Goal: Transaction & Acquisition: Purchase product/service

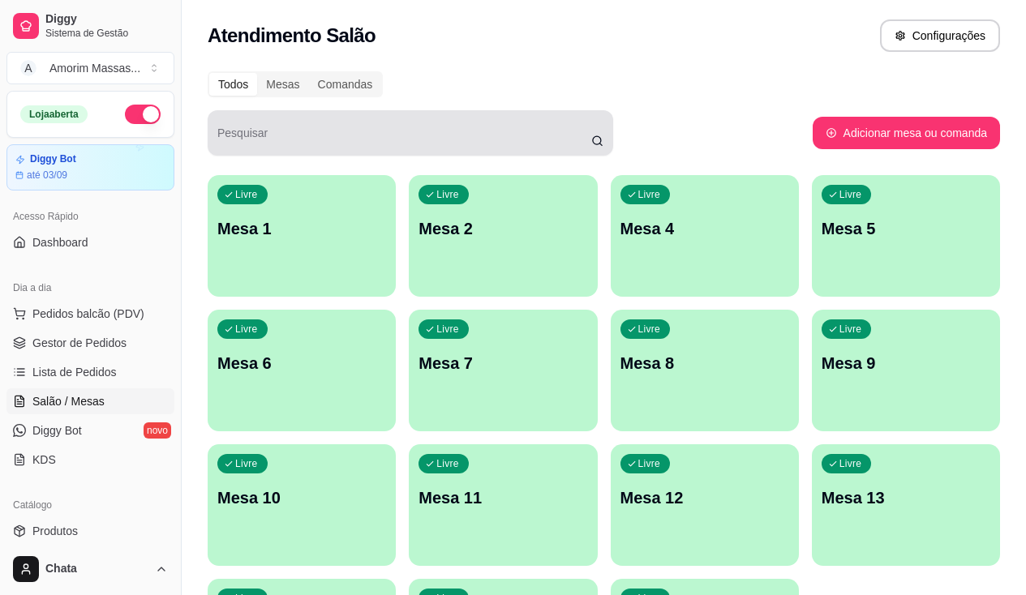
click at [600, 140] on icon at bounding box center [597, 141] width 12 height 13
click at [596, 146] on icon at bounding box center [597, 141] width 12 height 13
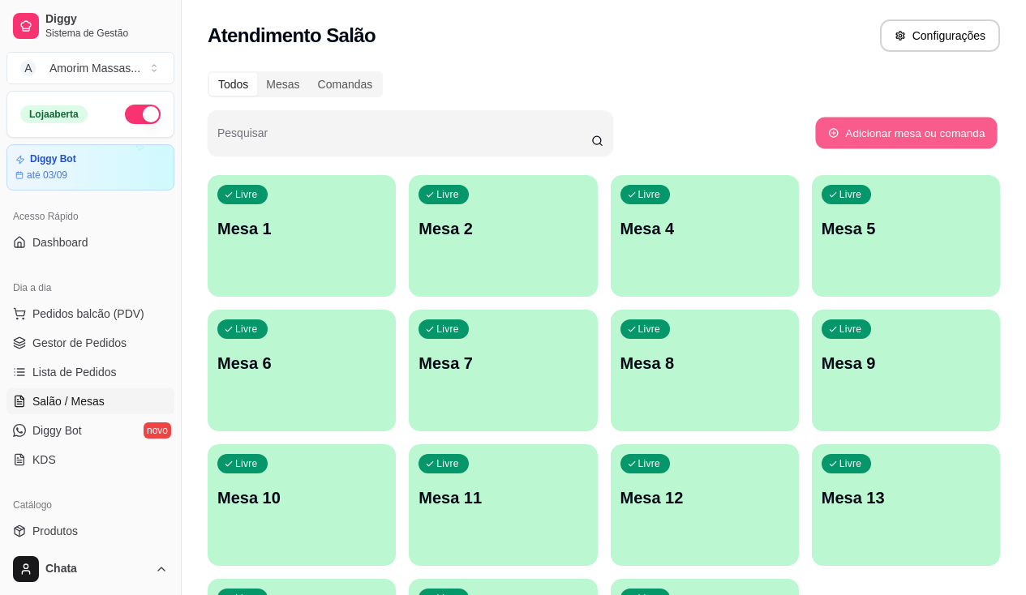
click at [941, 124] on button "Adicionar mesa ou comanda" at bounding box center [906, 134] width 182 height 32
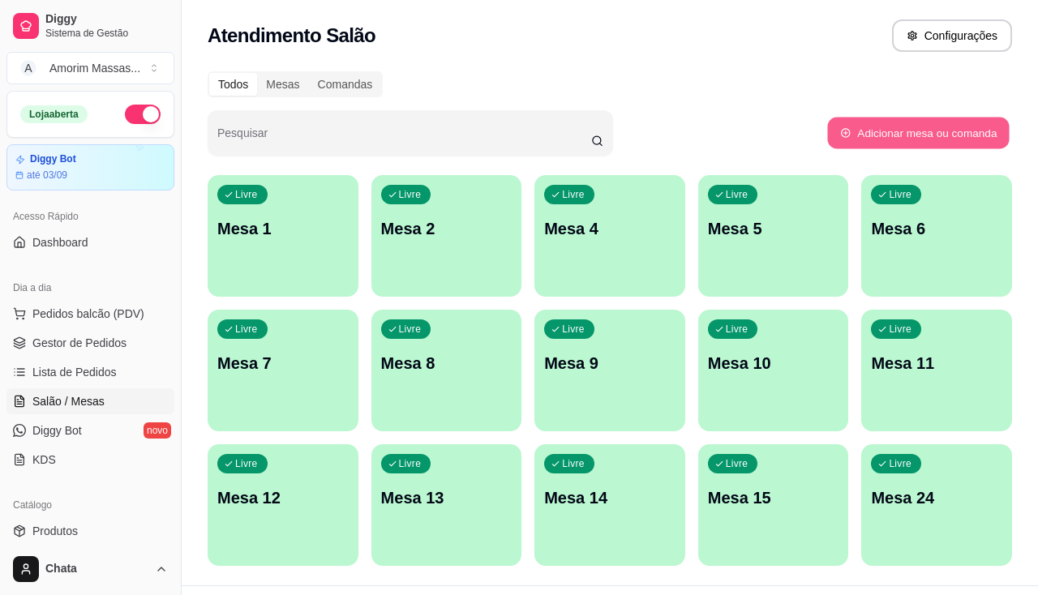
select select "TABLE"
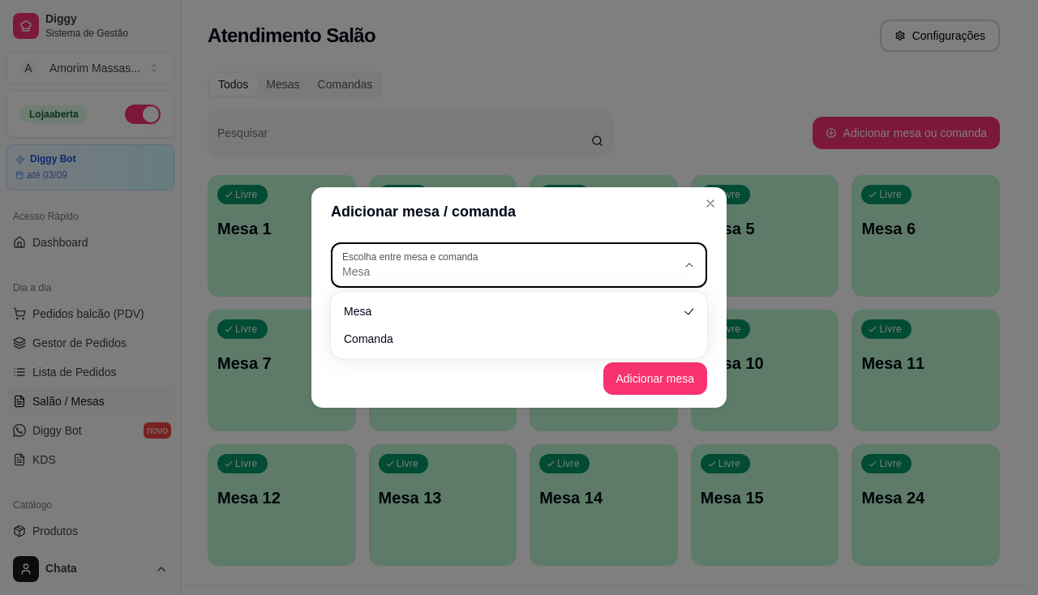
click at [500, 264] on span "Mesa" at bounding box center [509, 272] width 334 height 16
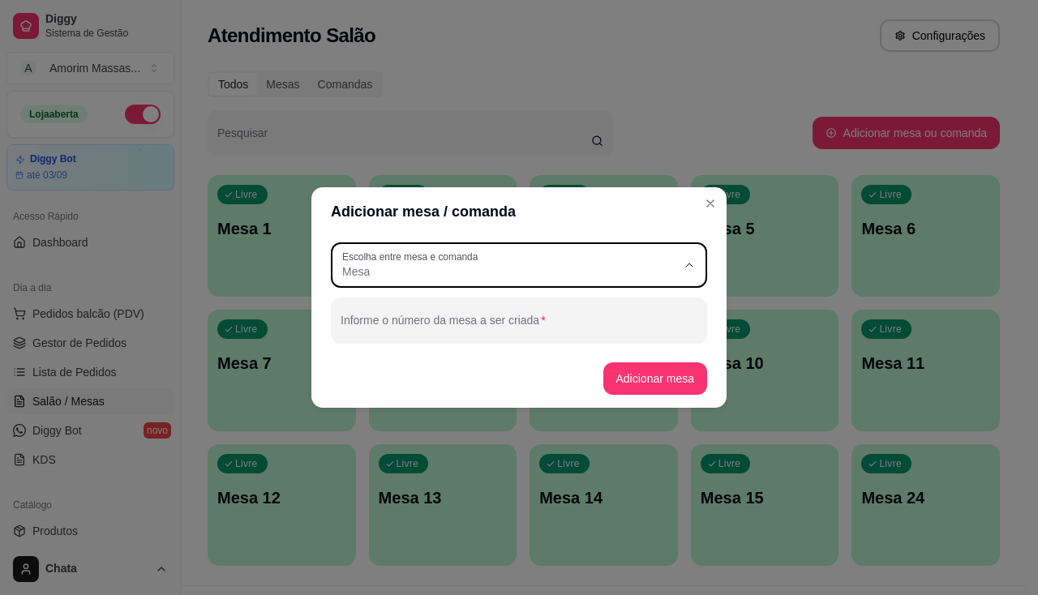
click at [496, 307] on span "Mesa" at bounding box center [511, 310] width 321 height 15
select select
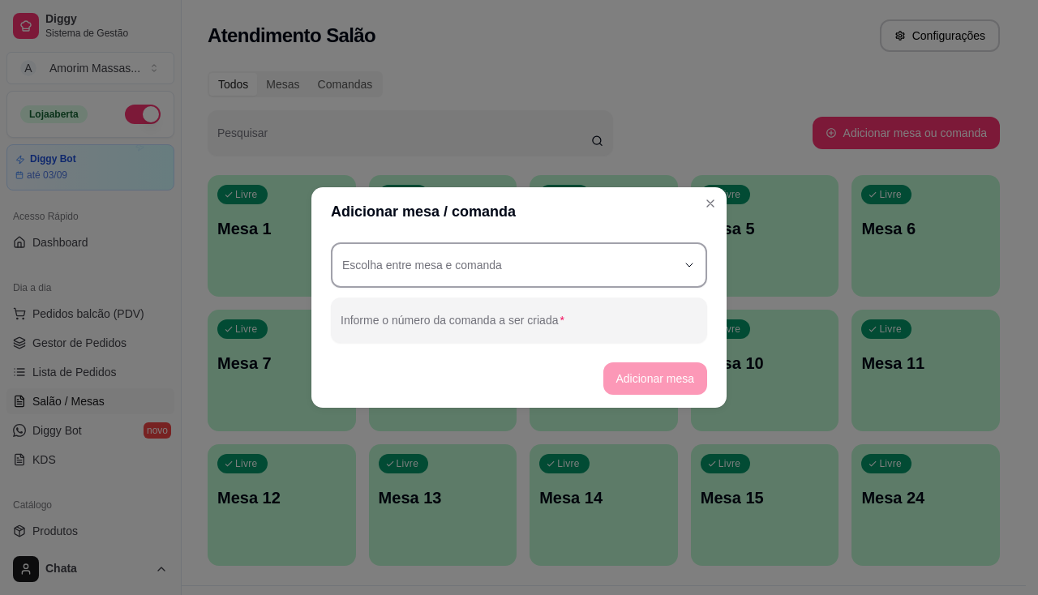
click at [413, 274] on div "button" at bounding box center [509, 265] width 334 height 29
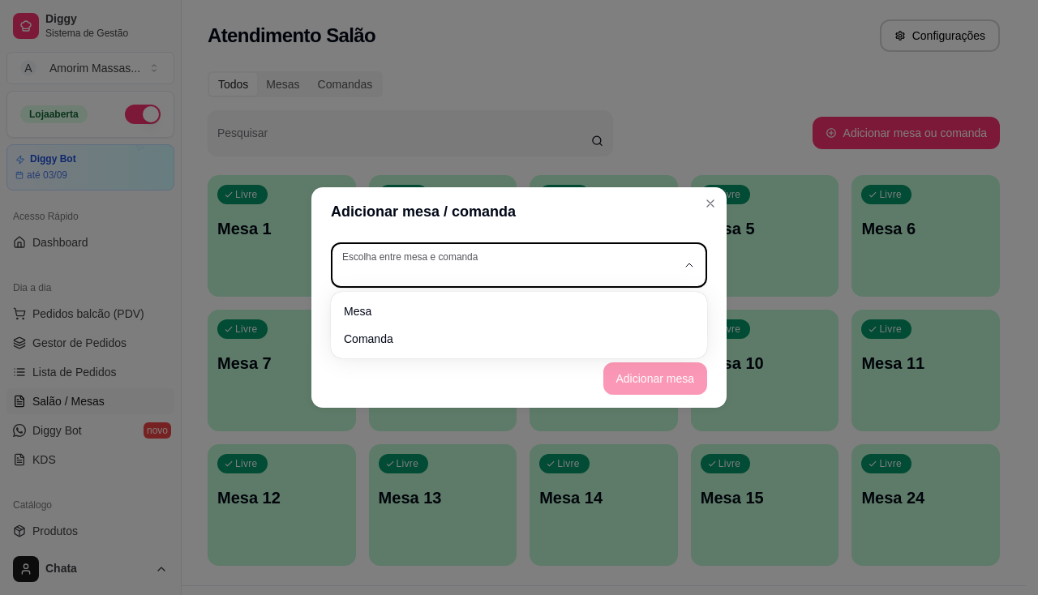
click at [404, 273] on div "button" at bounding box center [509, 265] width 334 height 29
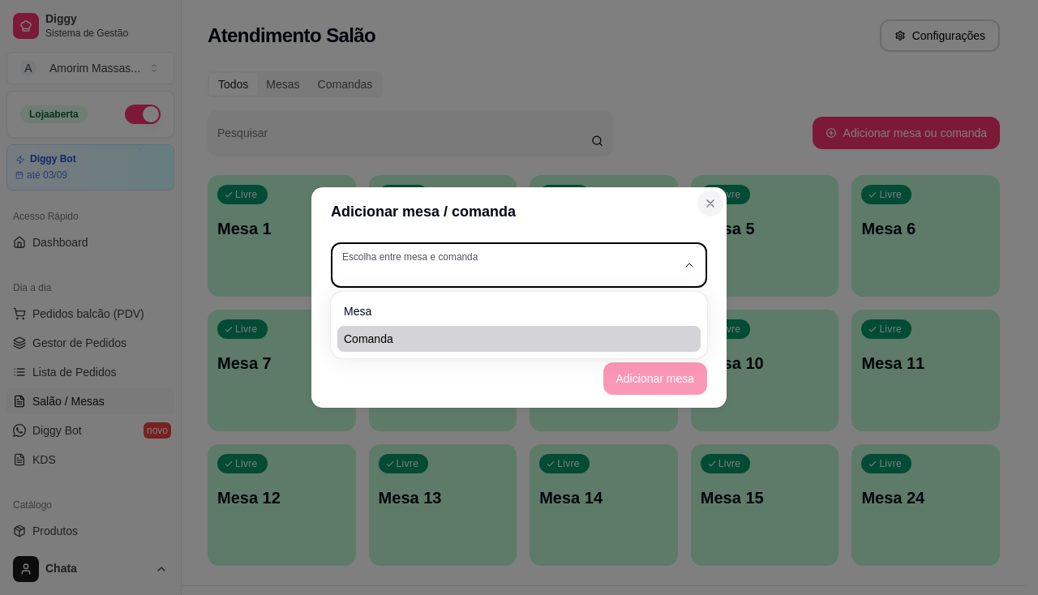
click at [715, 209] on icon "Close" at bounding box center [710, 203] width 13 height 13
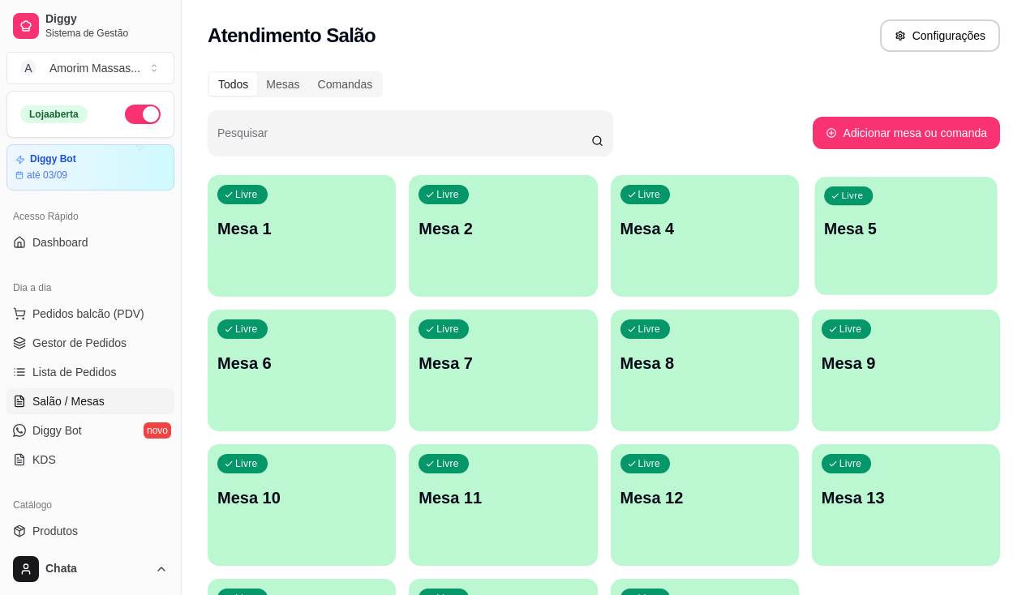
click at [824, 227] on p "Mesa 5" at bounding box center [906, 229] width 164 height 22
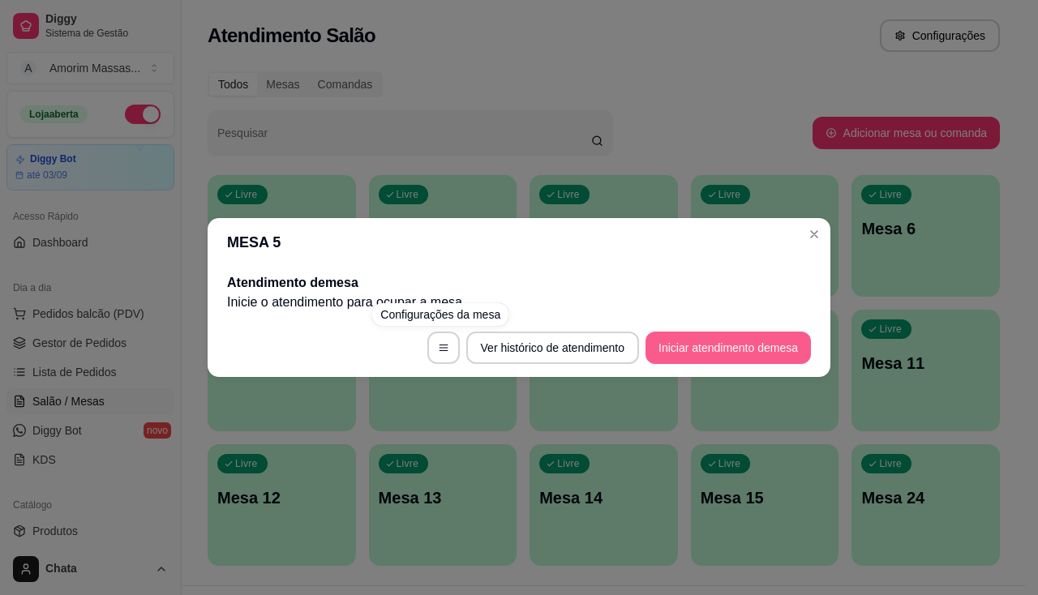
click at [703, 346] on button "Iniciar atendimento de mesa" at bounding box center [728, 348] width 165 height 32
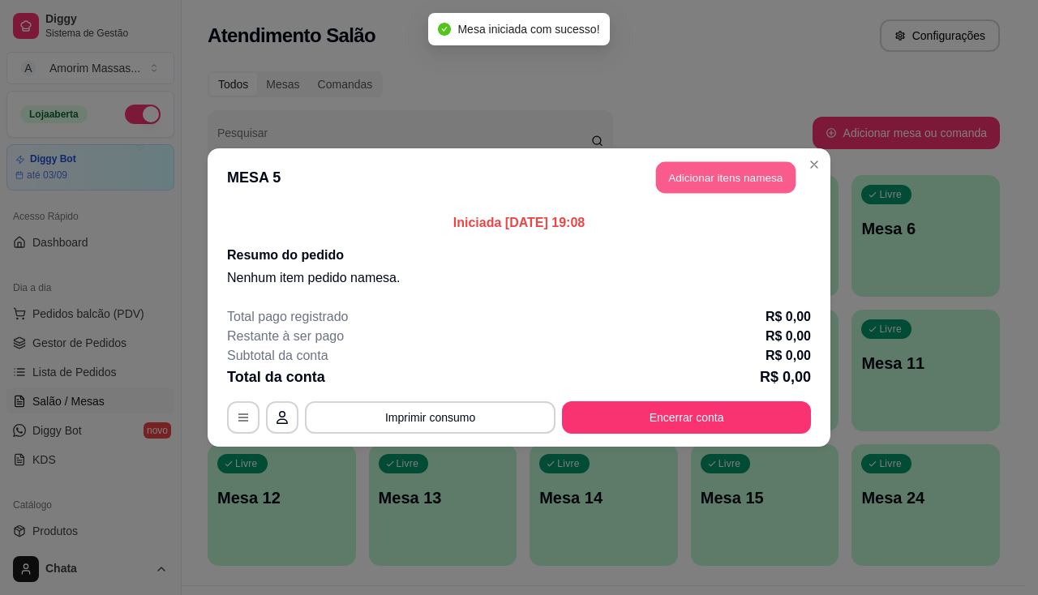
click at [685, 179] on button "Adicionar itens na mesa" at bounding box center [726, 178] width 140 height 32
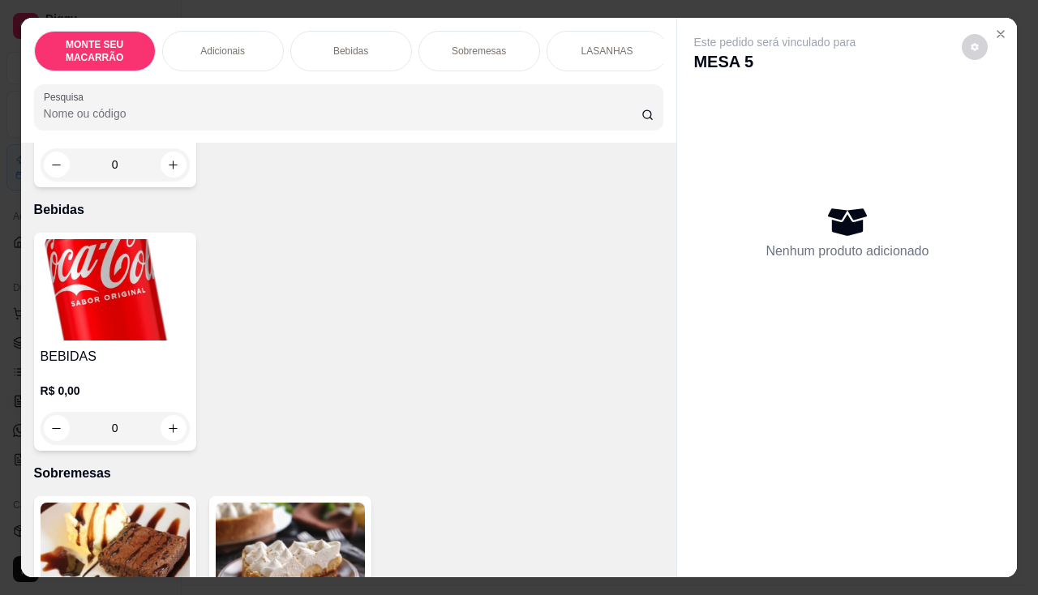
scroll to position [649, 0]
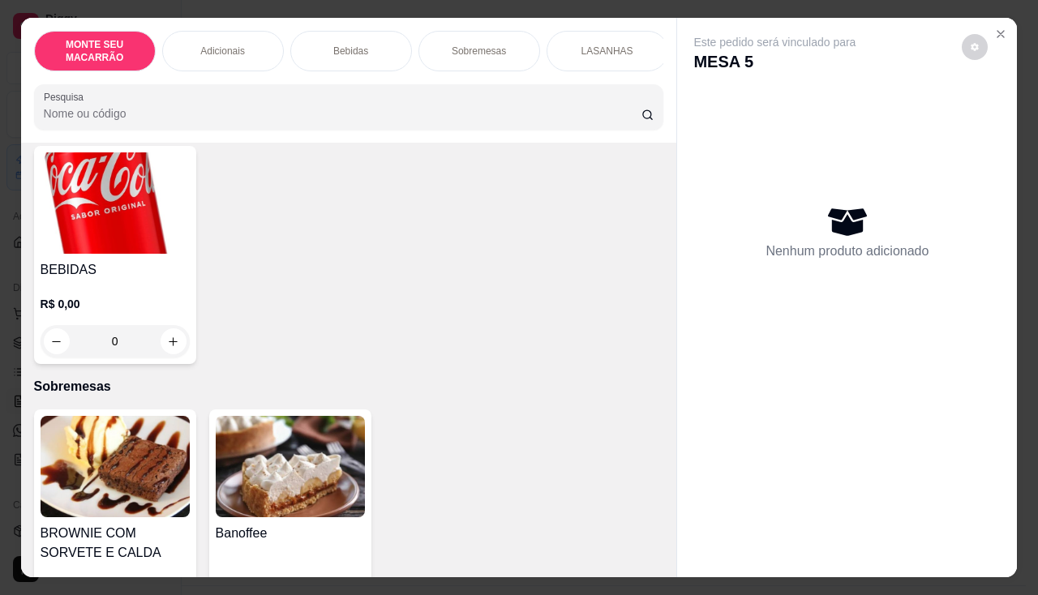
click at [160, 461] on img at bounding box center [115, 466] width 149 height 101
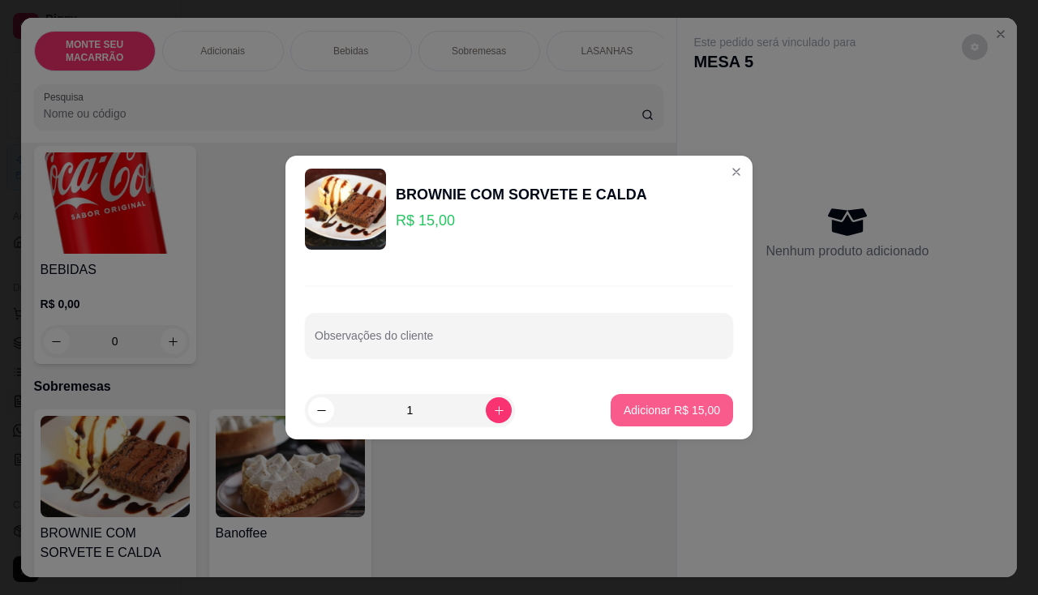
click at [670, 406] on p "Adicionar R$ 15,00" at bounding box center [672, 410] width 97 height 16
type input "1"
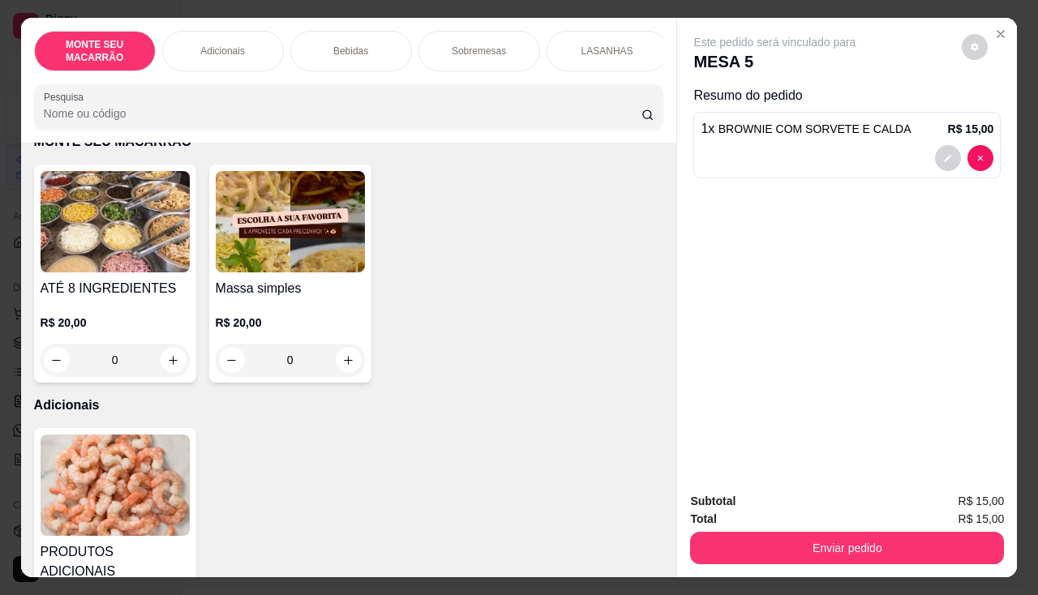
scroll to position [0, 0]
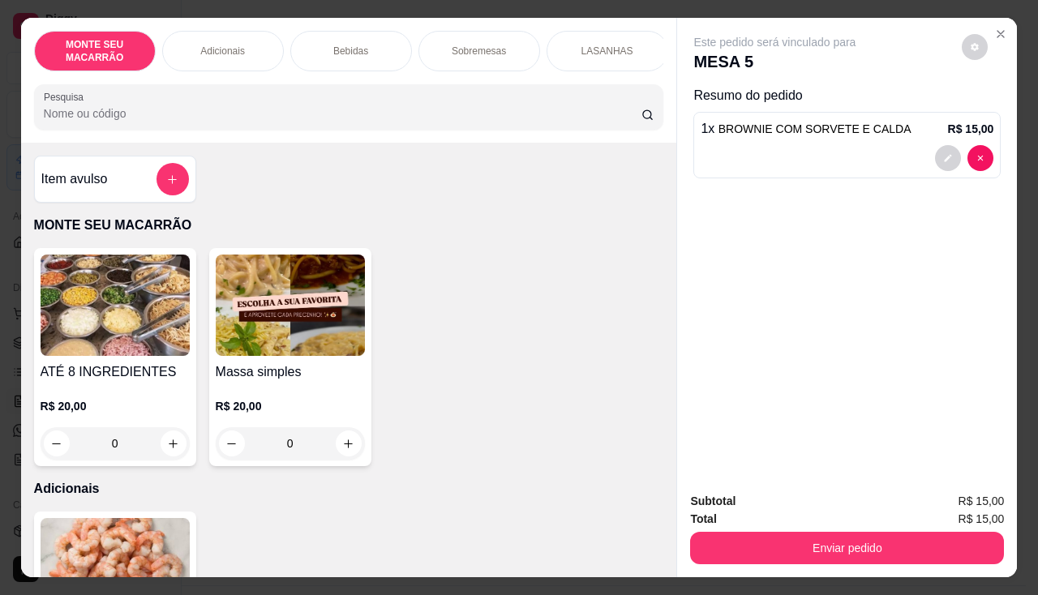
click at [265, 339] on img at bounding box center [290, 305] width 149 height 101
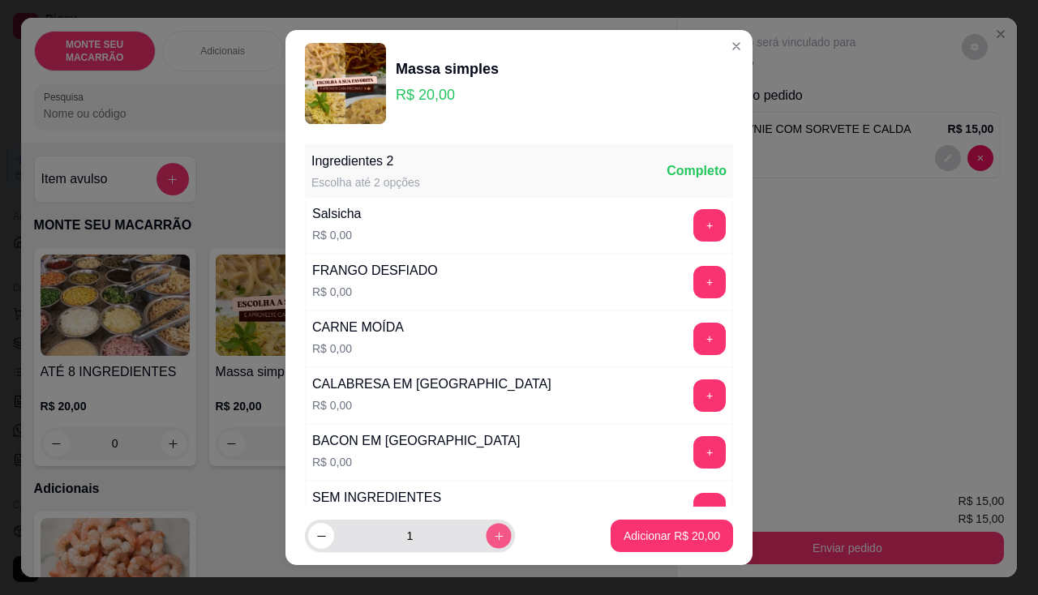
click at [486, 534] on button "increase-product-quantity" at bounding box center [498, 536] width 25 height 25
type input "3"
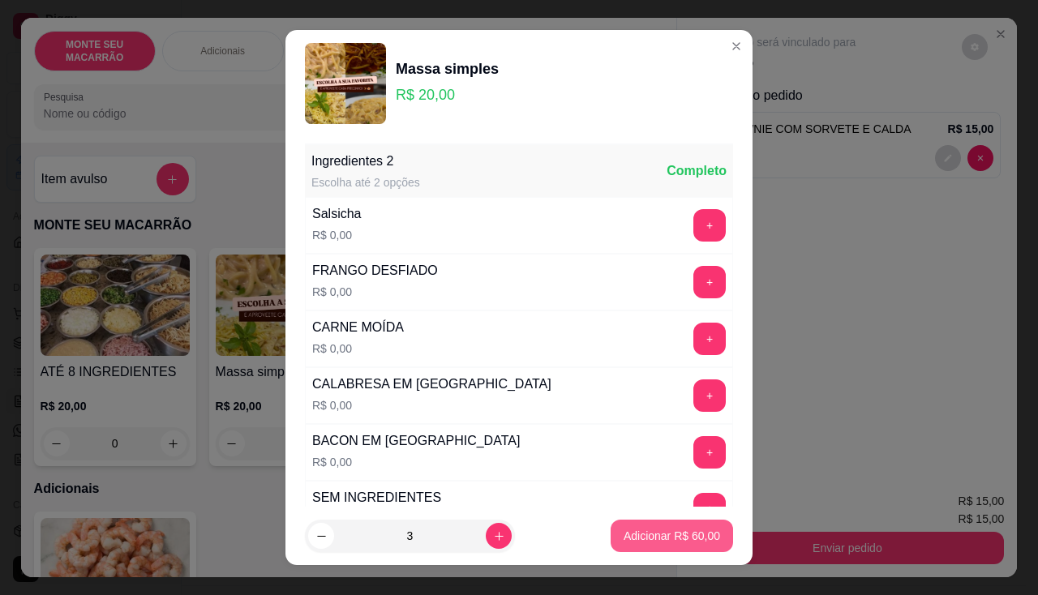
click at [642, 533] on p "Adicionar R$ 60,00" at bounding box center [672, 536] width 97 height 16
type input "3"
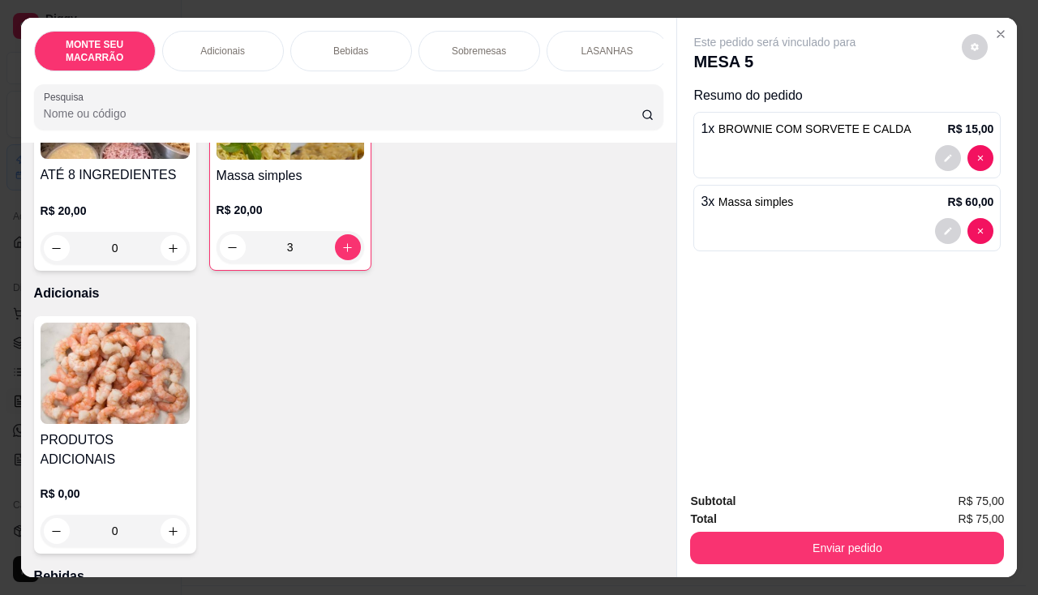
scroll to position [243, 0]
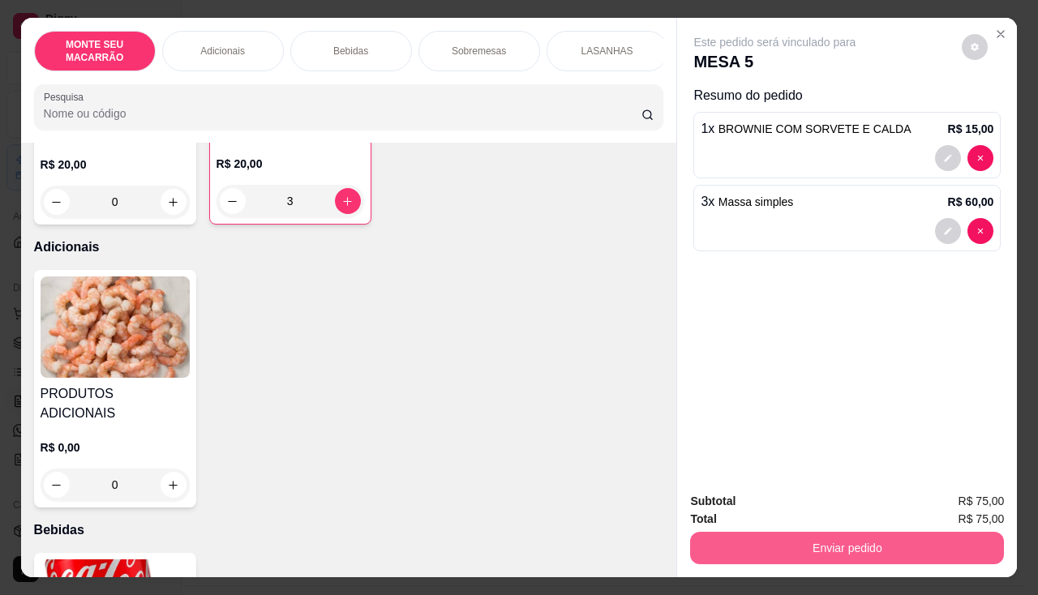
click at [865, 548] on button "Enviar pedido" at bounding box center [847, 548] width 314 height 32
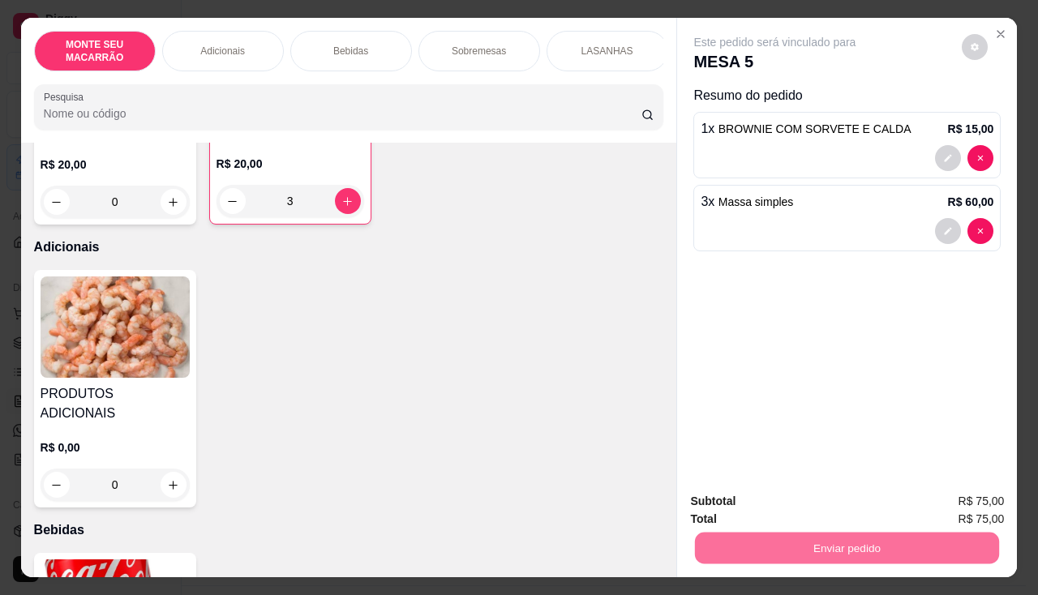
click at [936, 499] on button "Sim, quero registrar" at bounding box center [947, 502] width 121 height 31
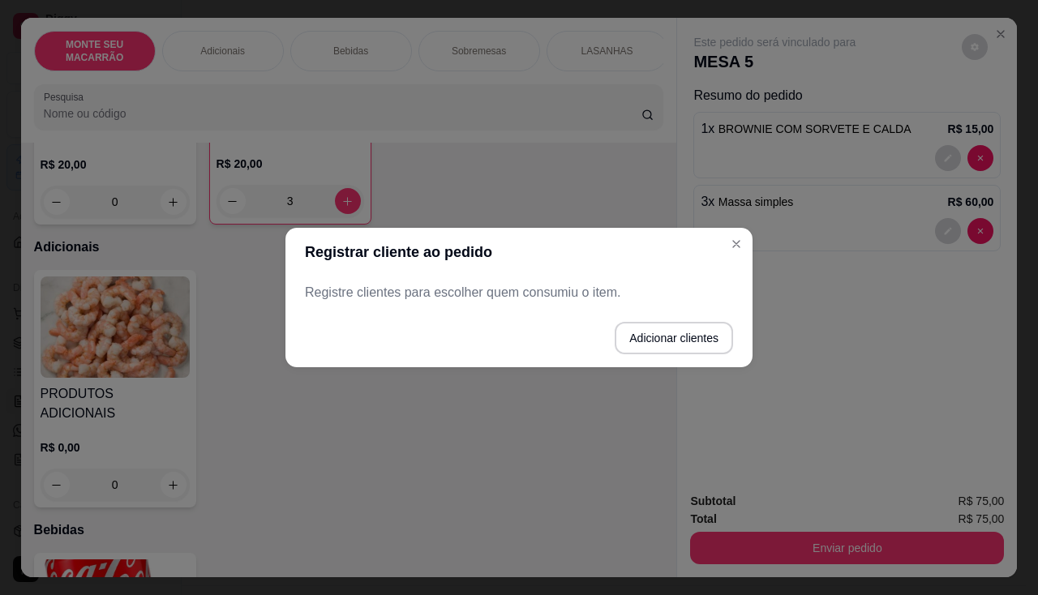
click at [432, 290] on p "Registre clientes para escolher quem consumiu o item." at bounding box center [519, 292] width 428 height 19
drag, startPoint x: 404, startPoint y: 302, endPoint x: 416, endPoint y: 302, distance: 12.2
click at [406, 302] on p "Registre clientes para escolher quem consumiu o item." at bounding box center [519, 292] width 428 height 19
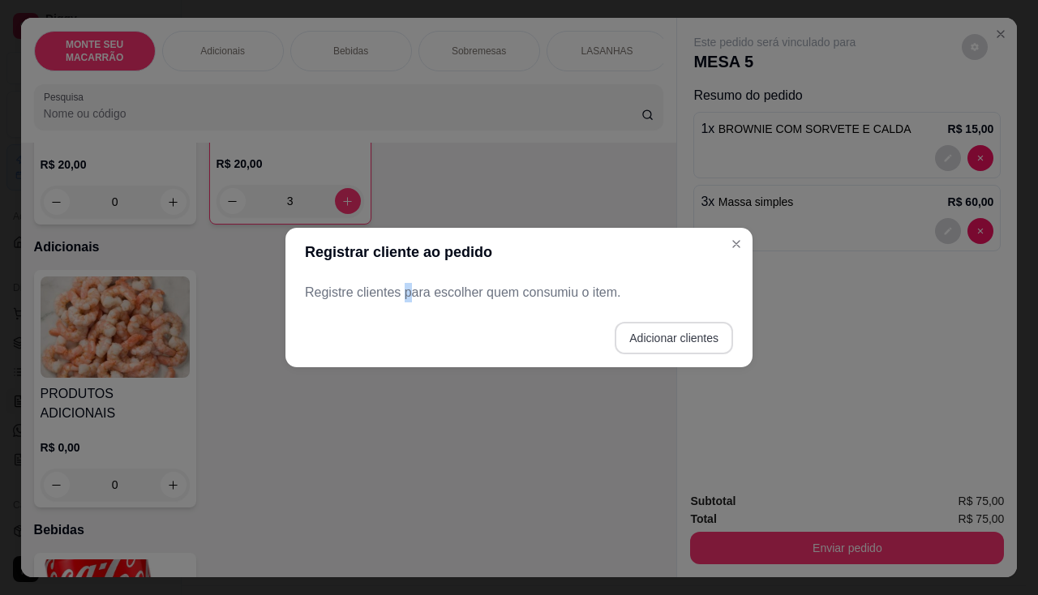
click at [664, 338] on button "Adicionar clientes" at bounding box center [674, 338] width 118 height 32
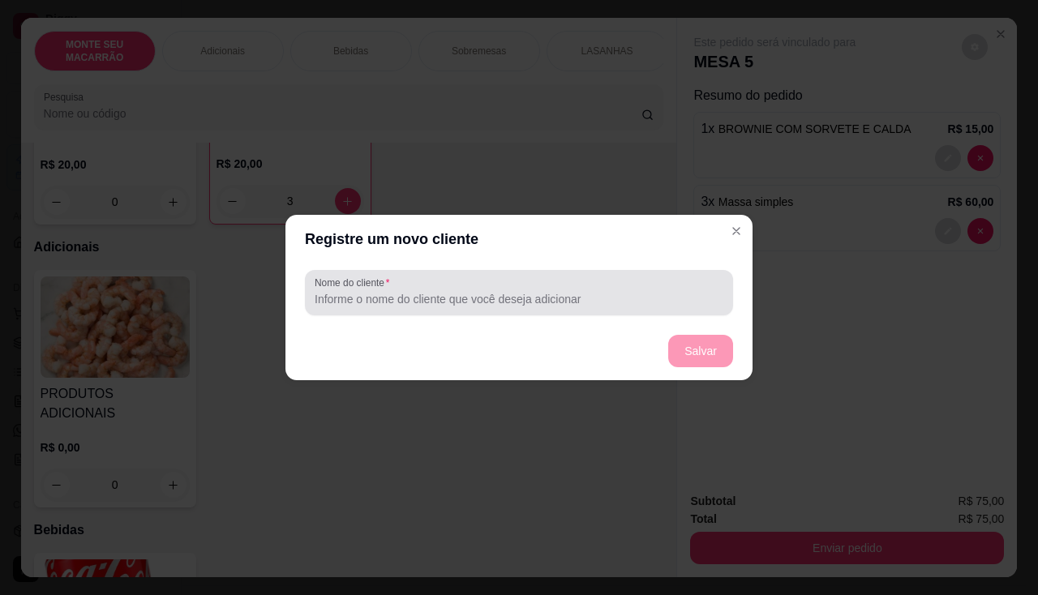
click at [367, 281] on label "Nome do cliente" at bounding box center [355, 283] width 80 height 14
click at [367, 291] on input "Nome do cliente" at bounding box center [519, 299] width 409 height 16
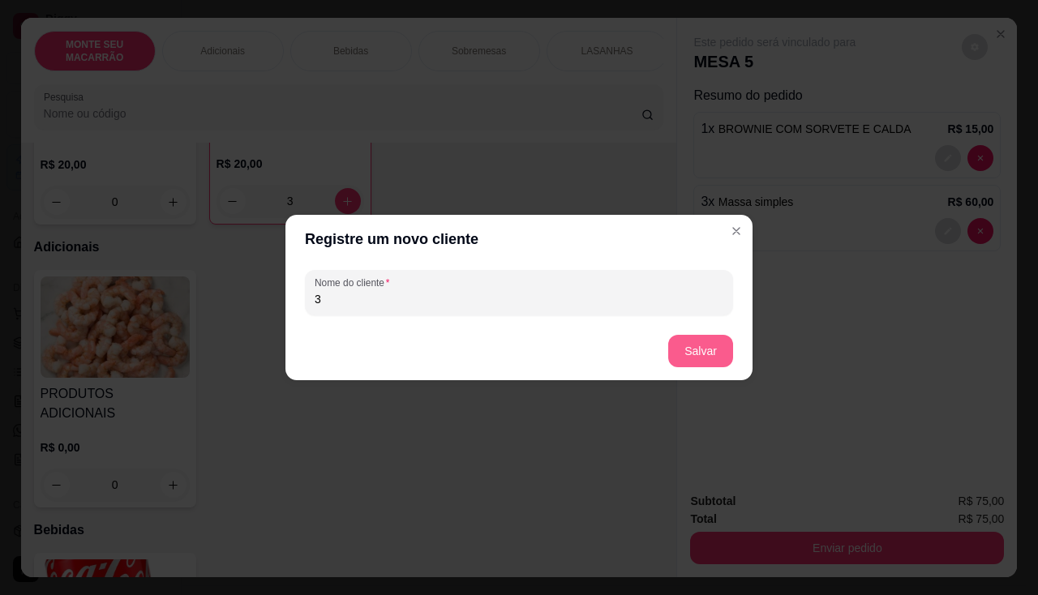
type input "3"
click at [715, 350] on button "Salvar" at bounding box center [700, 351] width 65 height 32
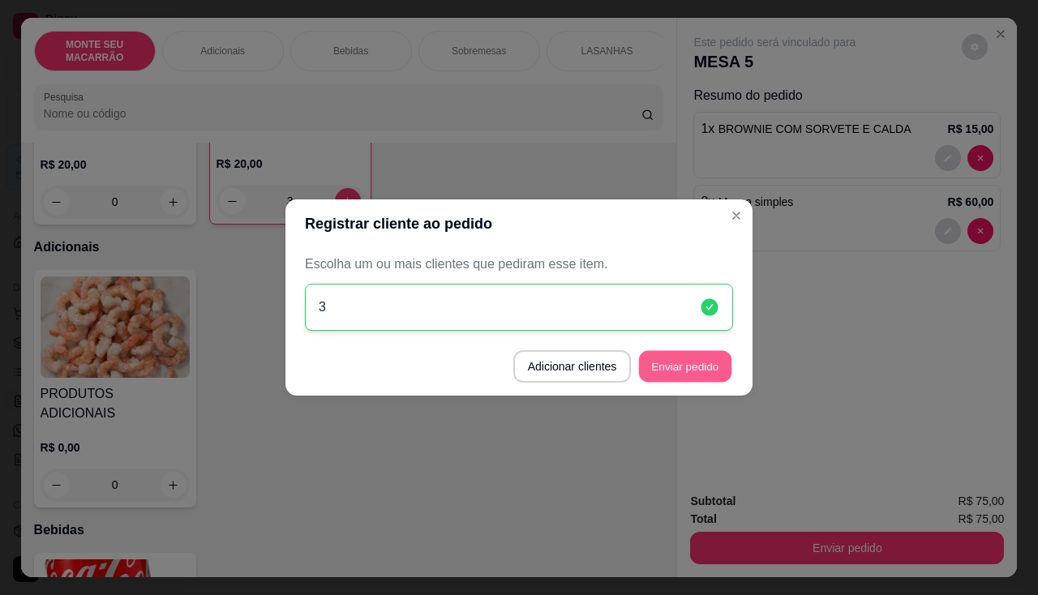
click at [658, 368] on button "Enviar pedido" at bounding box center [685, 367] width 92 height 32
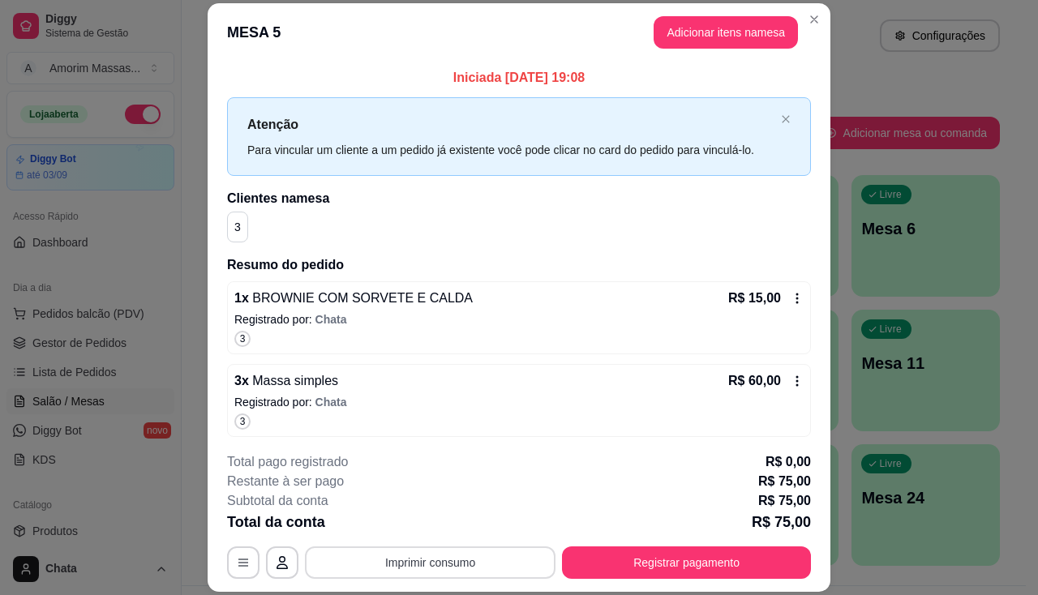
click at [413, 559] on button "Imprimir consumo" at bounding box center [430, 563] width 251 height 32
click at [425, 521] on button "IMPRESSORA" at bounding box center [430, 526] width 118 height 26
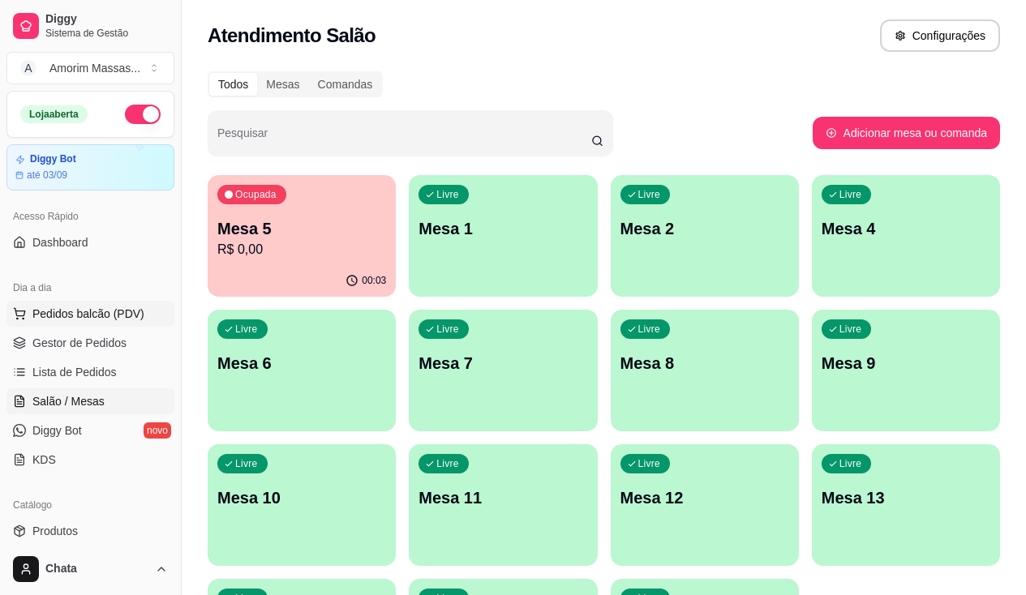
click at [109, 315] on span "Pedidos balcão (PDV)" at bounding box center [88, 314] width 112 height 16
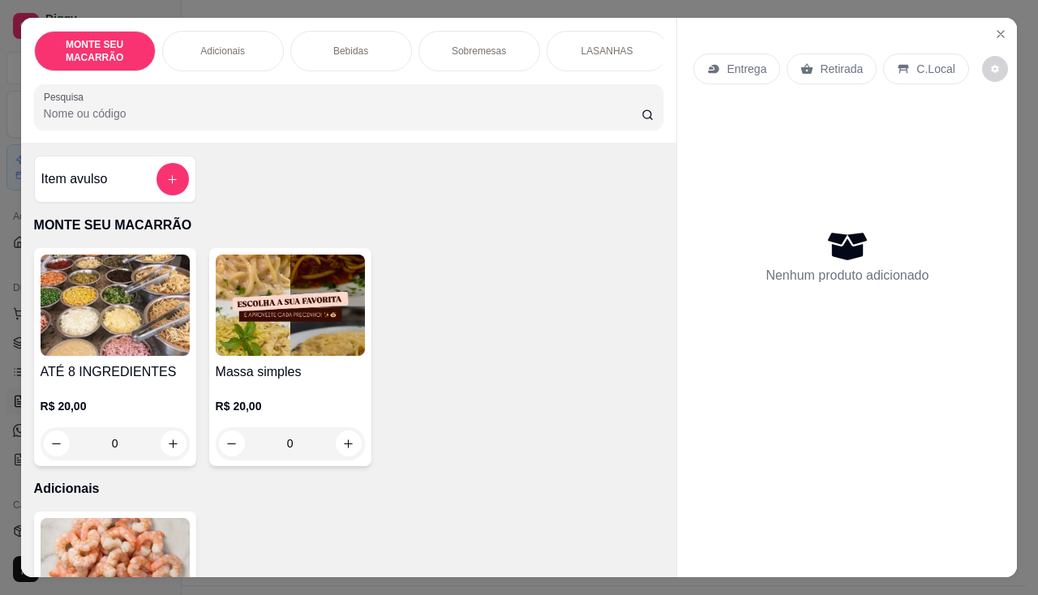
click at [268, 341] on img at bounding box center [290, 305] width 149 height 101
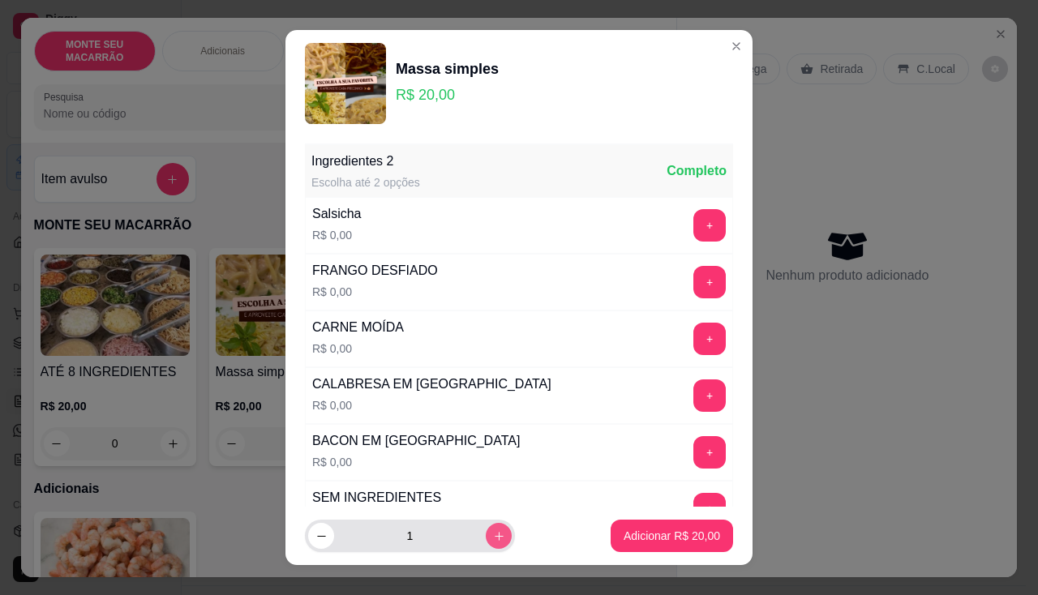
click at [486, 545] on button "increase-product-quantity" at bounding box center [499, 536] width 26 height 26
type input "3"
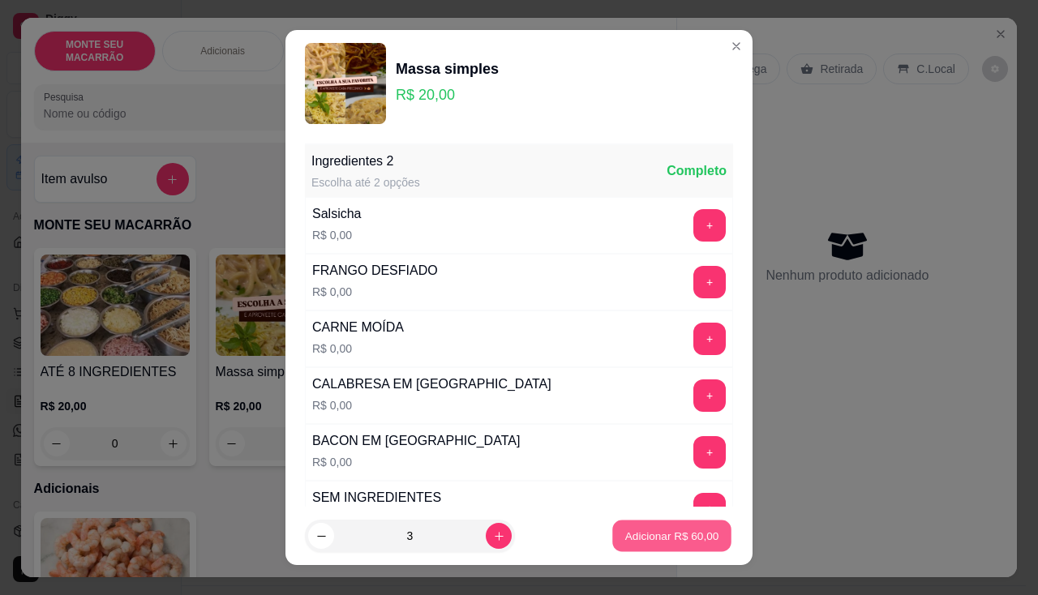
click at [659, 535] on p "Adicionar R$ 60,00" at bounding box center [672, 536] width 94 height 15
type input "3"
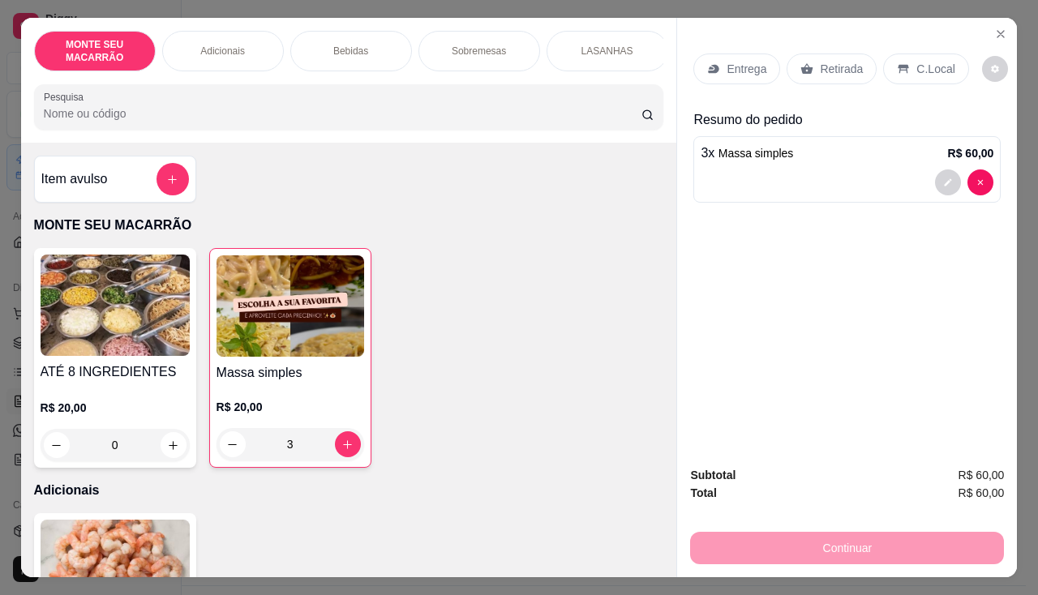
click at [925, 62] on p "C.Local" at bounding box center [936, 69] width 38 height 16
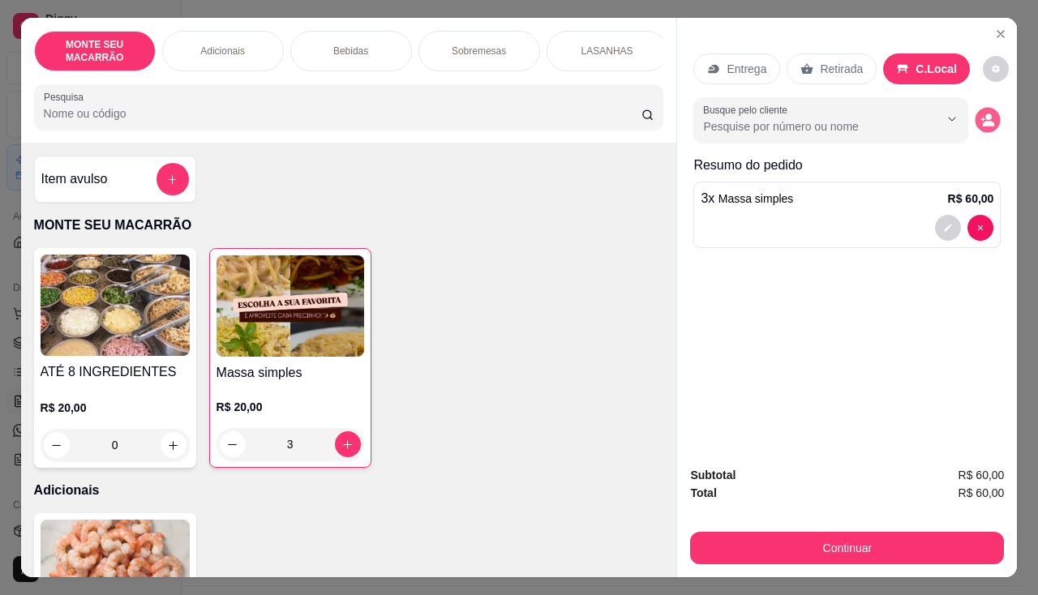
click at [986, 114] on circle "decrease-product-quantity" at bounding box center [989, 117] width 6 height 6
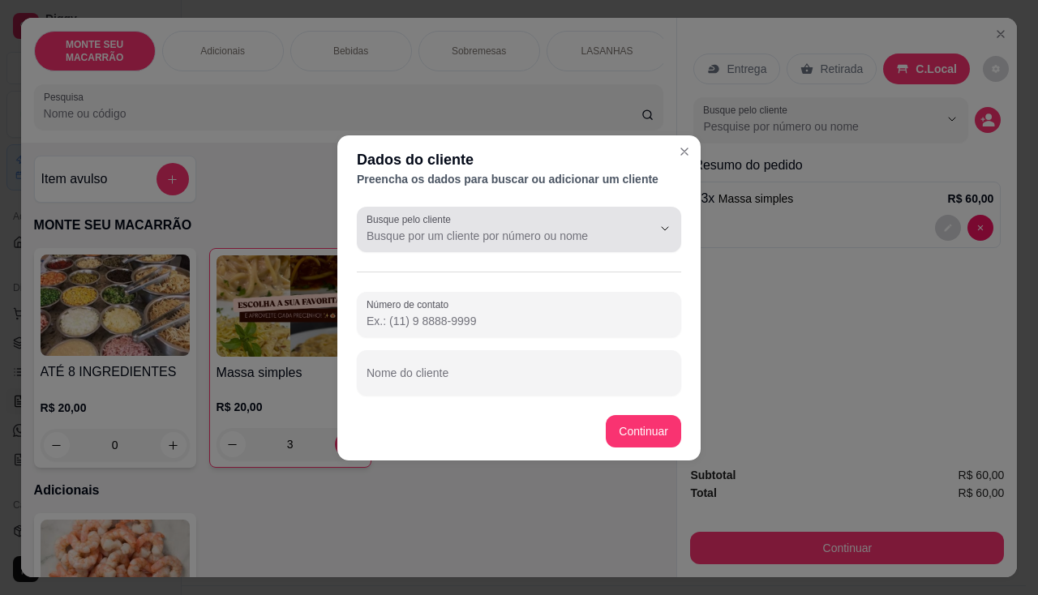
click at [423, 225] on label "Busque pelo cliente" at bounding box center [412, 220] width 90 height 14
click at [423, 228] on input "Busque pelo cliente" at bounding box center [497, 236] width 260 height 16
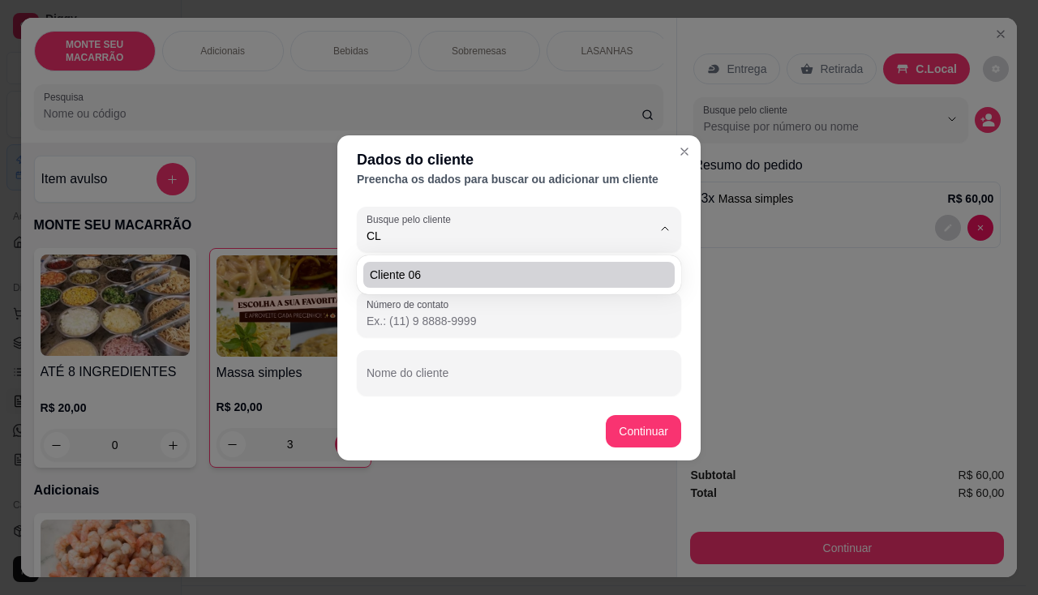
click at [425, 265] on li "Cliente 06" at bounding box center [518, 275] width 311 height 26
type input "Cliente 06"
type input "(99) 9999-99"
type input "Cliente 06"
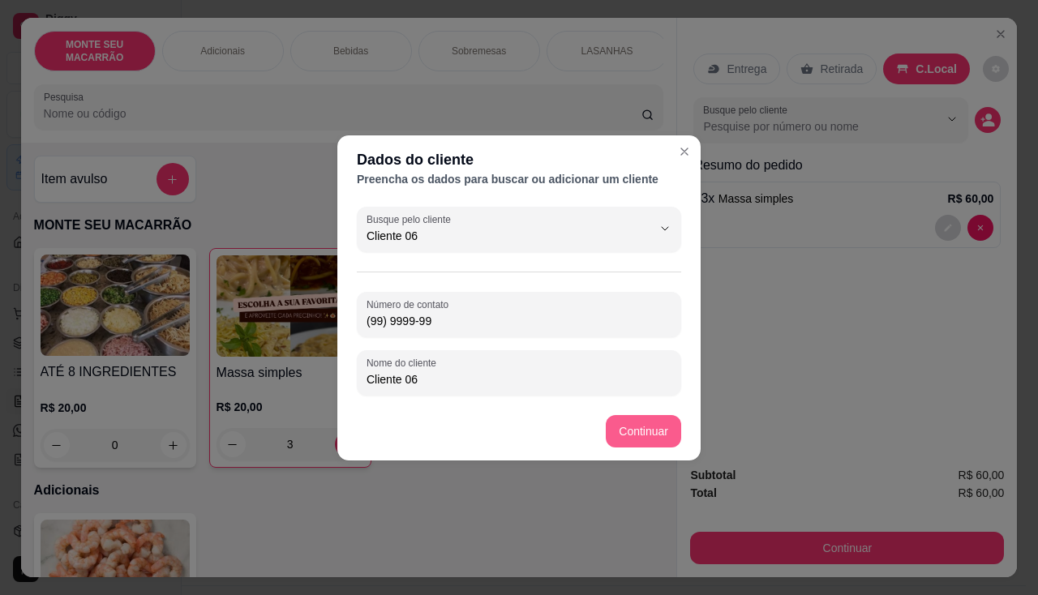
type input "Cliente 06"
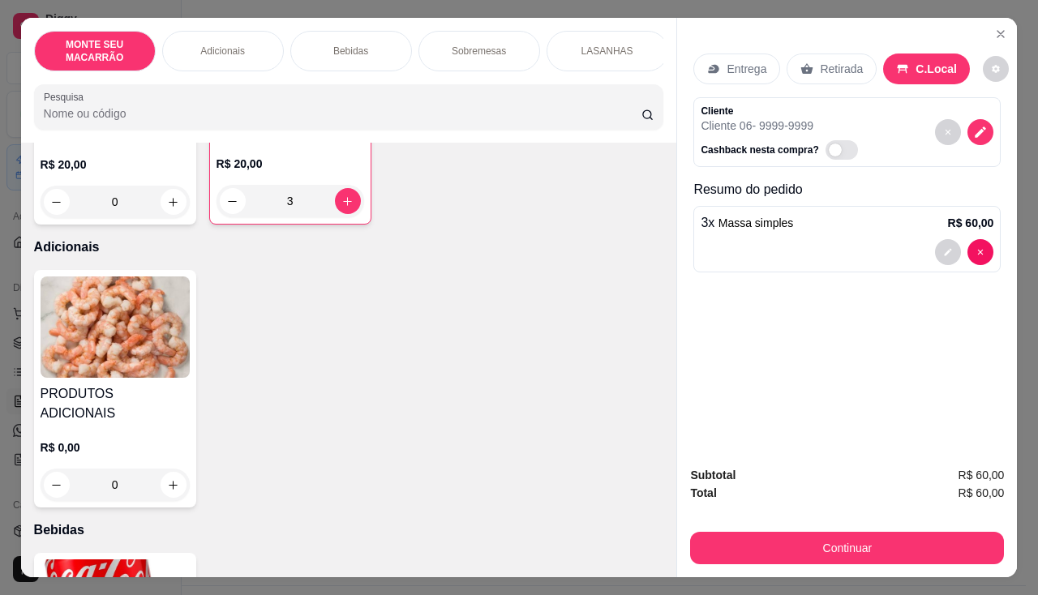
scroll to position [406, 0]
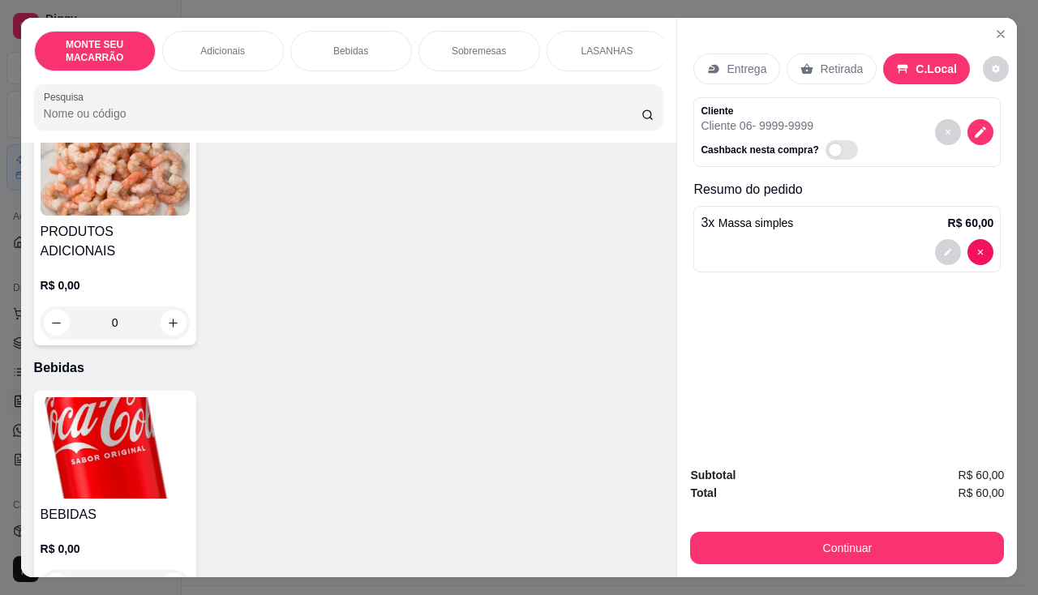
click at [70, 429] on img at bounding box center [115, 447] width 149 height 101
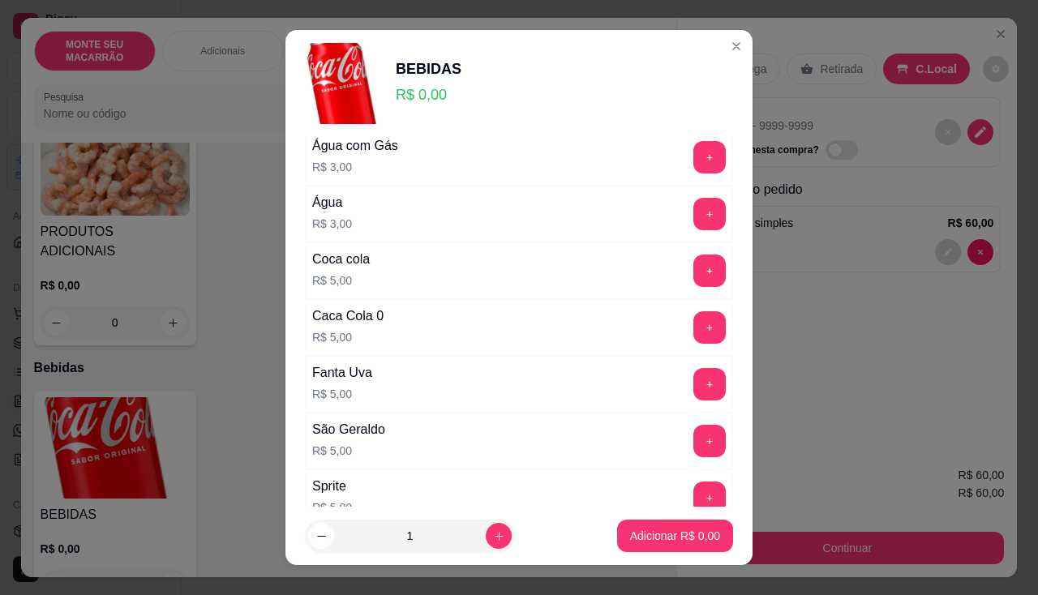
scroll to position [162, 0]
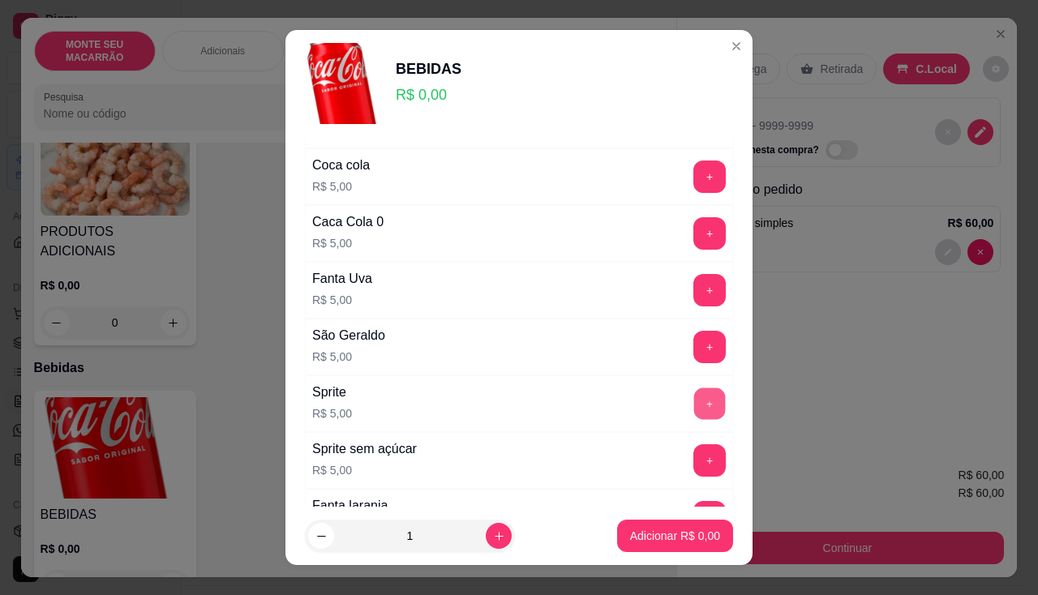
click at [694, 394] on button "+" at bounding box center [710, 404] width 32 height 32
click at [663, 537] on p "Adicionar R$ 5,00" at bounding box center [675, 536] width 88 height 15
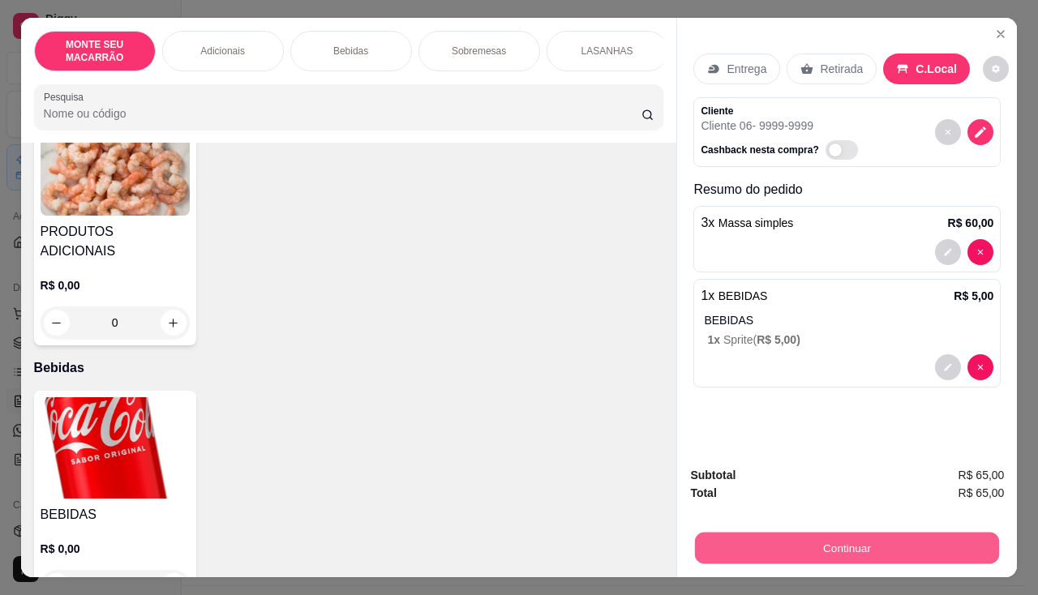
click at [787, 538] on button "Continuar" at bounding box center [847, 549] width 304 height 32
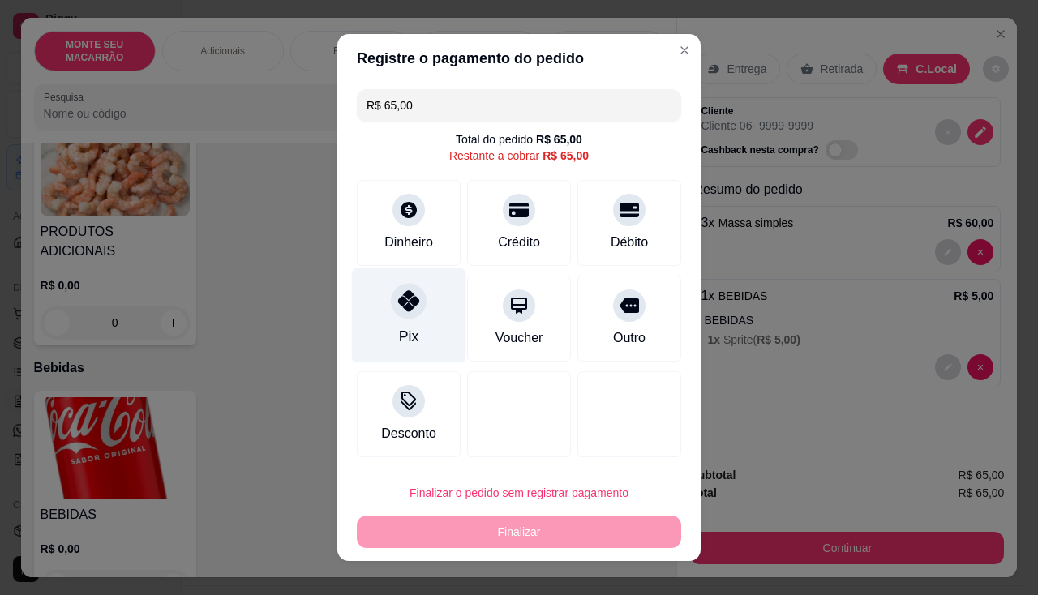
click at [400, 303] on icon at bounding box center [408, 300] width 21 height 21
type input "R$ 0,00"
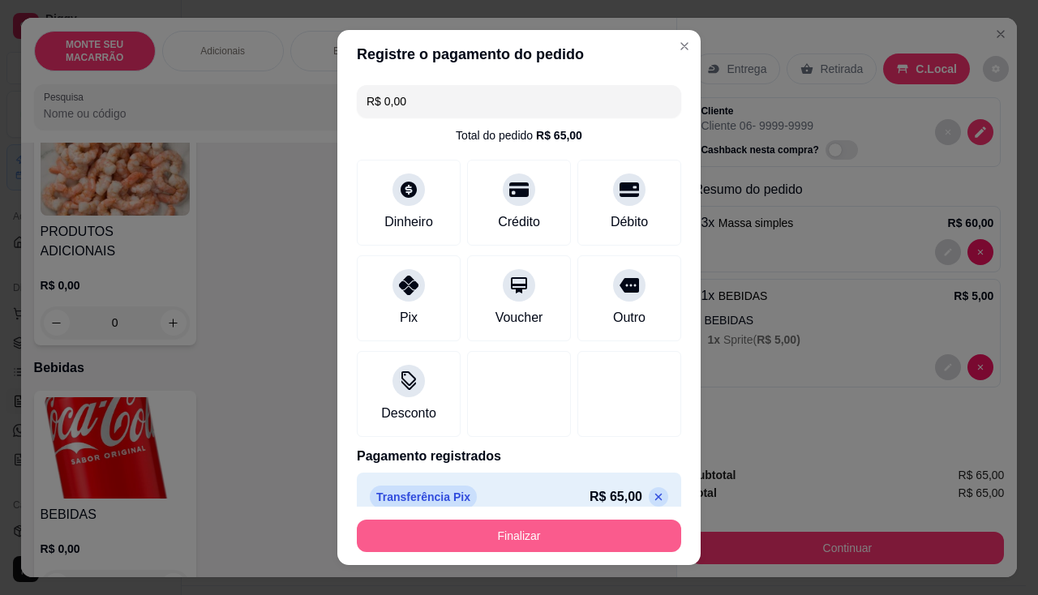
click at [510, 526] on button "Finalizar" at bounding box center [519, 536] width 324 height 32
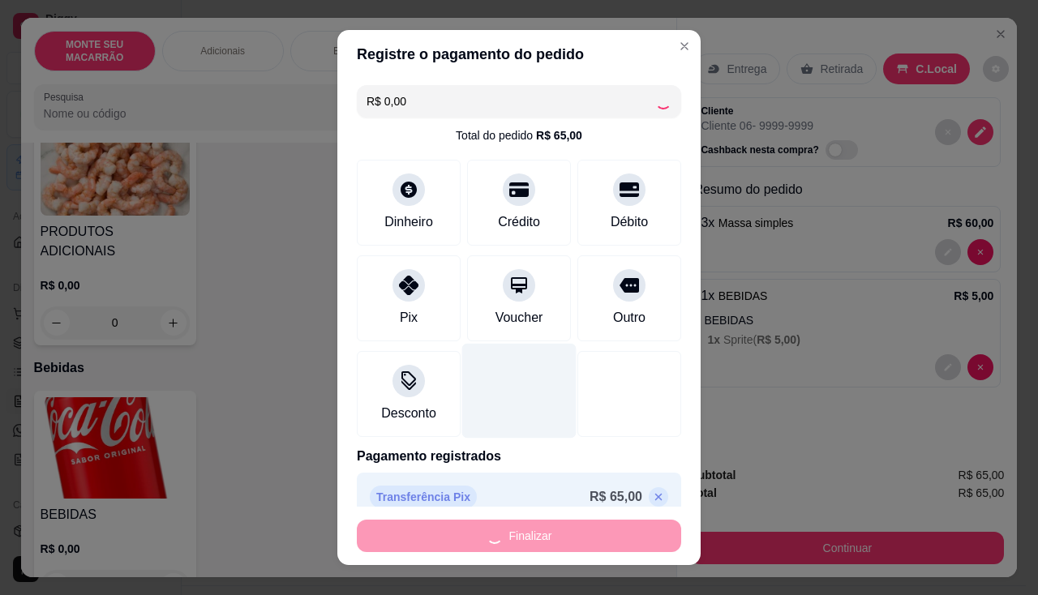
type input "0"
type input "-R$ 65,00"
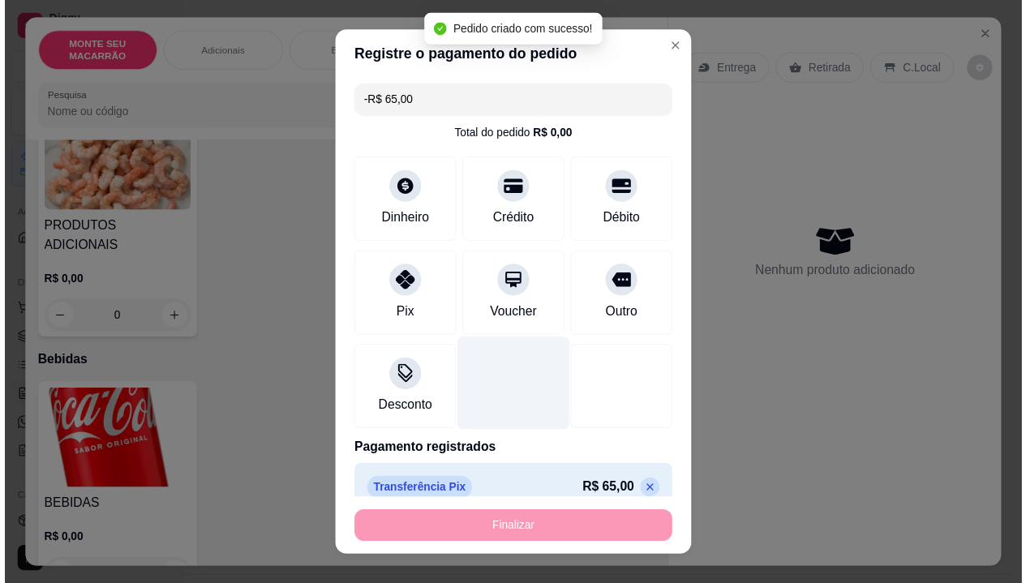
scroll to position [404, 0]
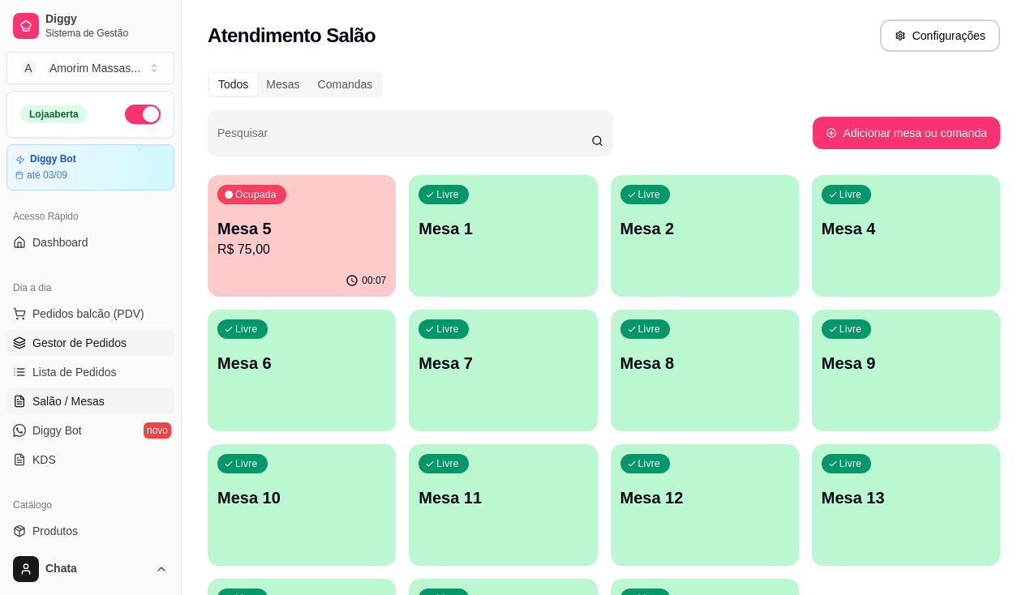
click at [68, 339] on span "Gestor de Pedidos" at bounding box center [79, 343] width 94 height 16
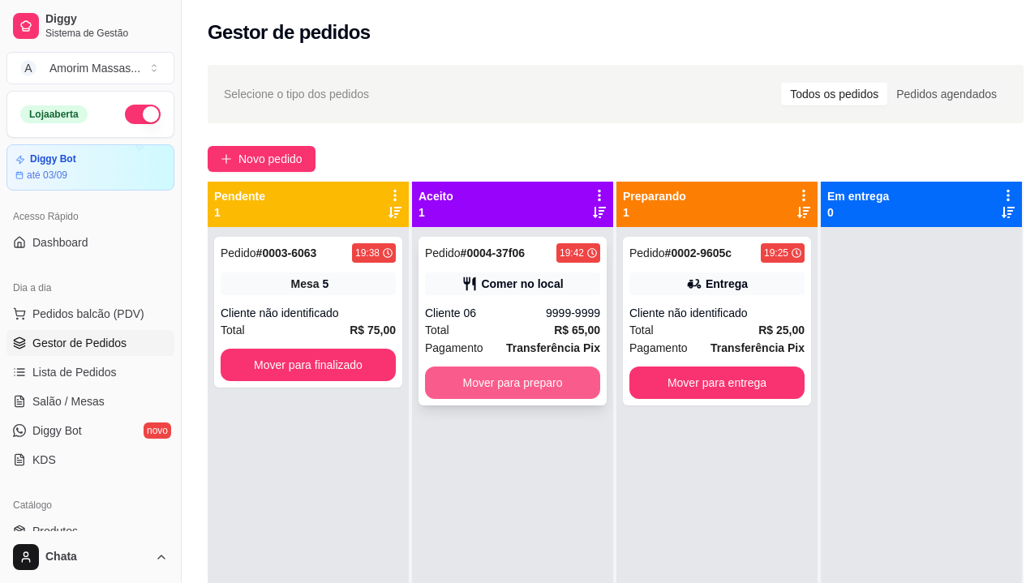
click at [546, 375] on button "Mover para preparo" at bounding box center [512, 383] width 175 height 32
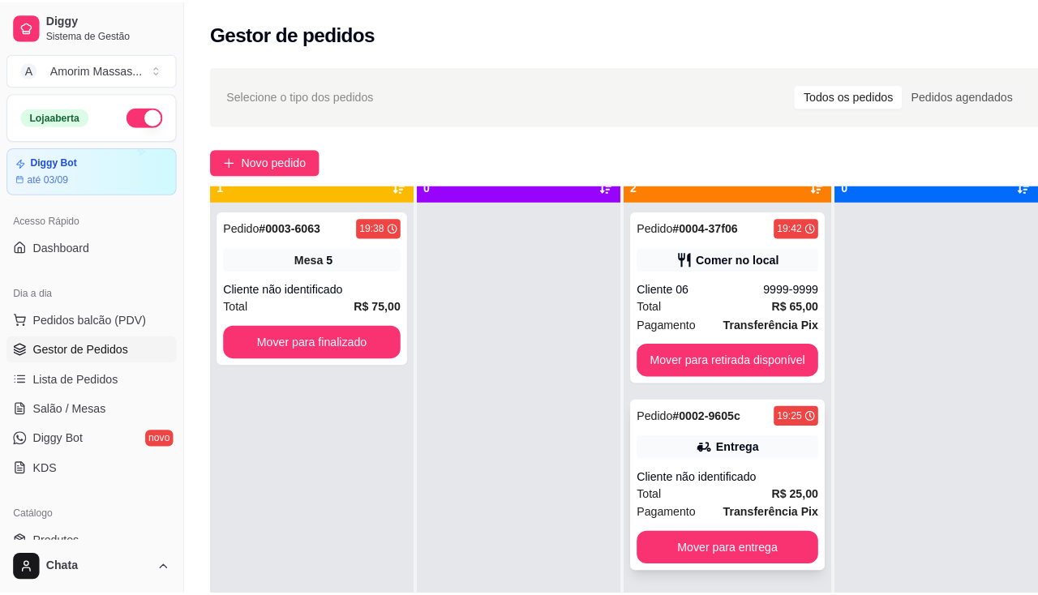
scroll to position [45, 0]
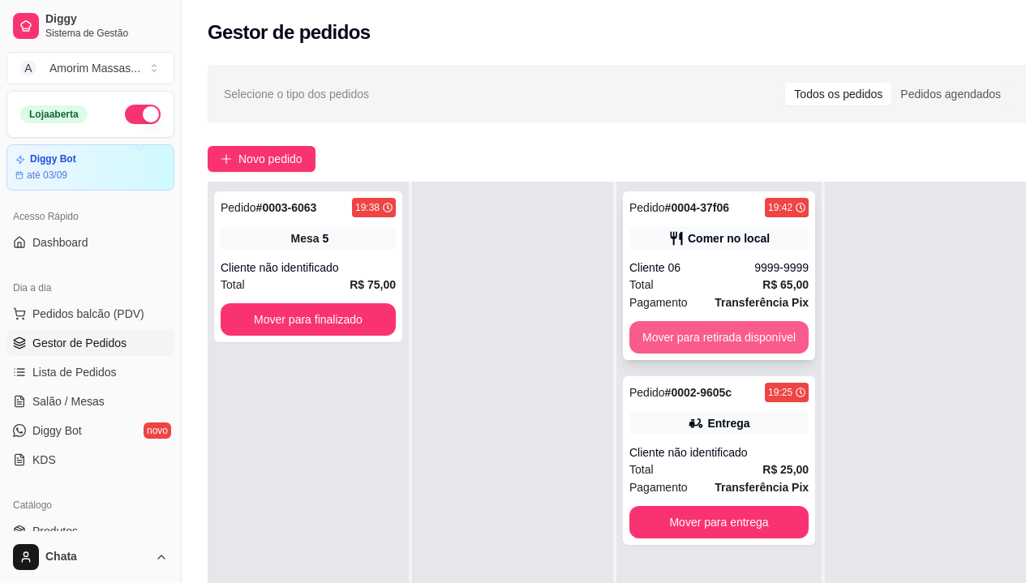
click at [752, 327] on button "Mover para retirada disponível" at bounding box center [718, 337] width 179 height 32
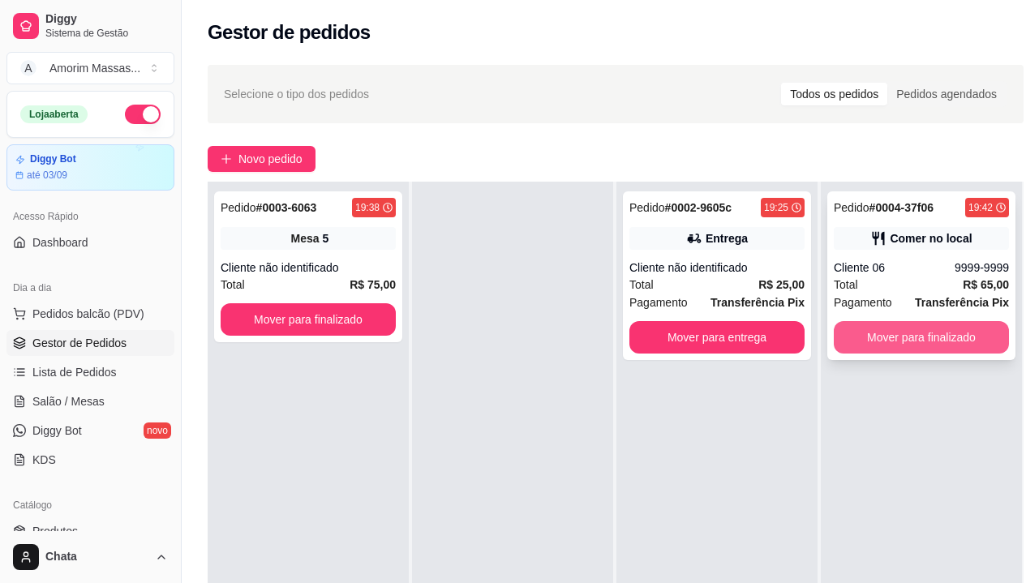
click at [951, 341] on button "Mover para finalizado" at bounding box center [921, 337] width 175 height 32
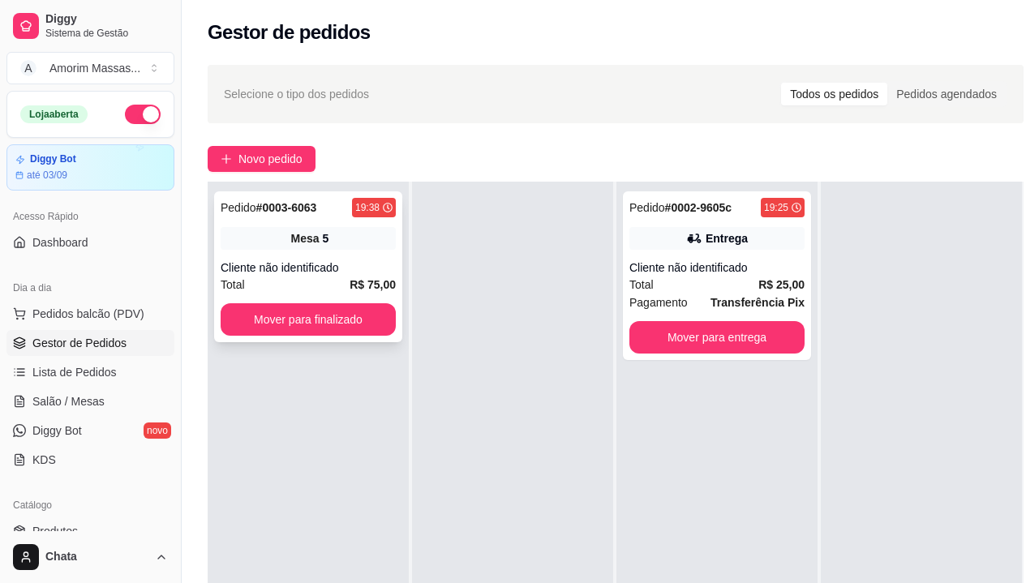
click at [279, 246] on div "Mesa 5" at bounding box center [308, 238] width 175 height 23
click at [292, 158] on span "Novo pedido" at bounding box center [270, 159] width 64 height 18
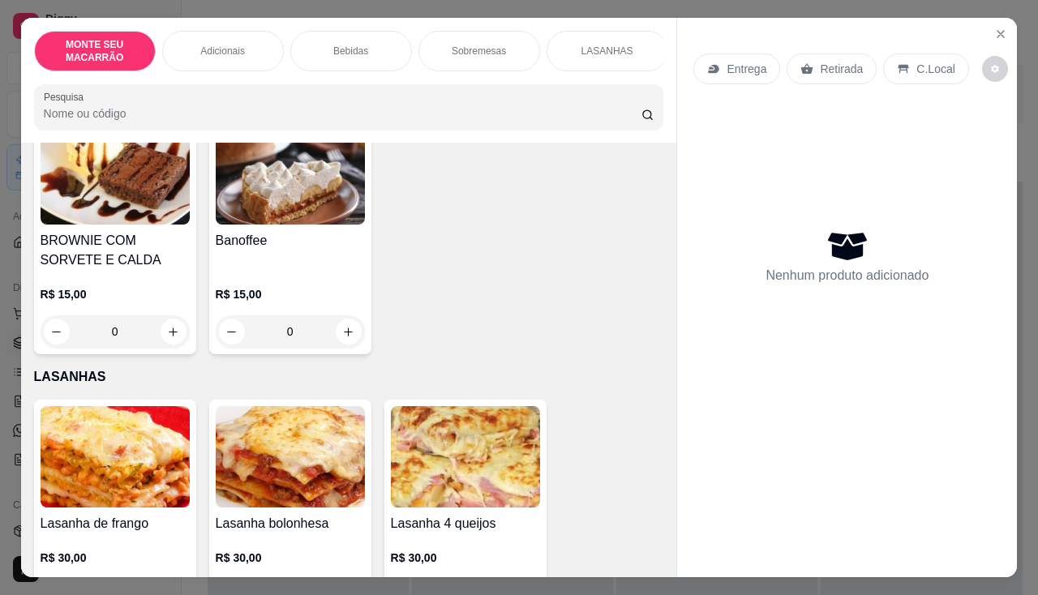
scroll to position [988, 0]
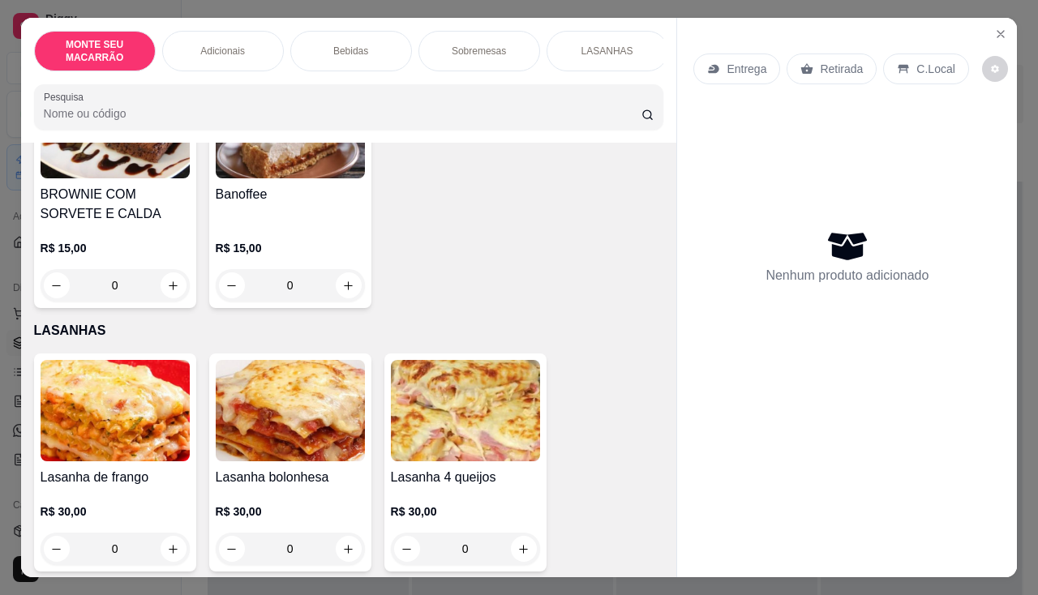
click at [335, 410] on img at bounding box center [290, 410] width 149 height 101
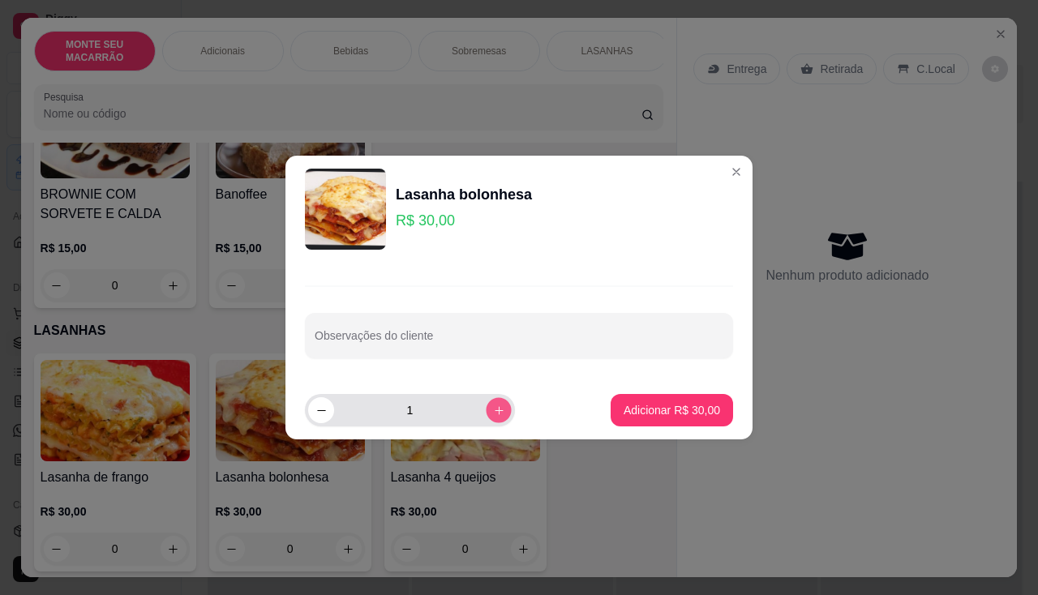
click at [493, 405] on icon "increase-product-quantity" at bounding box center [499, 411] width 12 height 12
type input "2"
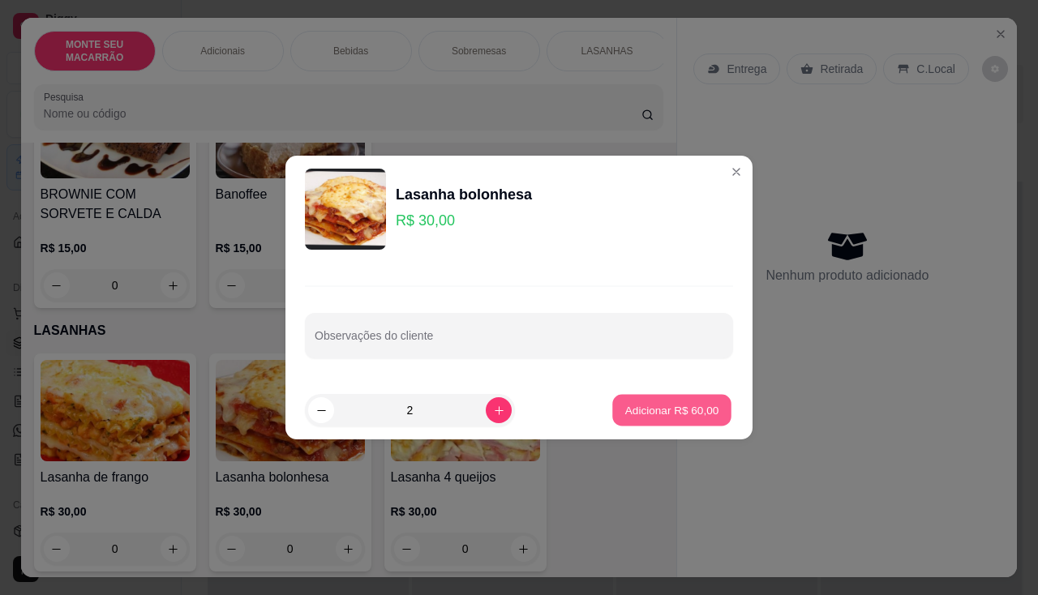
click at [697, 407] on p "Adicionar R$ 60,00" at bounding box center [672, 409] width 94 height 15
type input "2"
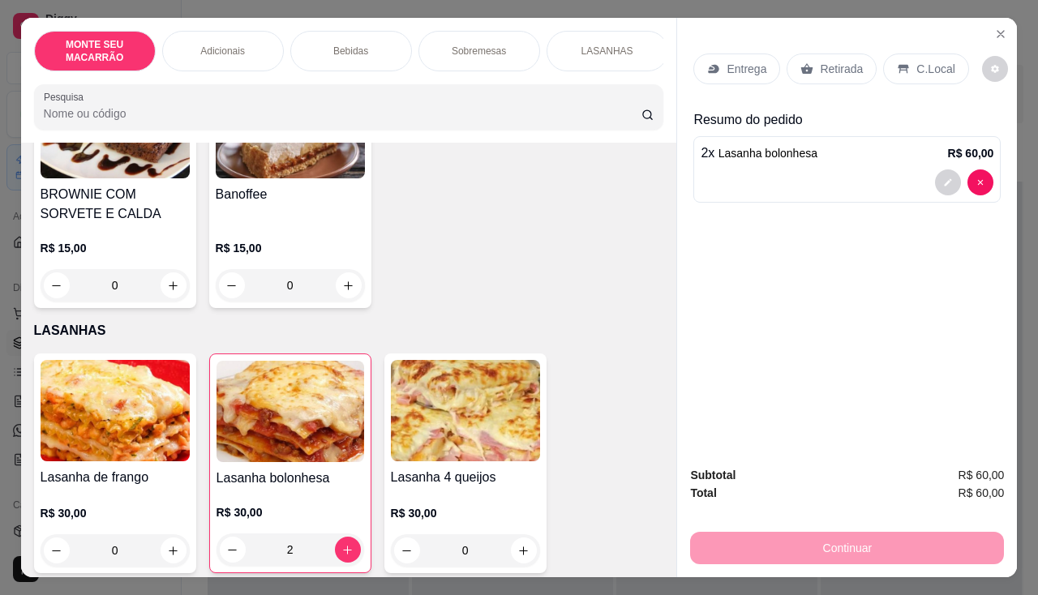
scroll to position [990, 0]
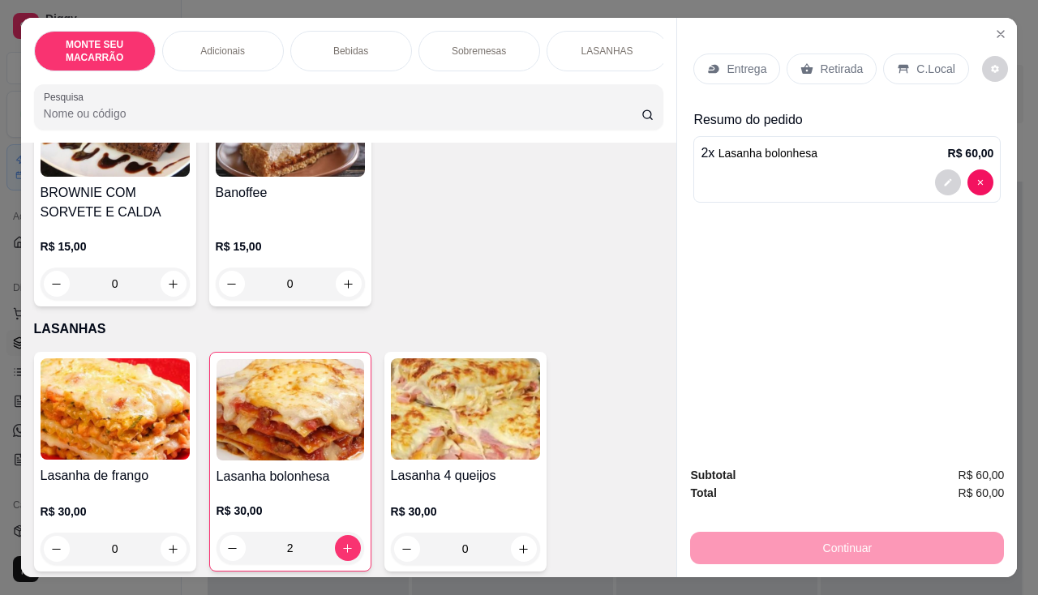
click at [907, 61] on div "C.Local" at bounding box center [925, 69] width 85 height 31
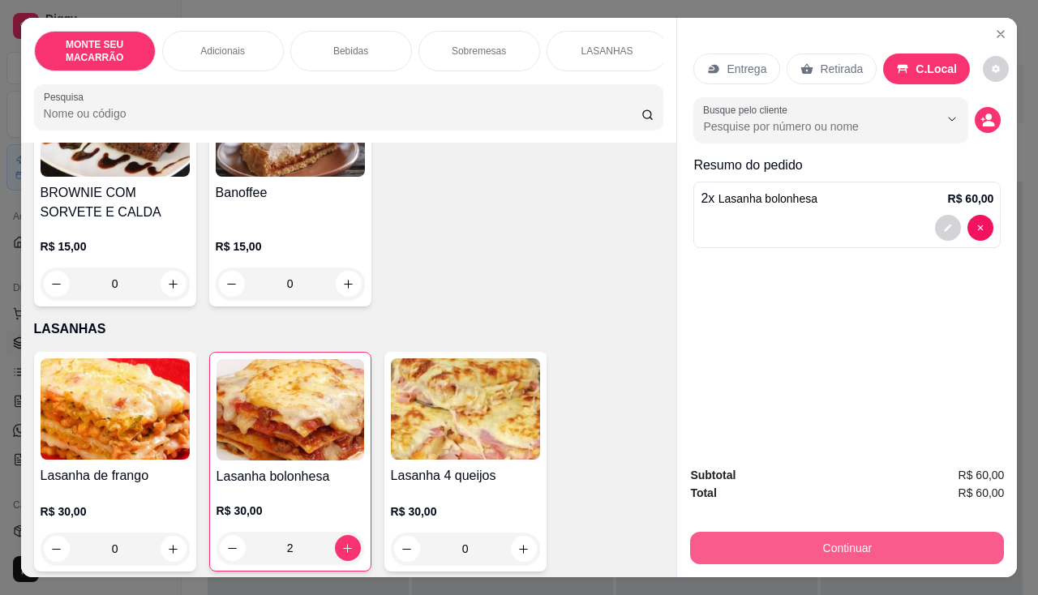
click at [835, 539] on button "Continuar" at bounding box center [847, 548] width 314 height 32
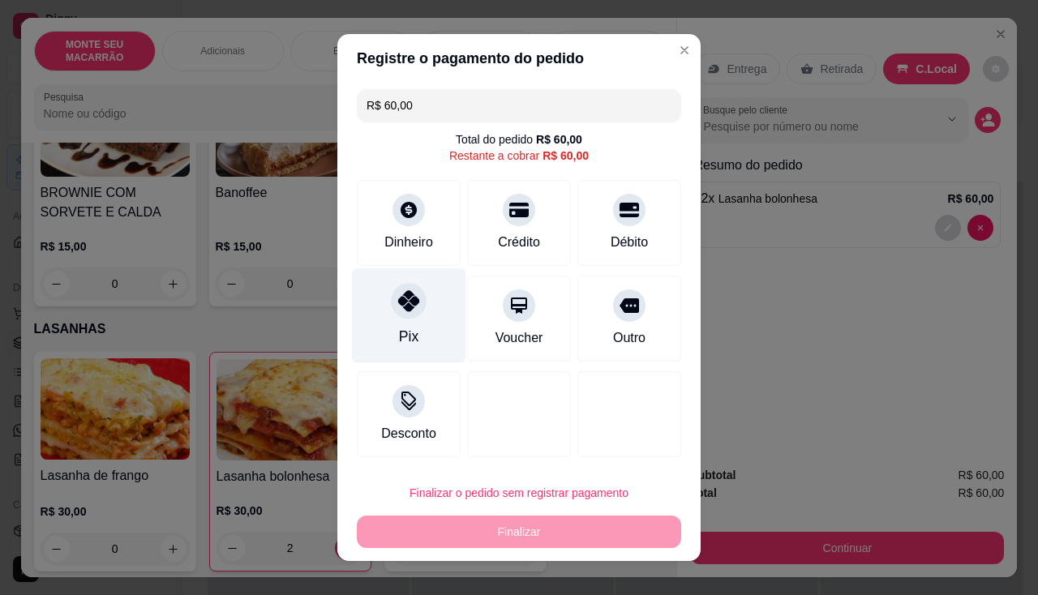
click at [403, 300] on icon at bounding box center [408, 300] width 21 height 21
type input "R$ 0,00"
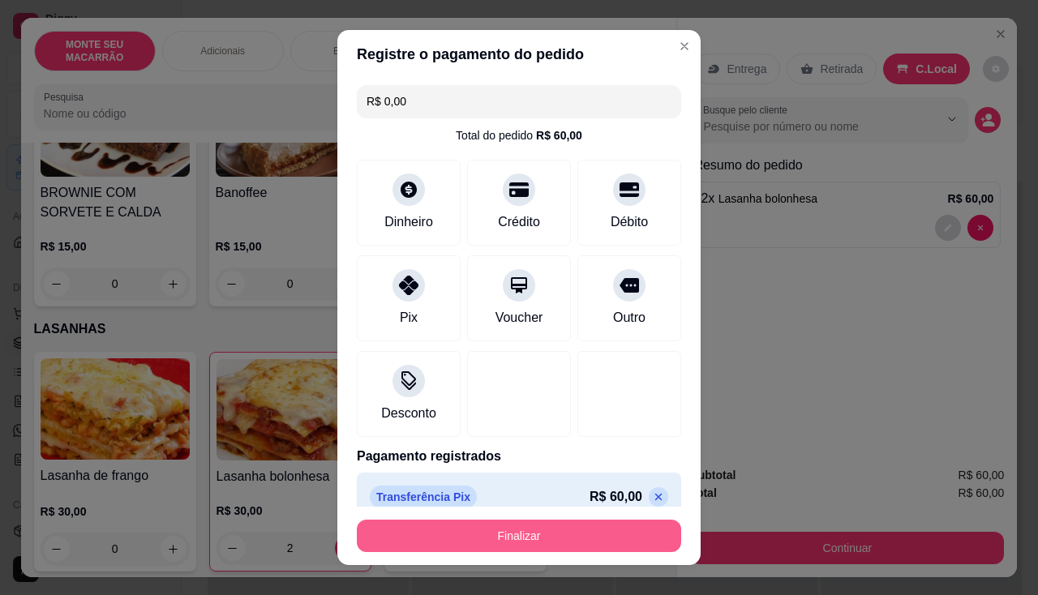
click at [556, 535] on button "Finalizar" at bounding box center [519, 536] width 324 height 32
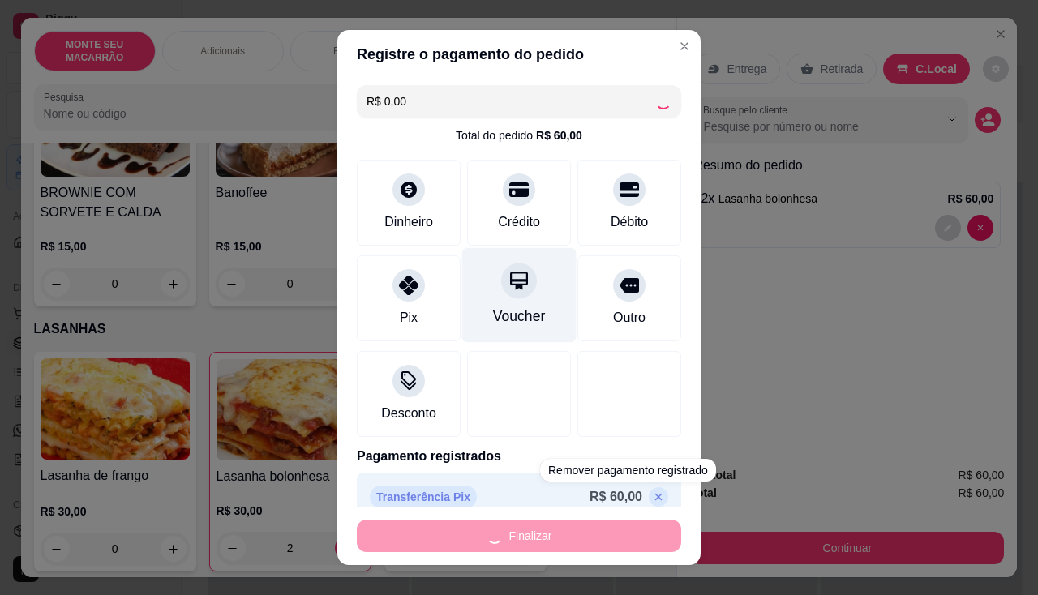
type input "0"
type input "-R$ 60,00"
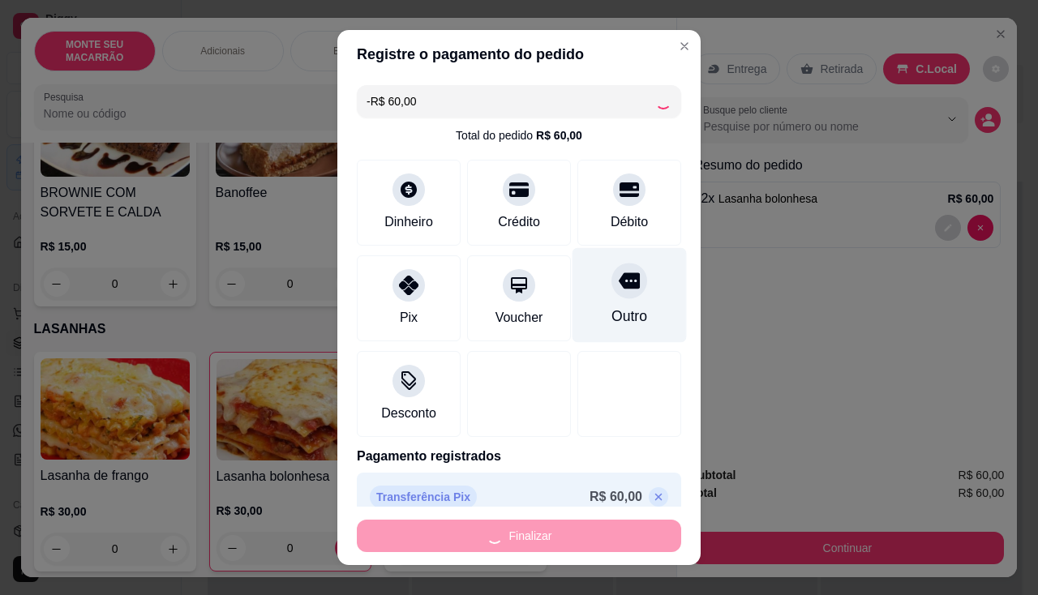
scroll to position [988, 0]
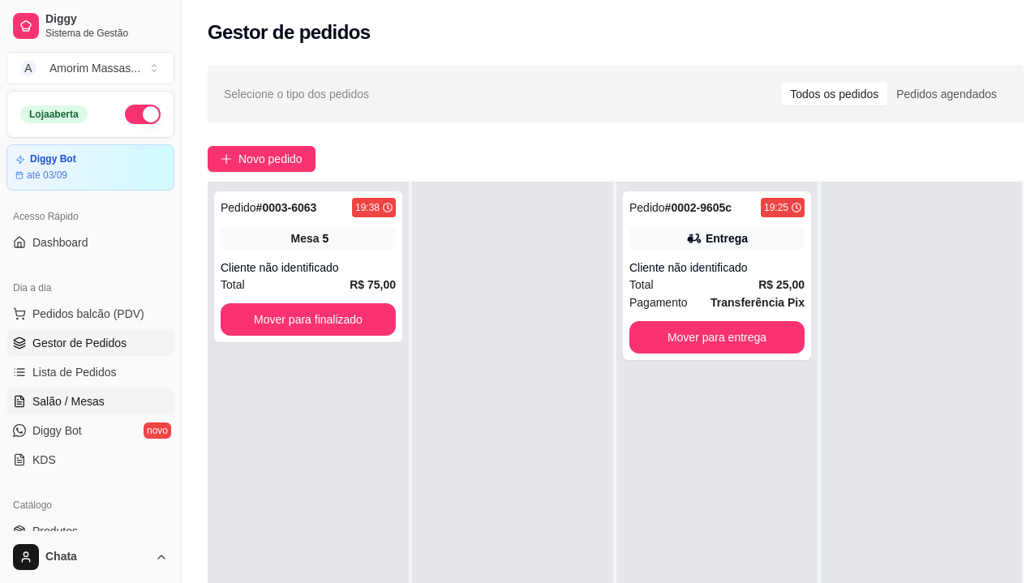
click at [101, 406] on span "Salão / Mesas" at bounding box center [68, 401] width 72 height 16
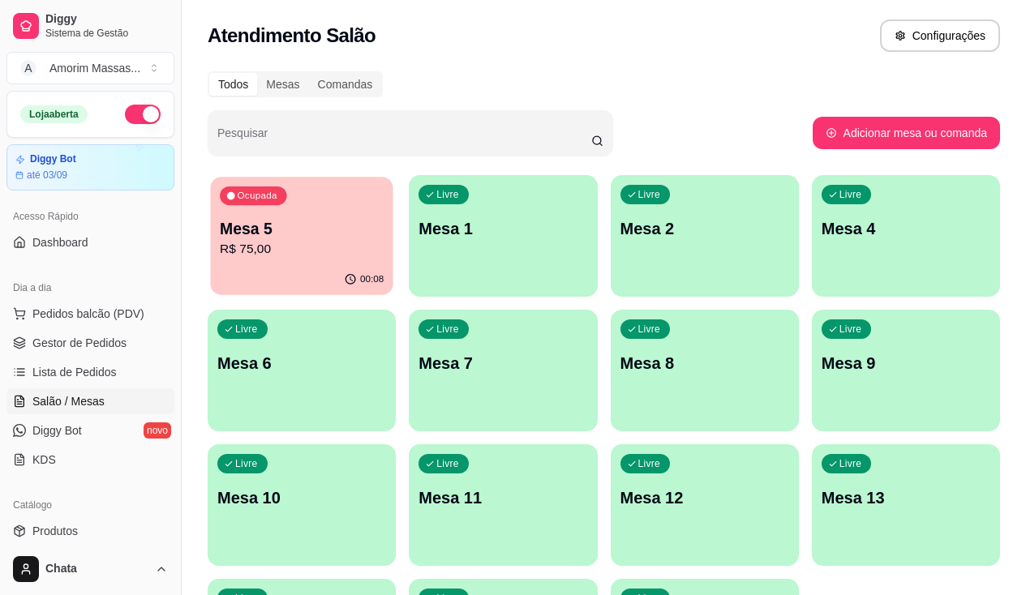
click at [260, 251] on p "R$ 75,00" at bounding box center [302, 249] width 164 height 19
click at [58, 314] on span "Pedidos balcão (PDV)" at bounding box center [88, 314] width 112 height 16
click at [822, 230] on p "Mesa 4" at bounding box center [906, 228] width 169 height 23
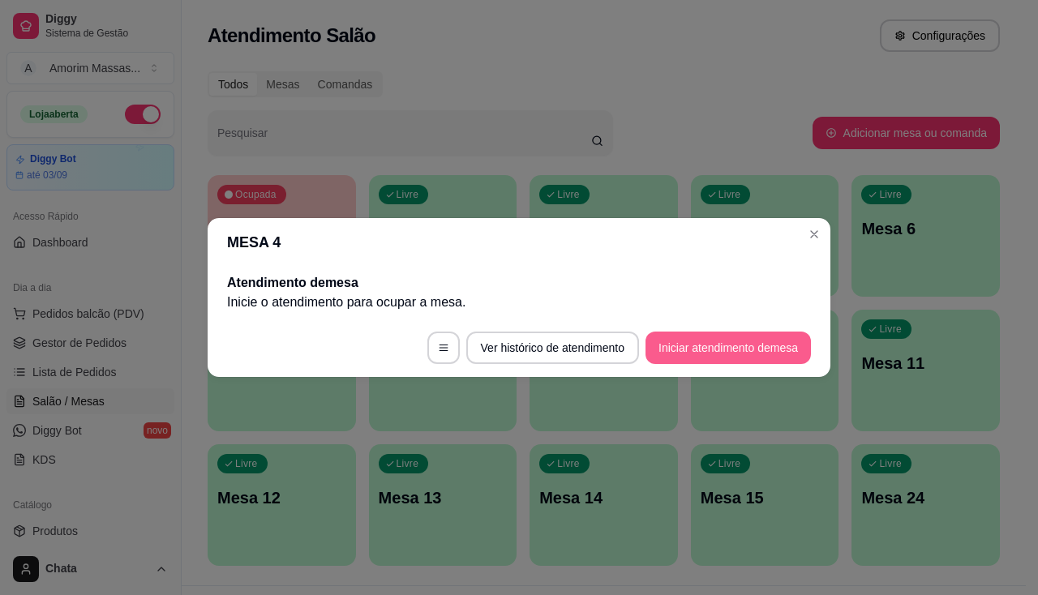
click at [665, 358] on button "Iniciar atendimento de mesa" at bounding box center [728, 348] width 165 height 32
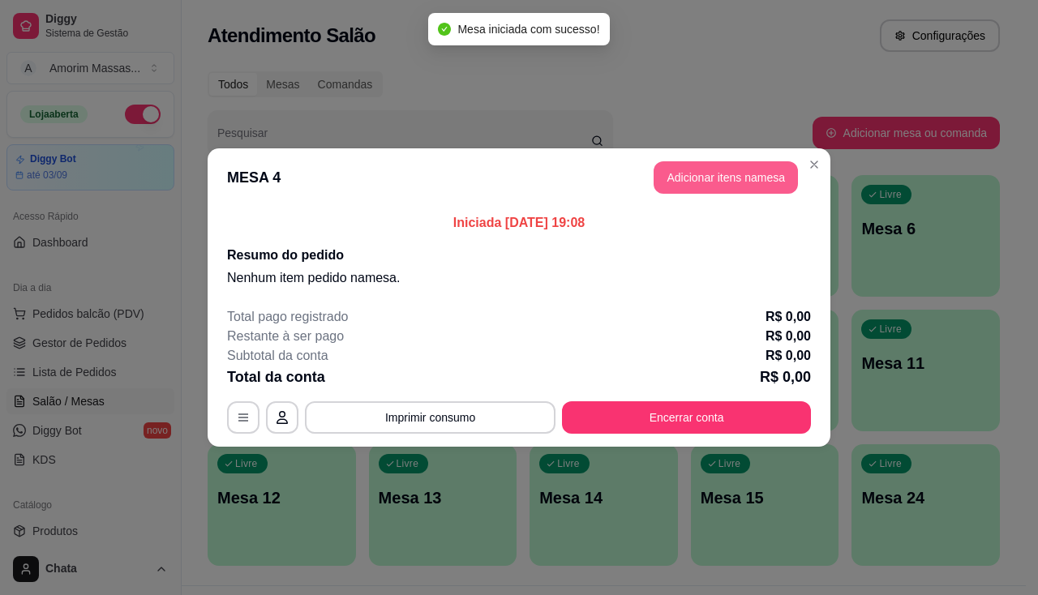
click at [705, 180] on button "Adicionar itens na mesa" at bounding box center [726, 177] width 144 height 32
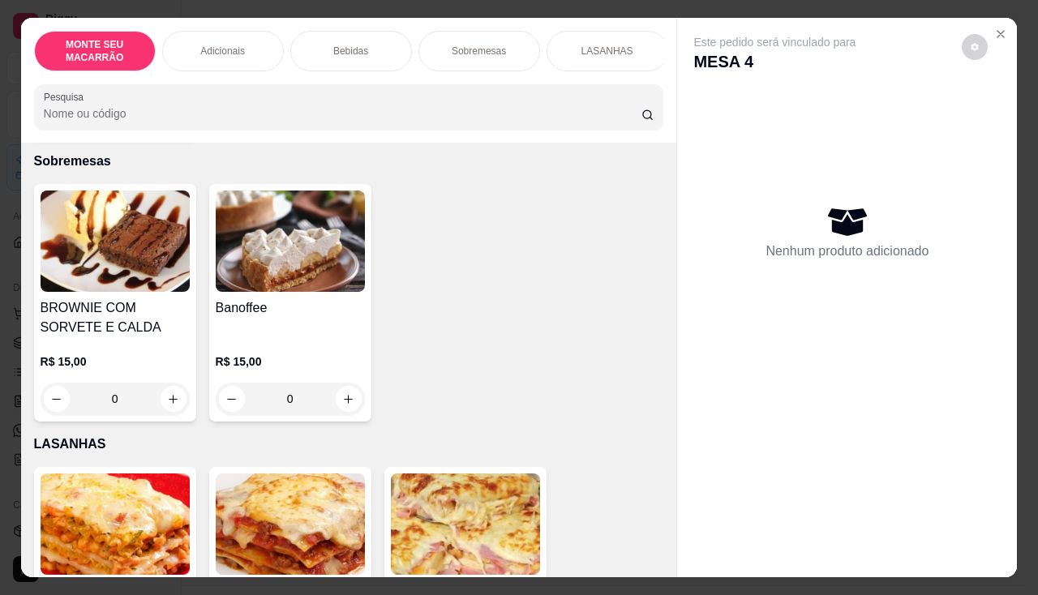
scroll to position [988, 0]
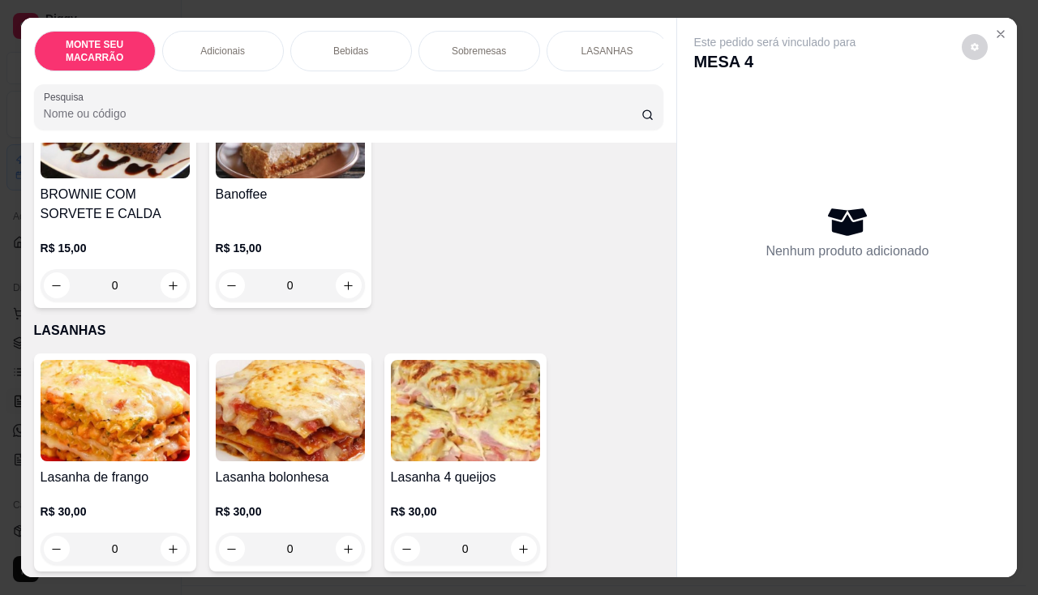
click at [317, 419] on img at bounding box center [290, 410] width 149 height 101
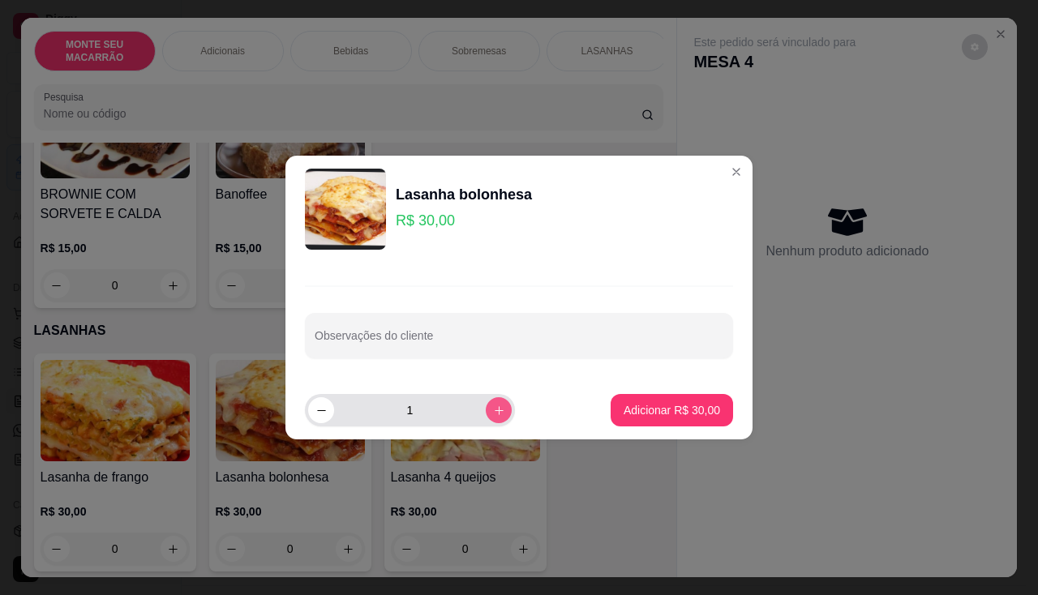
click at [492, 410] on button "increase-product-quantity" at bounding box center [499, 410] width 26 height 26
type input "2"
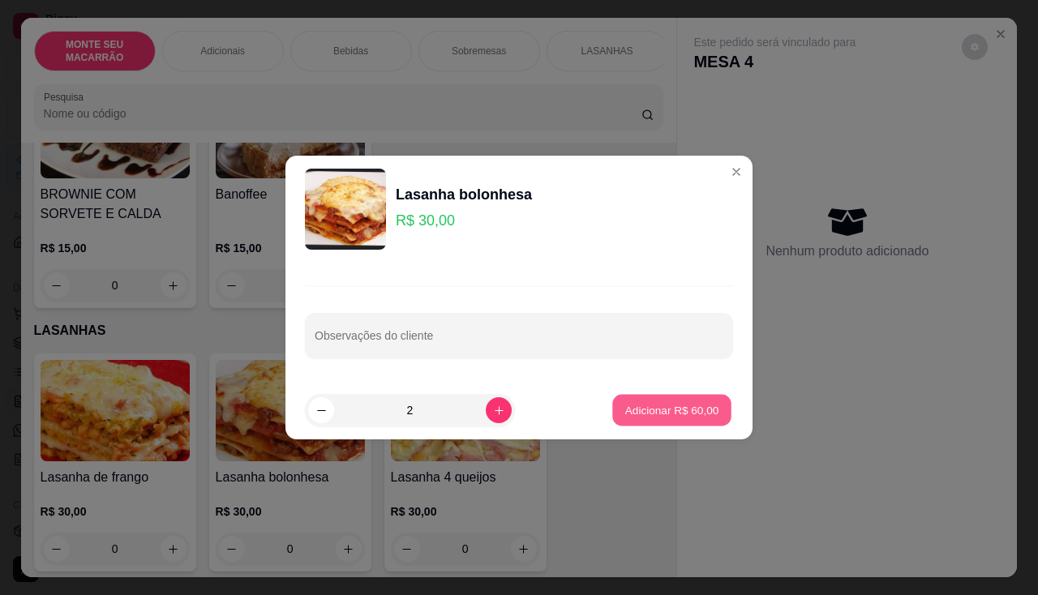
click at [635, 409] on p "Adicionar R$ 60,00" at bounding box center [672, 409] width 94 height 15
type input "2"
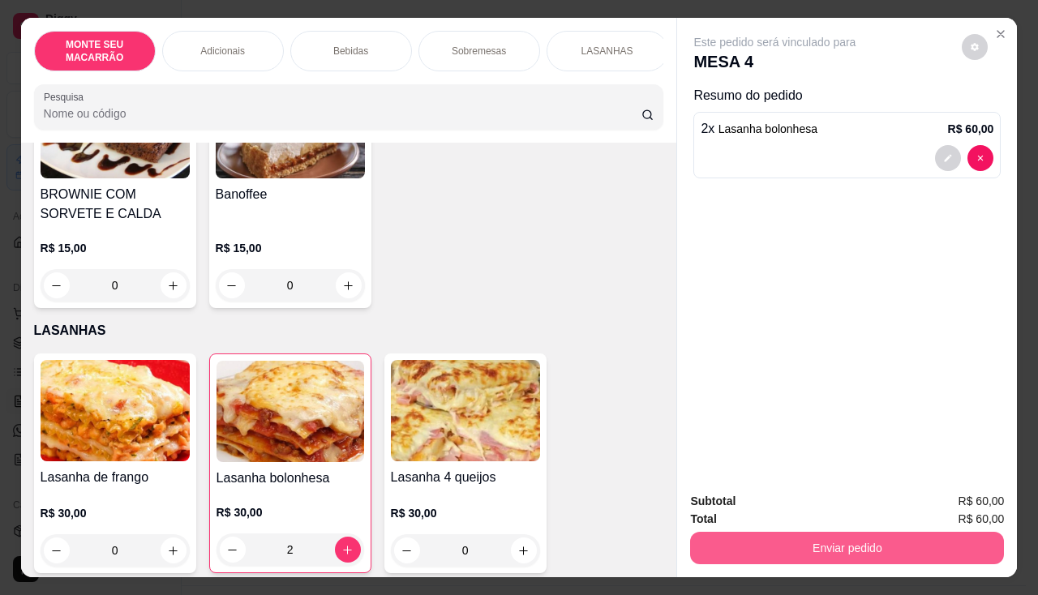
click at [771, 544] on button "Enviar pedido" at bounding box center [847, 548] width 314 height 32
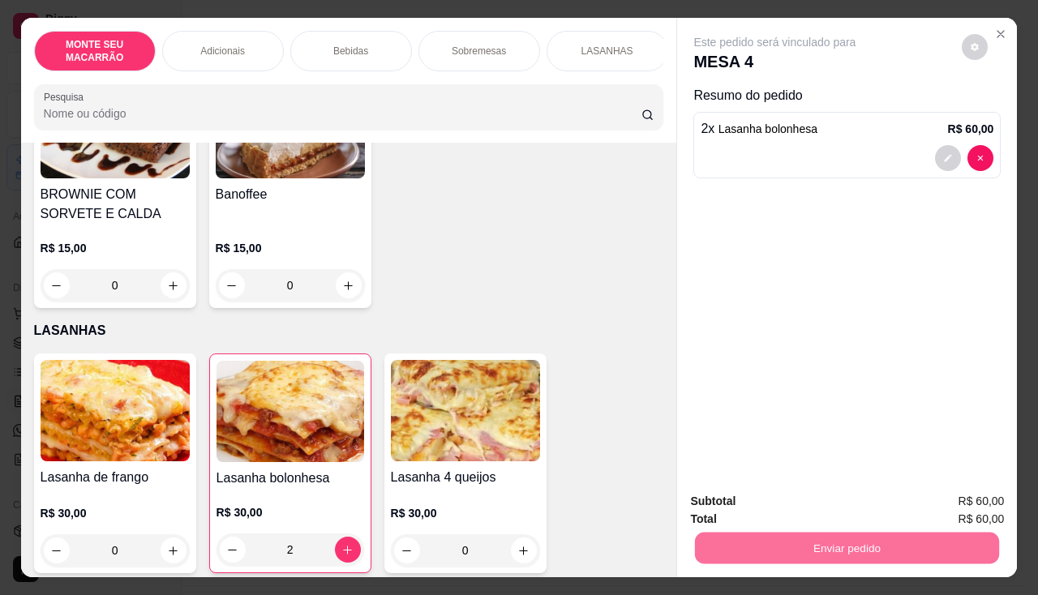
click at [975, 507] on button "Sim, quero registrar" at bounding box center [947, 502] width 121 height 31
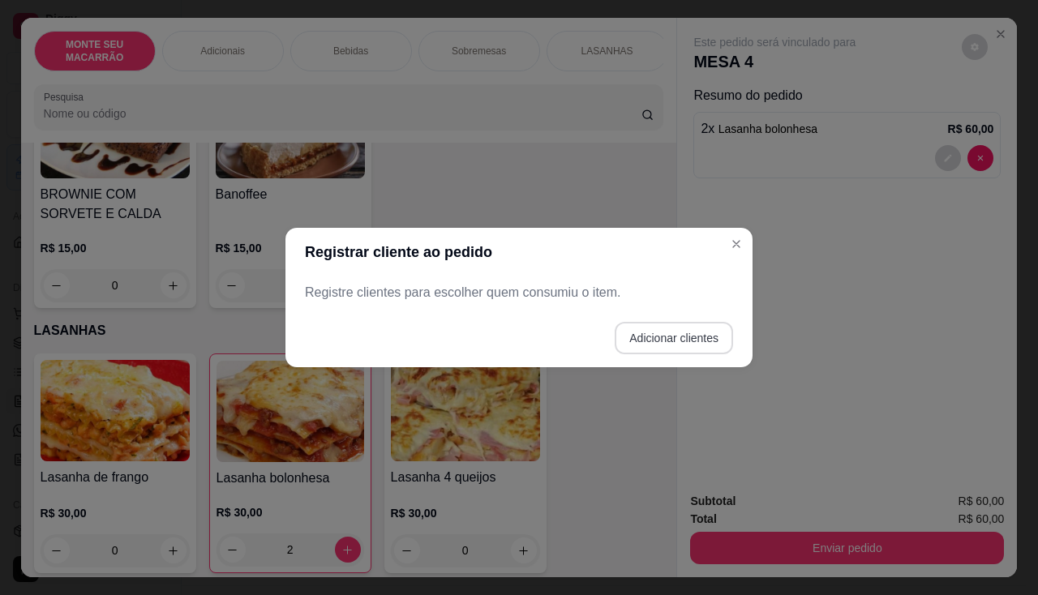
click at [645, 341] on button "Adicionar clientes" at bounding box center [674, 338] width 118 height 32
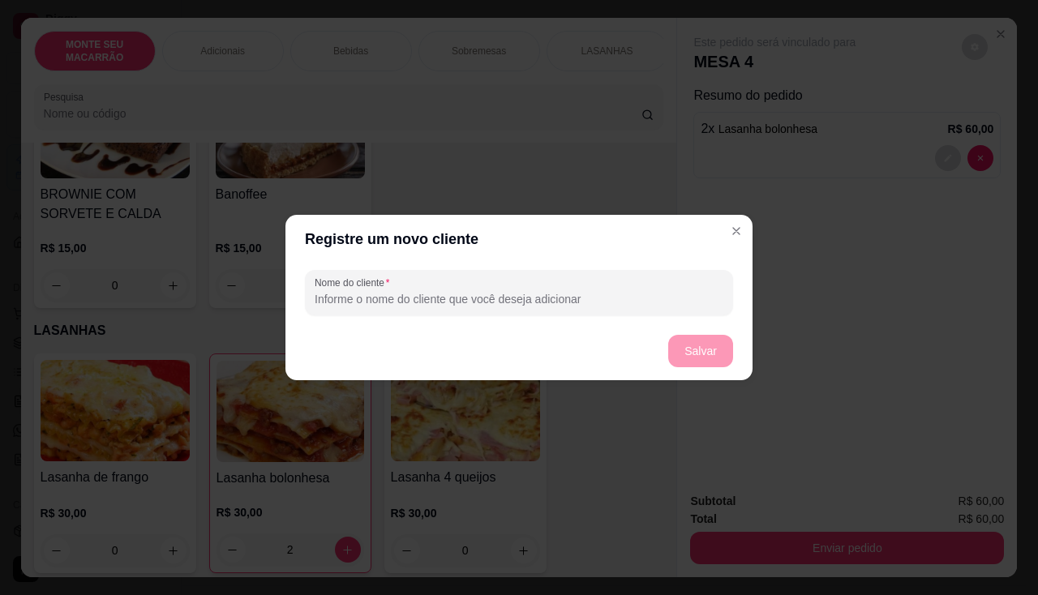
click at [464, 298] on input "Nome do cliente" at bounding box center [519, 299] width 409 height 16
type input "MIRTA"
click at [687, 354] on button "Salvar" at bounding box center [700, 352] width 63 height 32
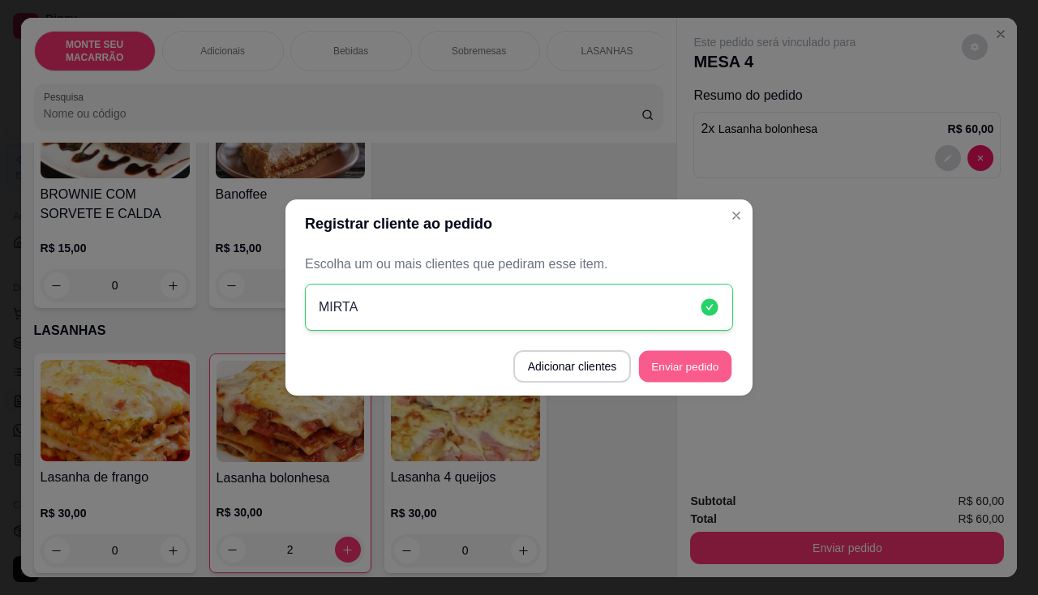
click at [712, 368] on button "Enviar pedido" at bounding box center [685, 367] width 92 height 32
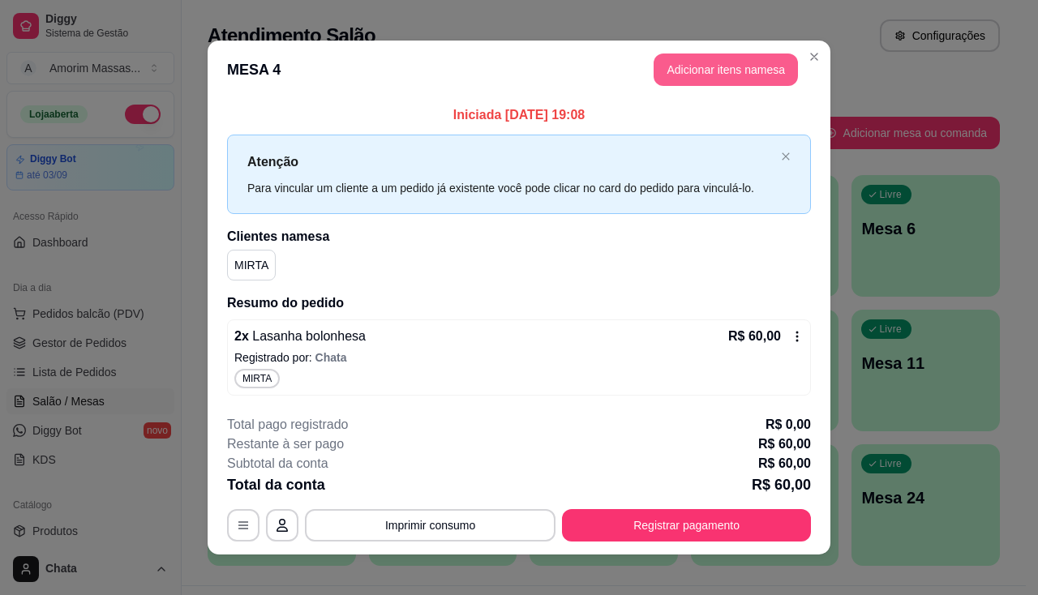
click at [679, 60] on button "Adicionar itens na mesa" at bounding box center [726, 70] width 144 height 32
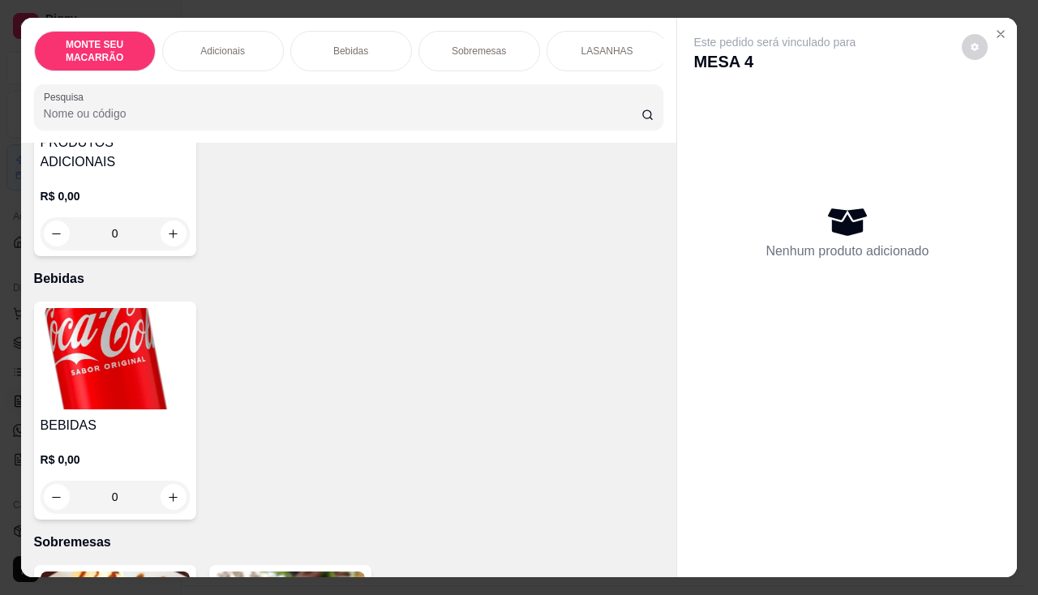
scroll to position [649, 0]
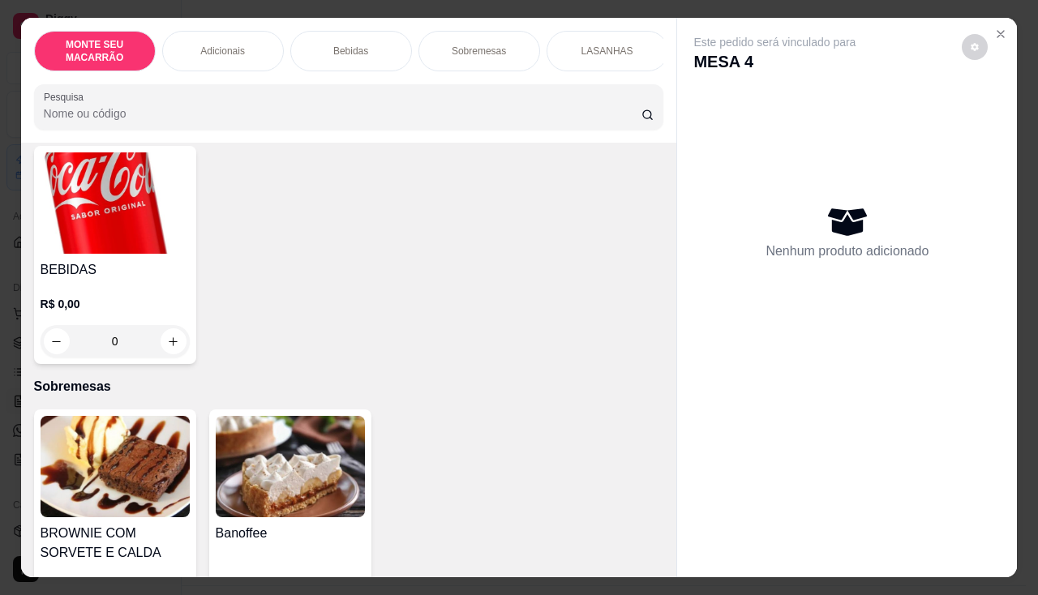
click at [65, 195] on img at bounding box center [115, 202] width 149 height 101
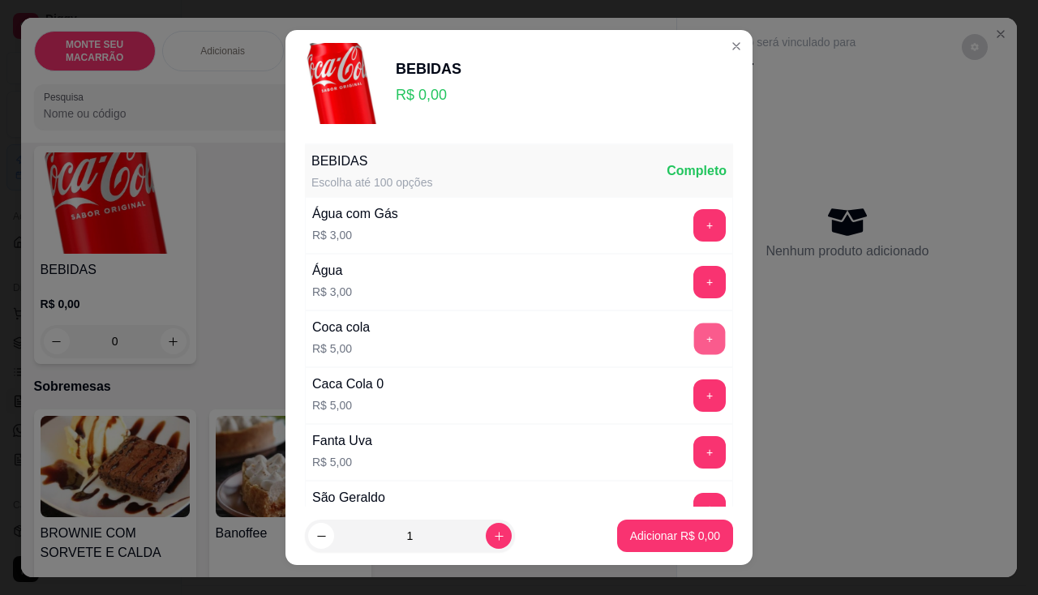
click at [694, 335] on button "+" at bounding box center [710, 339] width 32 height 32
click at [656, 535] on p "Adicionar R$ 5,00" at bounding box center [675, 536] width 90 height 16
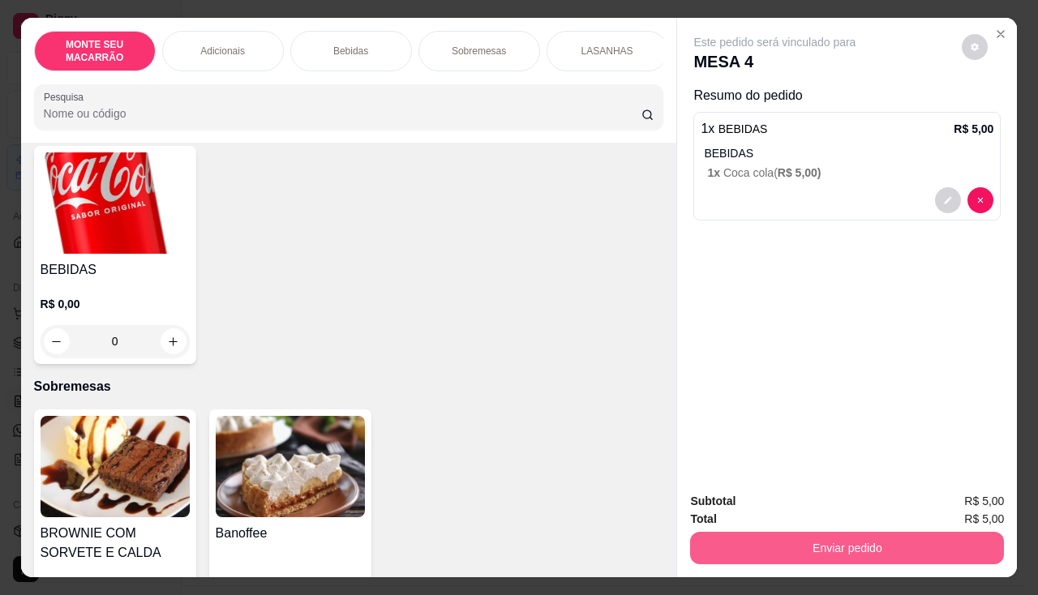
click at [832, 542] on button "Enviar pedido" at bounding box center [847, 548] width 314 height 32
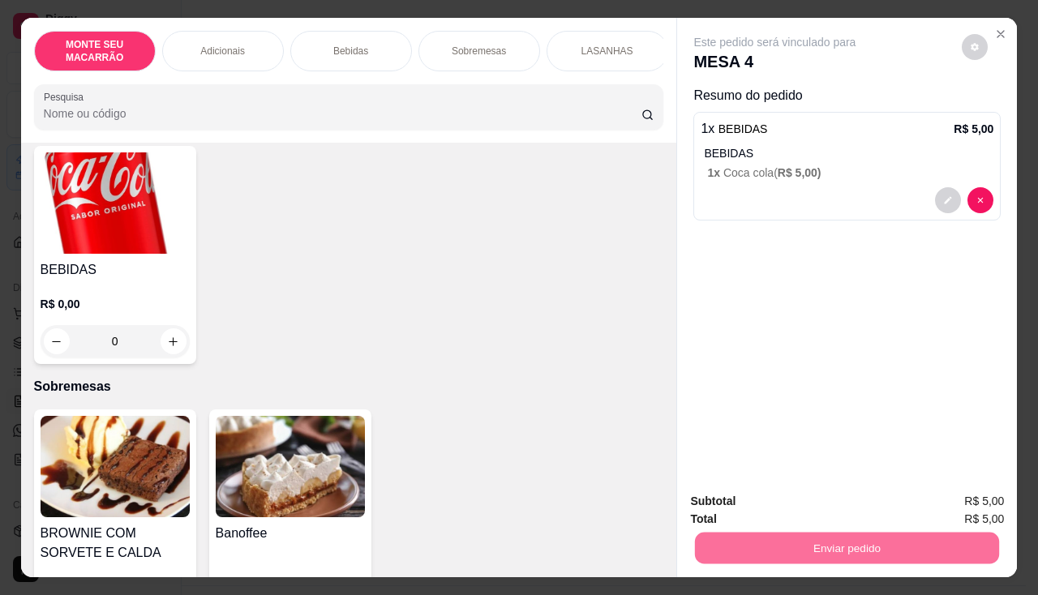
click at [935, 504] on button "Sim, quero registrar" at bounding box center [947, 502] width 121 height 31
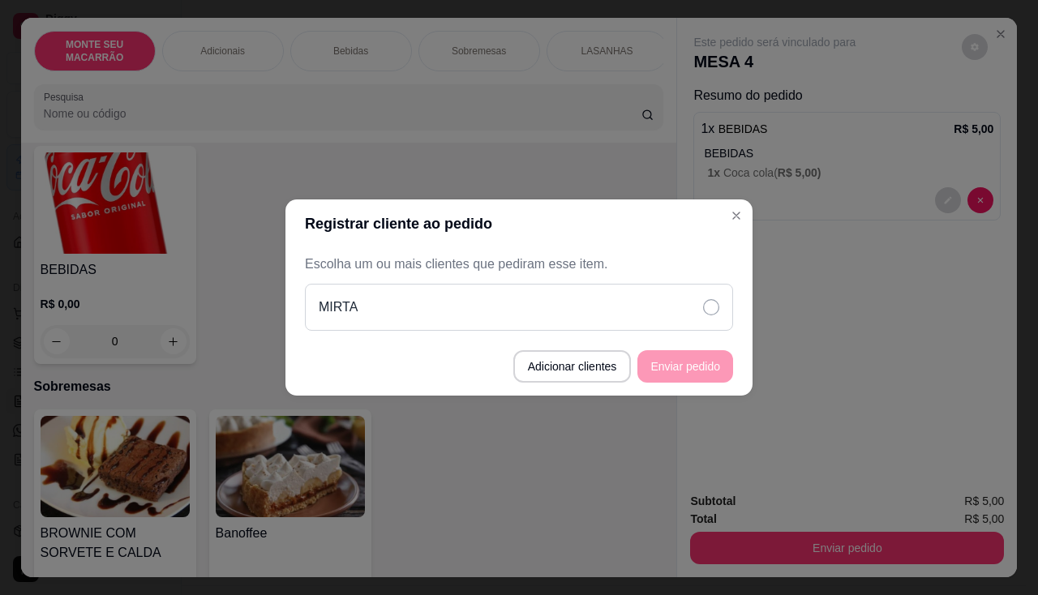
click at [313, 297] on div "MIRTA" at bounding box center [519, 307] width 428 height 47
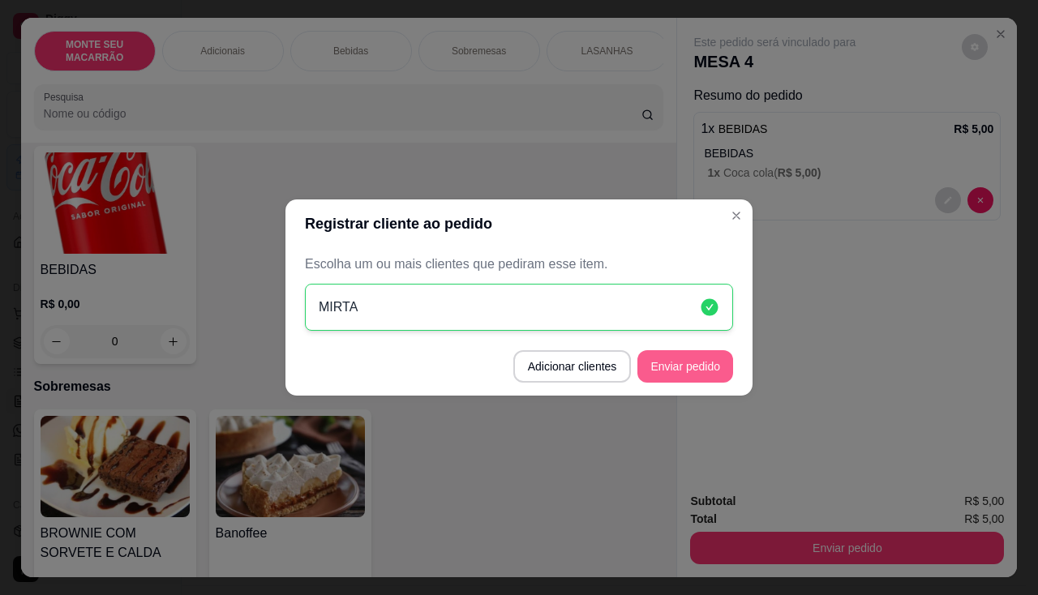
click at [698, 360] on button "Enviar pedido" at bounding box center [686, 366] width 96 height 32
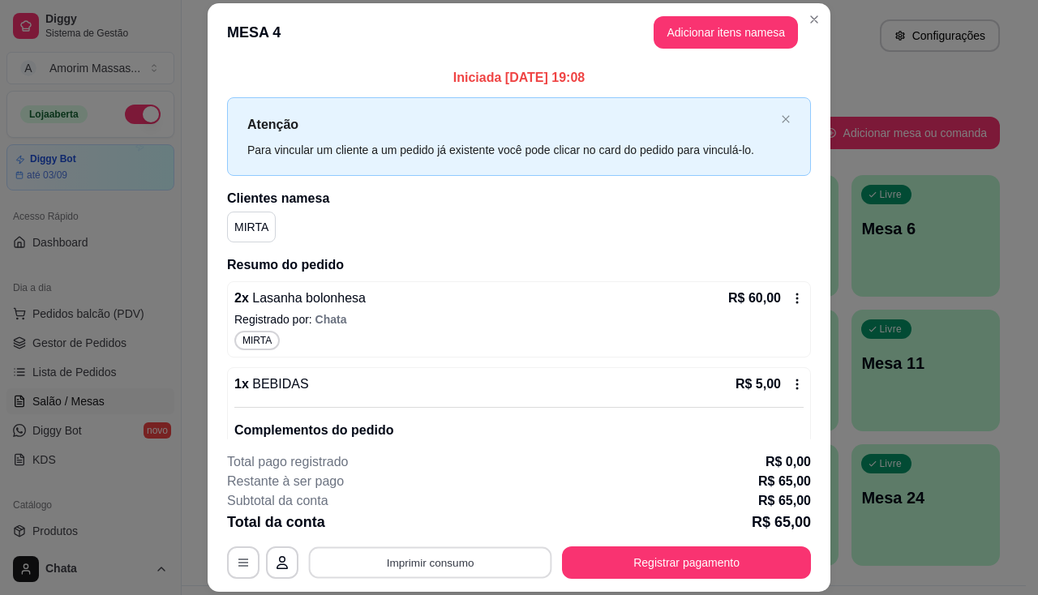
click at [481, 561] on button "Imprimir consumo" at bounding box center [430, 564] width 243 height 32
click at [440, 534] on button "IMPRESSORA" at bounding box center [429, 525] width 114 height 25
click at [794, 19] on header "MESA 4 Adicionar itens na mesa" at bounding box center [519, 32] width 623 height 58
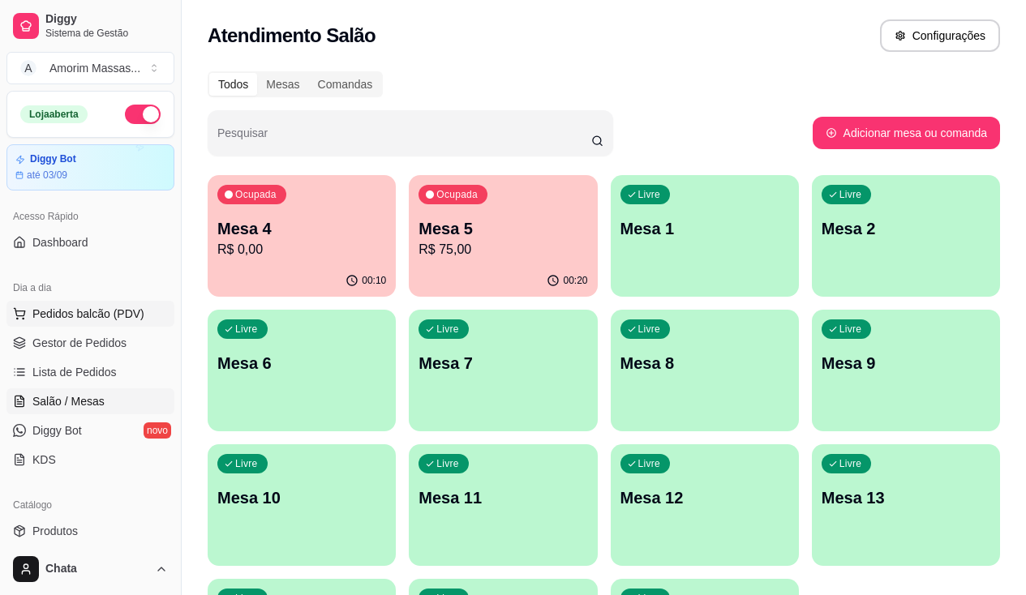
click at [123, 316] on span "Pedidos balcão (PDV)" at bounding box center [88, 314] width 112 height 16
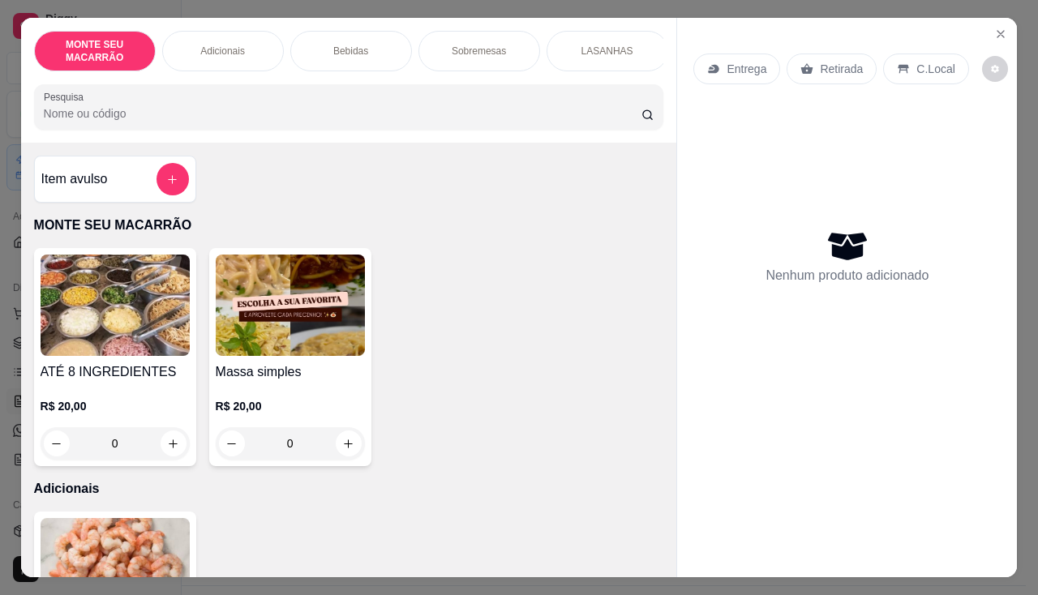
click at [320, 451] on div "0" at bounding box center [290, 443] width 149 height 32
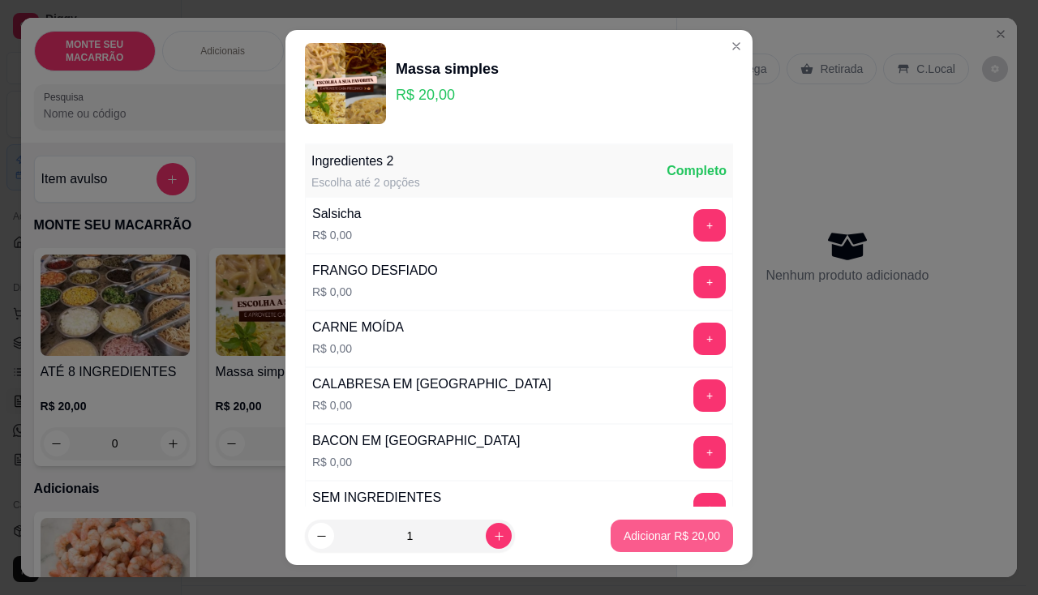
click at [669, 537] on p "Adicionar R$ 20,00" at bounding box center [672, 536] width 97 height 16
type input "1"
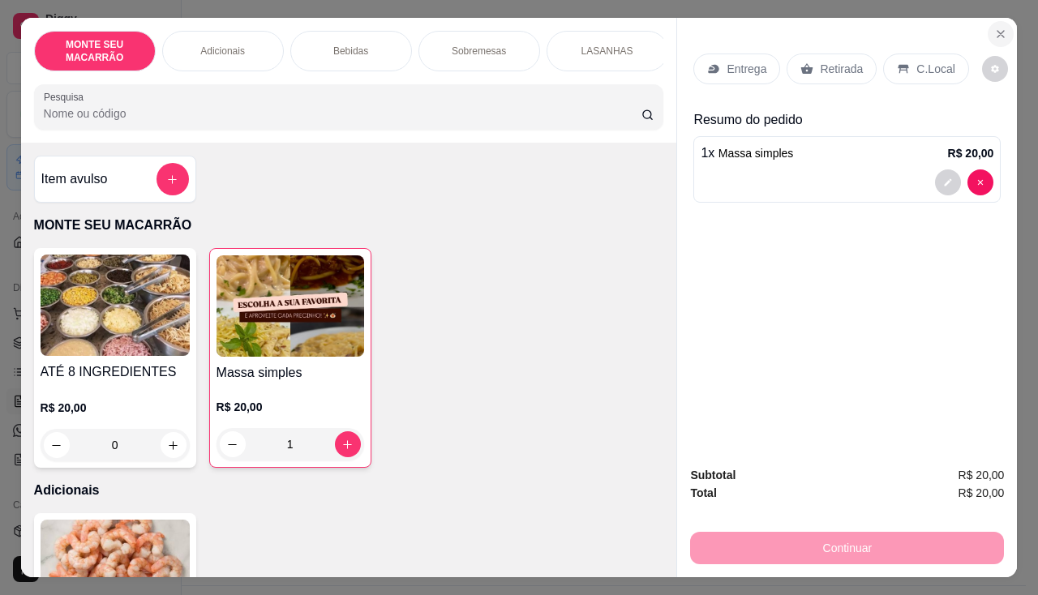
click at [999, 28] on icon "Close" at bounding box center [1000, 34] width 13 height 13
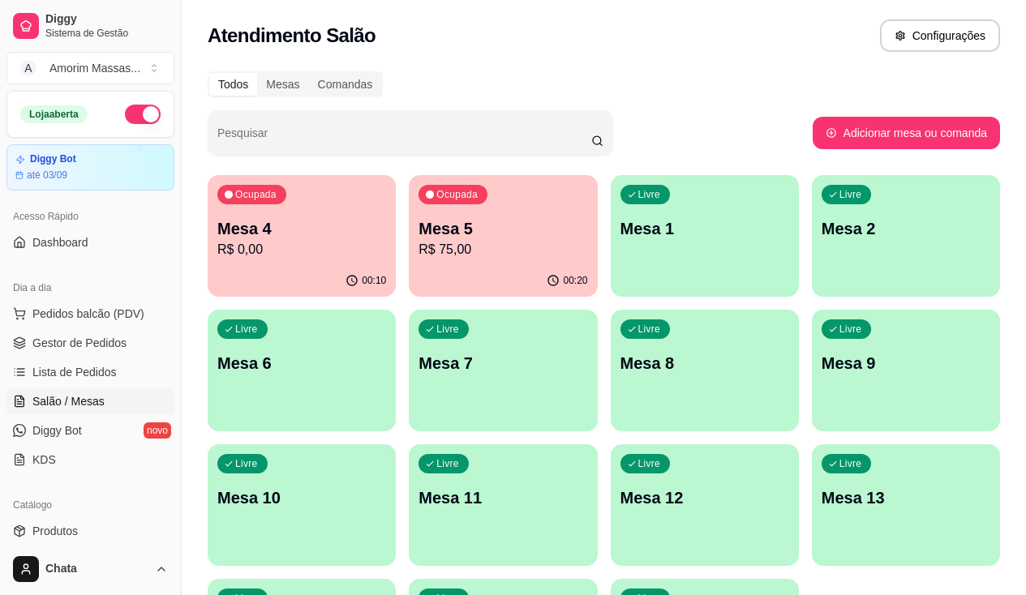
click at [459, 234] on p "Mesa 5" at bounding box center [503, 228] width 169 height 23
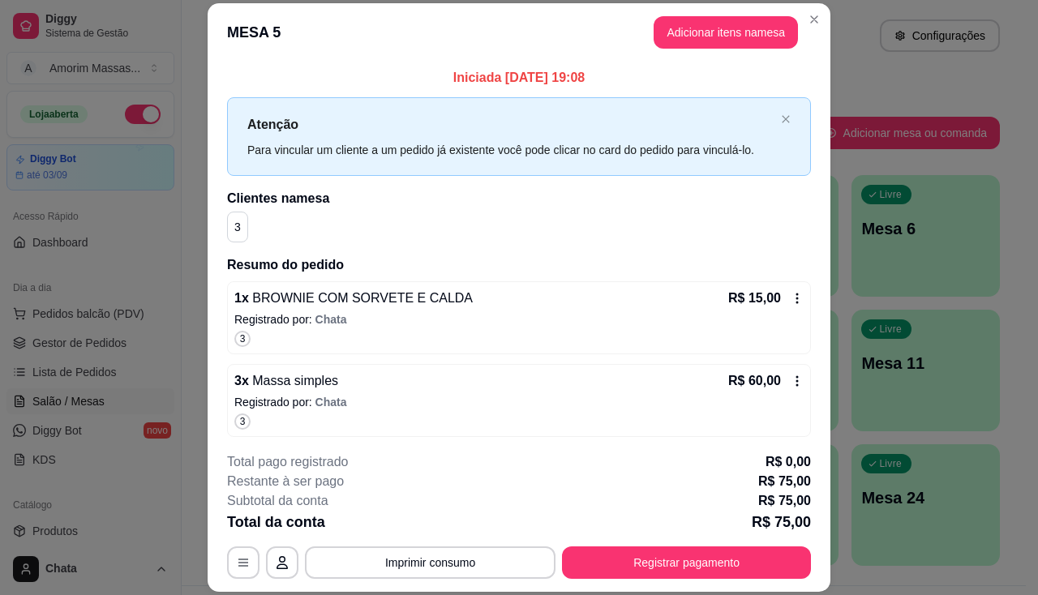
click at [724, 37] on button "Adicionar itens na mesa" at bounding box center [726, 32] width 144 height 32
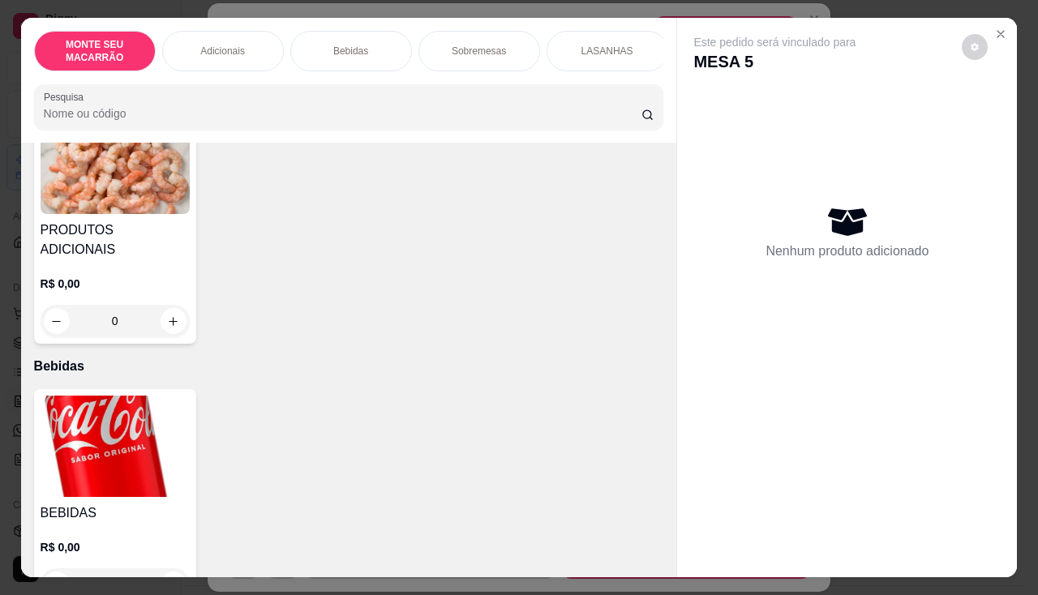
scroll to position [487, 0]
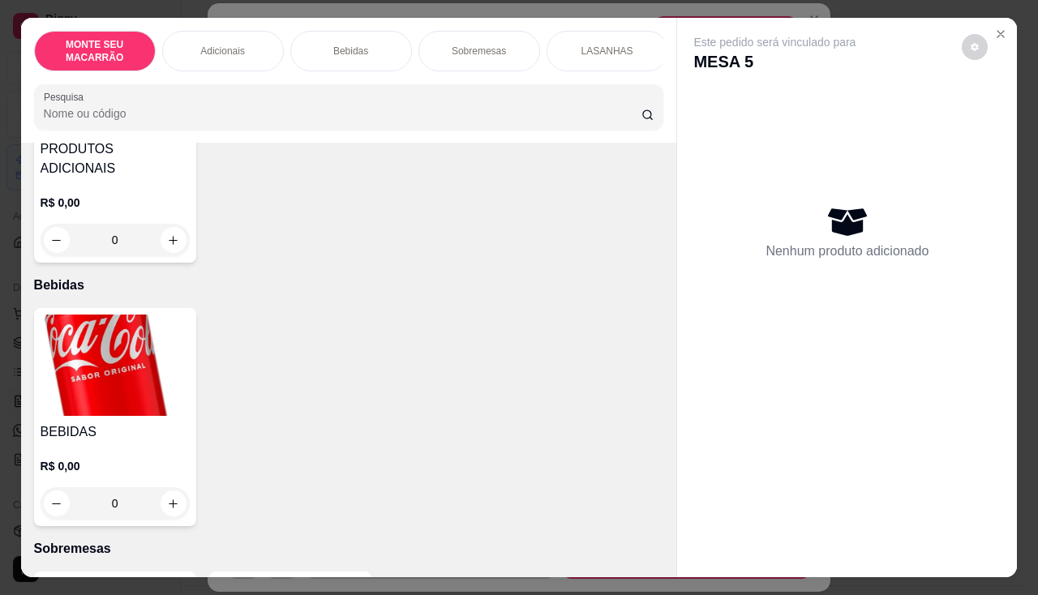
click at [166, 487] on div "0" at bounding box center [115, 503] width 149 height 32
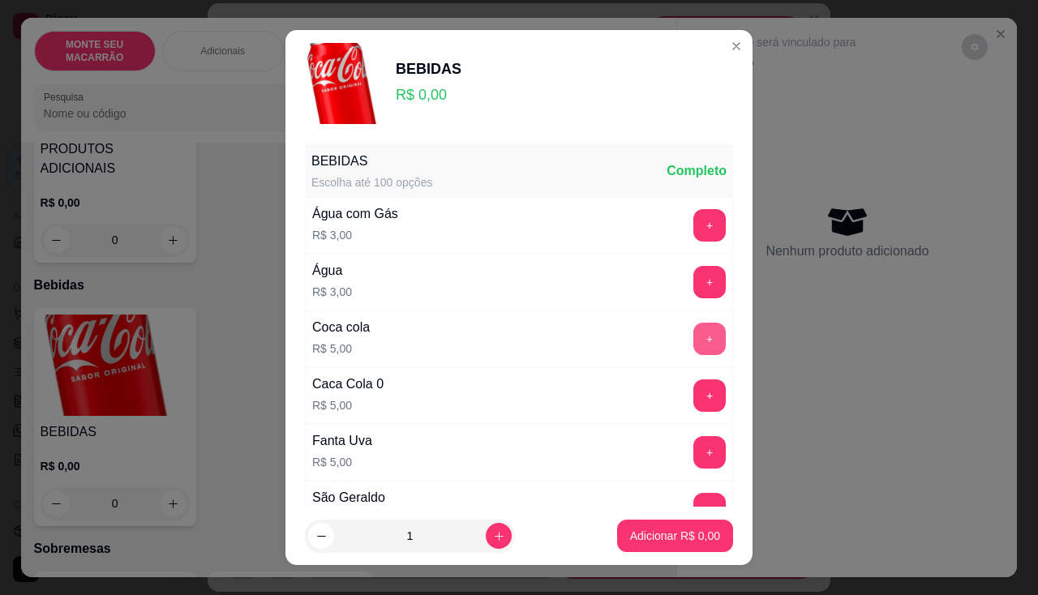
click at [694, 333] on button "+" at bounding box center [710, 339] width 32 height 32
click at [675, 549] on button "Adicionar R$ 5,00" at bounding box center [675, 537] width 113 height 32
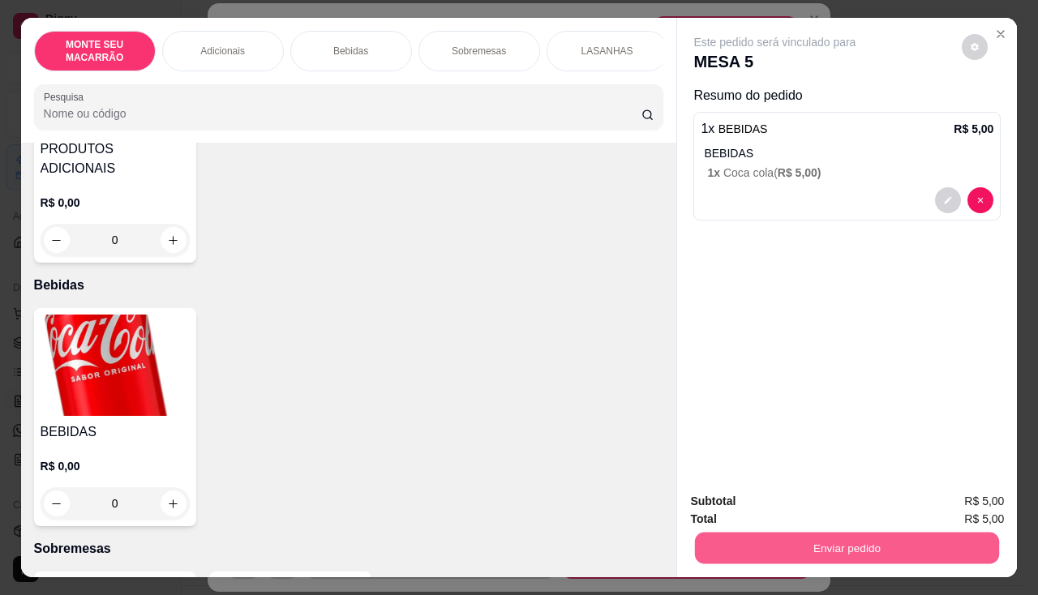
click at [809, 543] on button "Enviar pedido" at bounding box center [847, 549] width 304 height 32
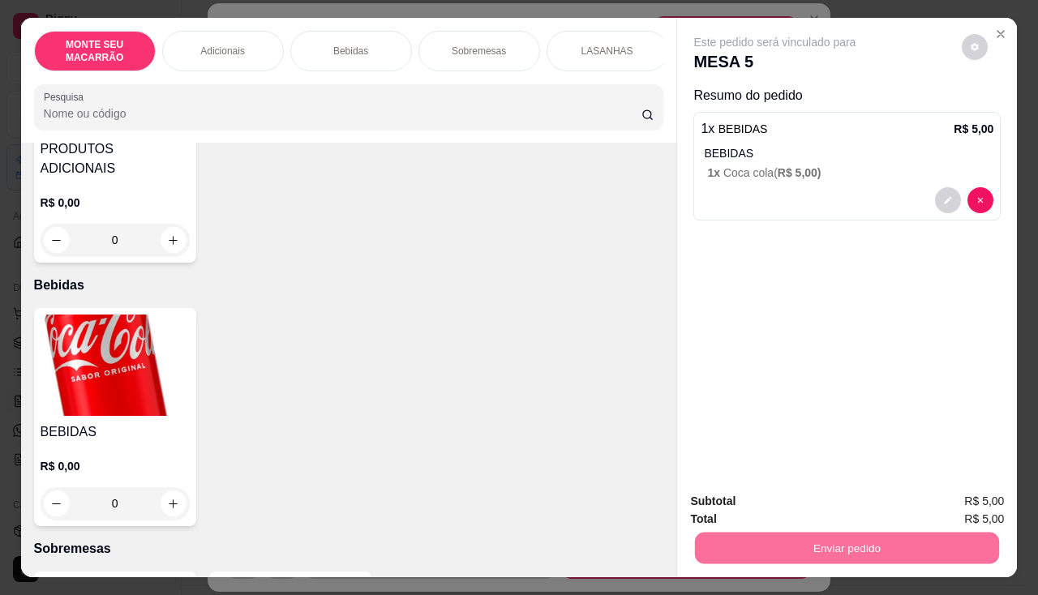
click at [971, 506] on button "Sim, quero registrar" at bounding box center [947, 502] width 121 height 31
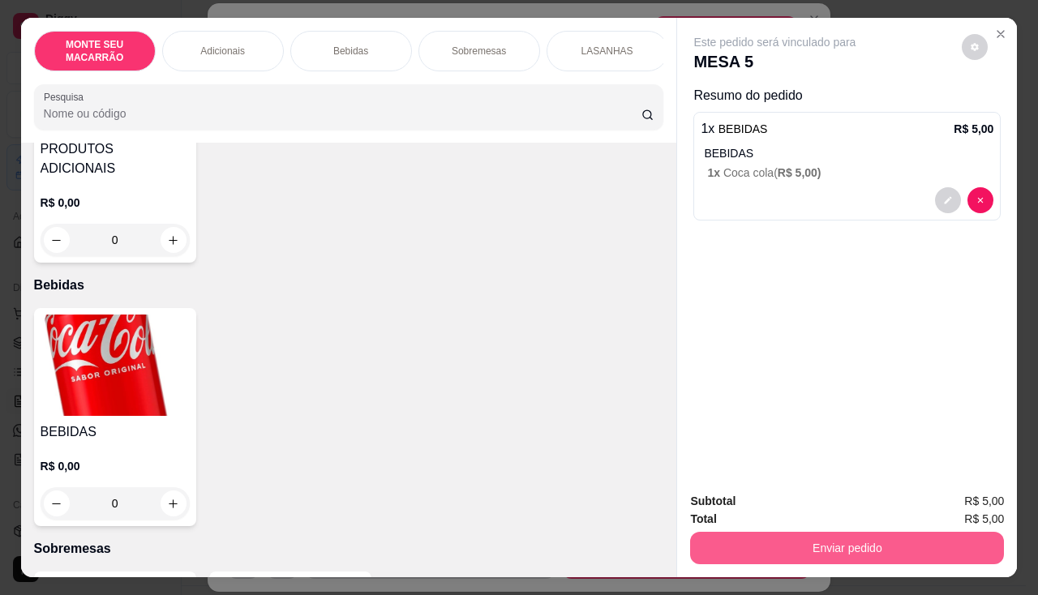
click at [864, 550] on button "Enviar pedido" at bounding box center [847, 548] width 314 height 32
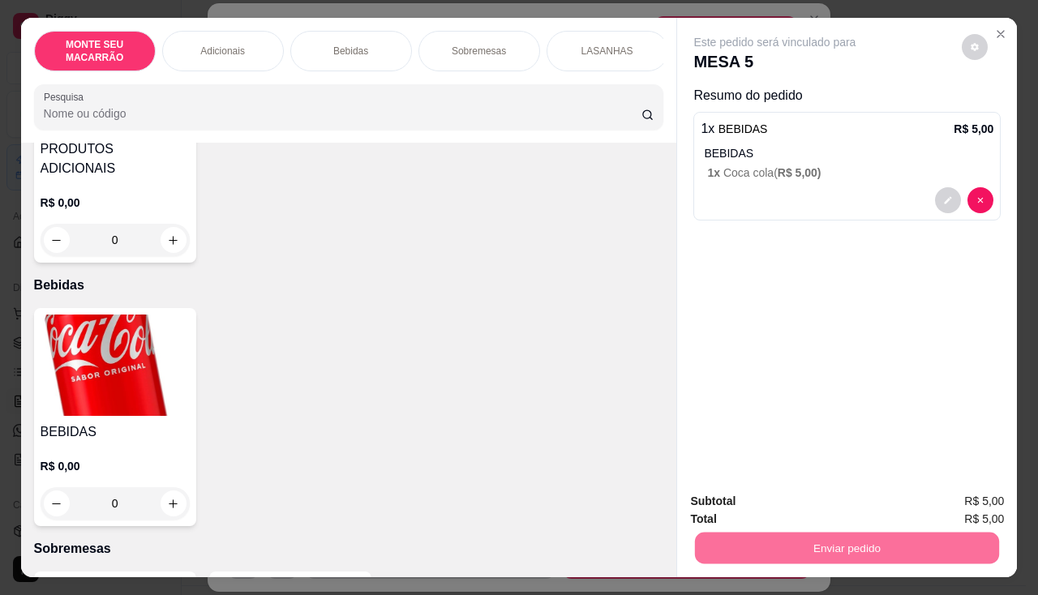
click at [937, 509] on button "Sim, quero registrar" at bounding box center [947, 502] width 117 height 30
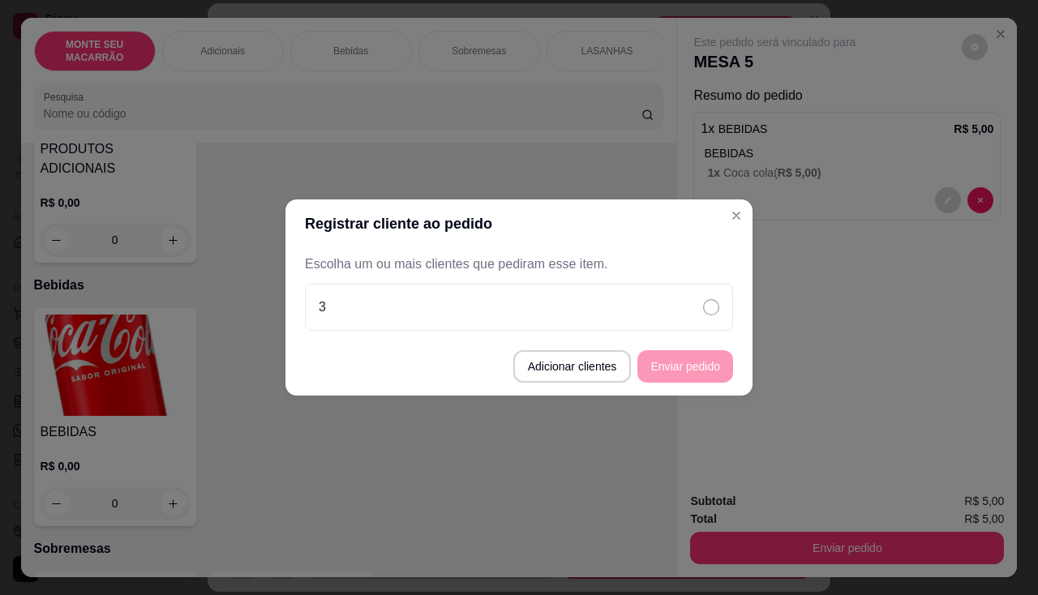
click at [681, 369] on footer "Adicionar clientes Enviar pedido" at bounding box center [519, 366] width 467 height 58
click at [621, 369] on button "Adicionar clientes" at bounding box center [572, 366] width 118 height 32
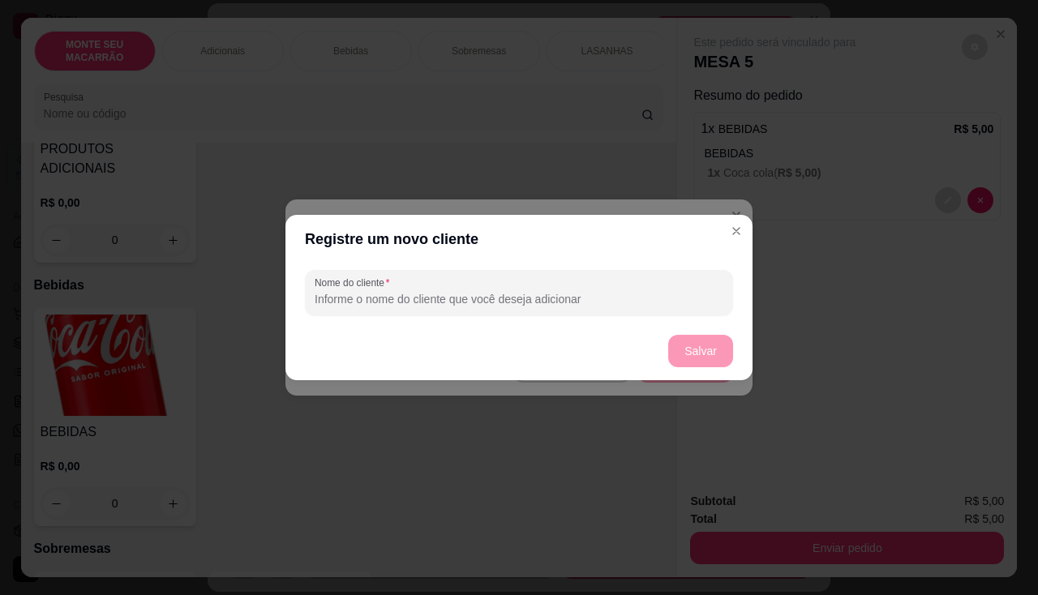
click at [702, 356] on footer "Salvar" at bounding box center [519, 351] width 467 height 58
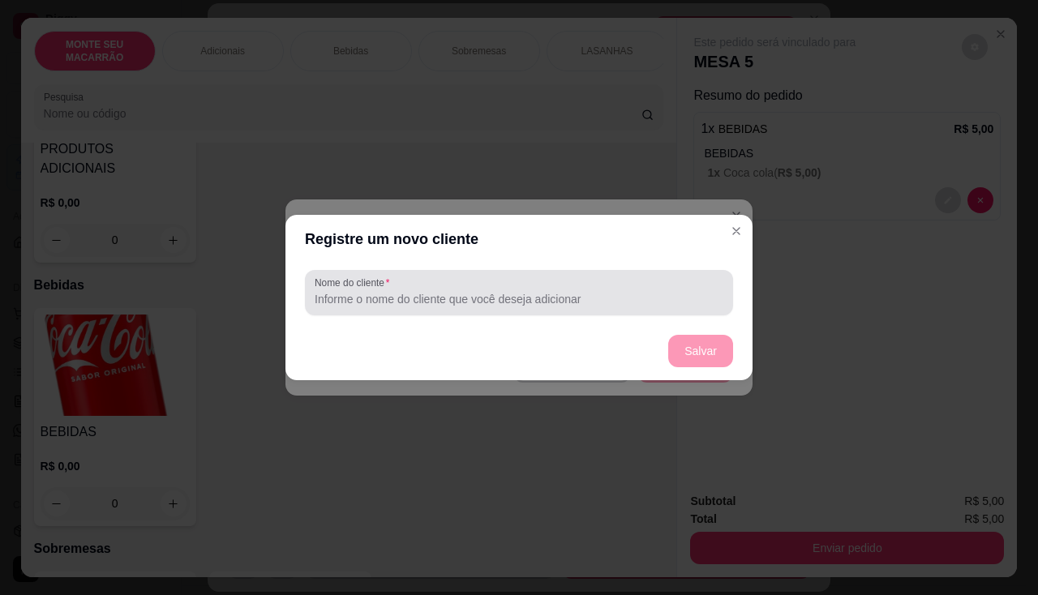
click at [410, 289] on div at bounding box center [519, 293] width 409 height 32
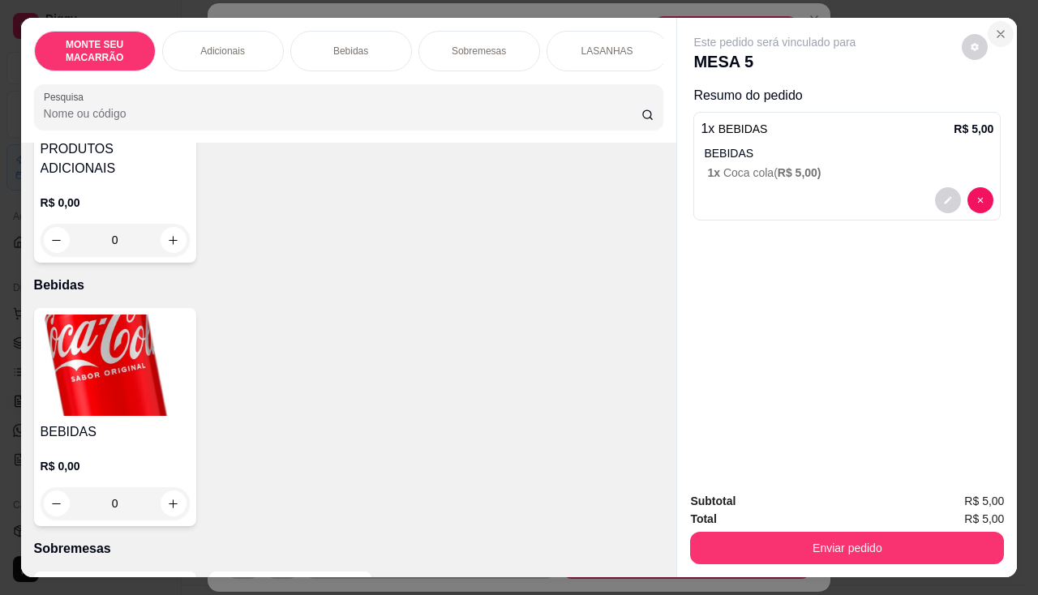
click at [998, 29] on icon "Close" at bounding box center [1000, 34] width 13 height 13
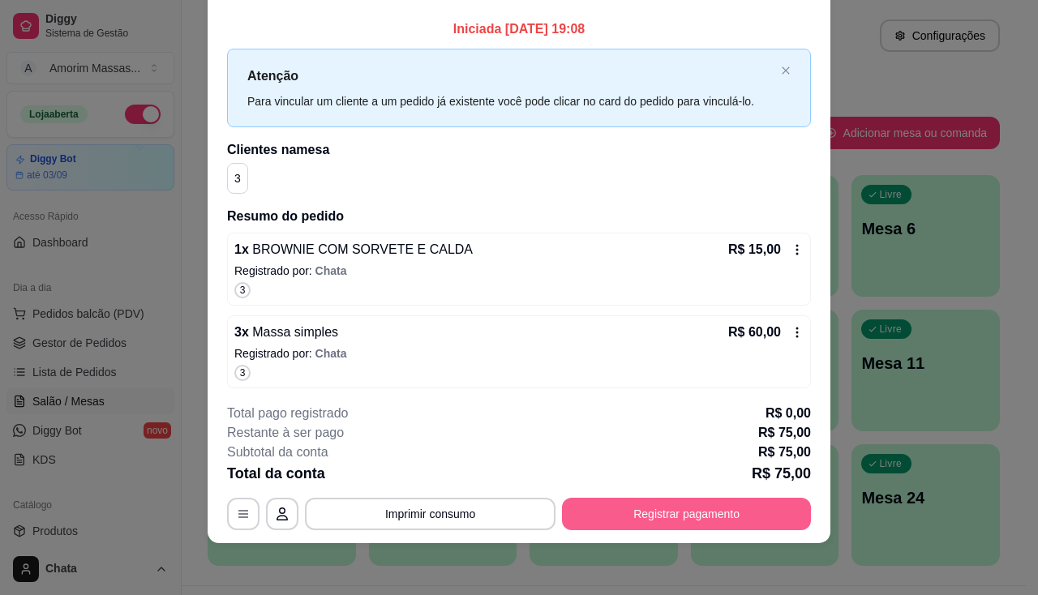
scroll to position [0, 0]
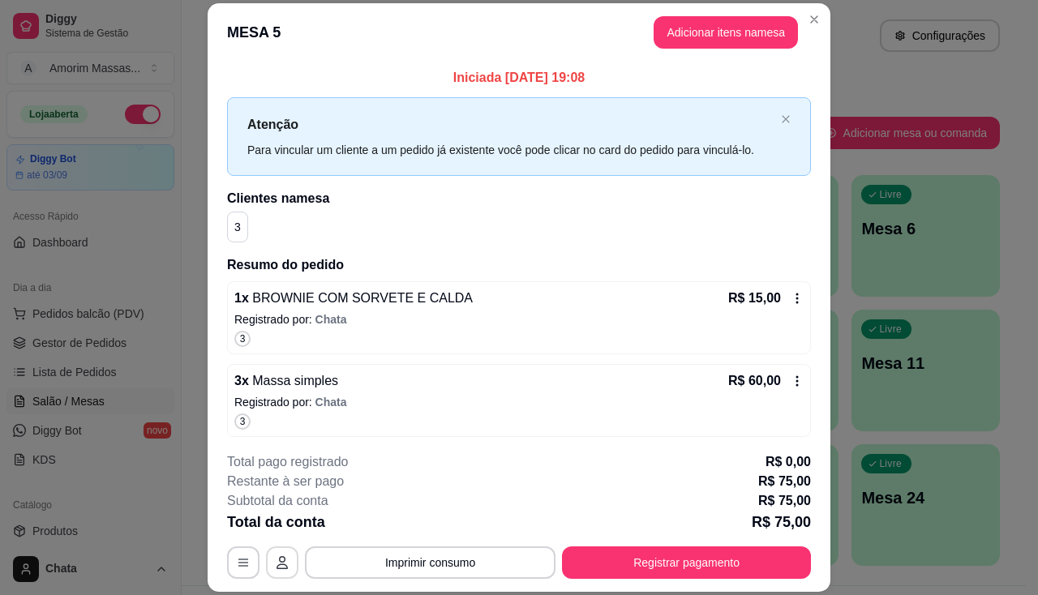
click at [266, 563] on button "button" at bounding box center [282, 563] width 32 height 32
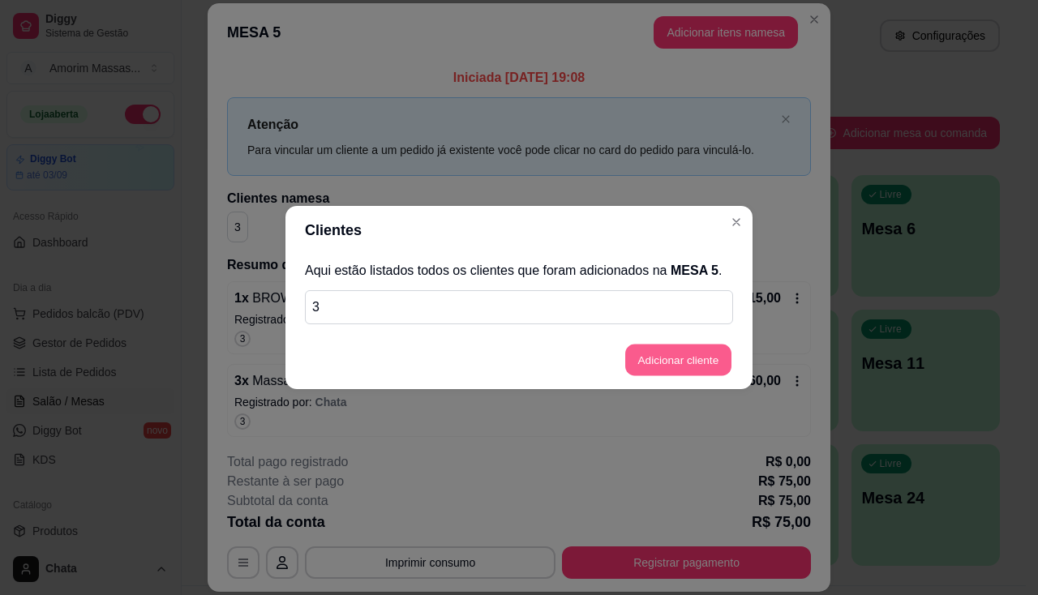
click at [684, 364] on button "Adicionar cliente" at bounding box center [678, 361] width 106 height 32
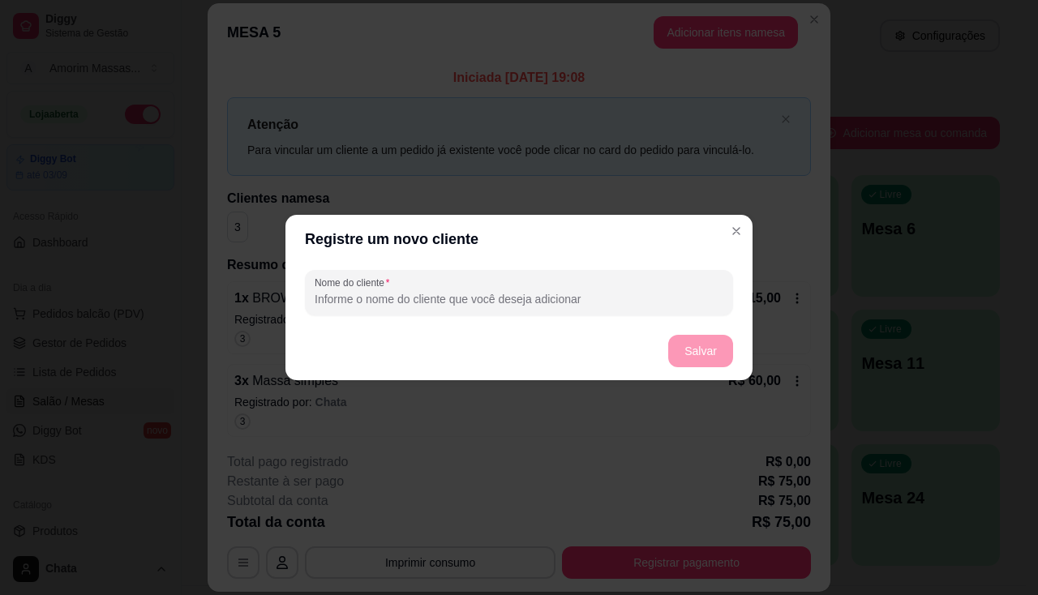
click at [406, 299] on input "Nome do cliente" at bounding box center [519, 299] width 409 height 16
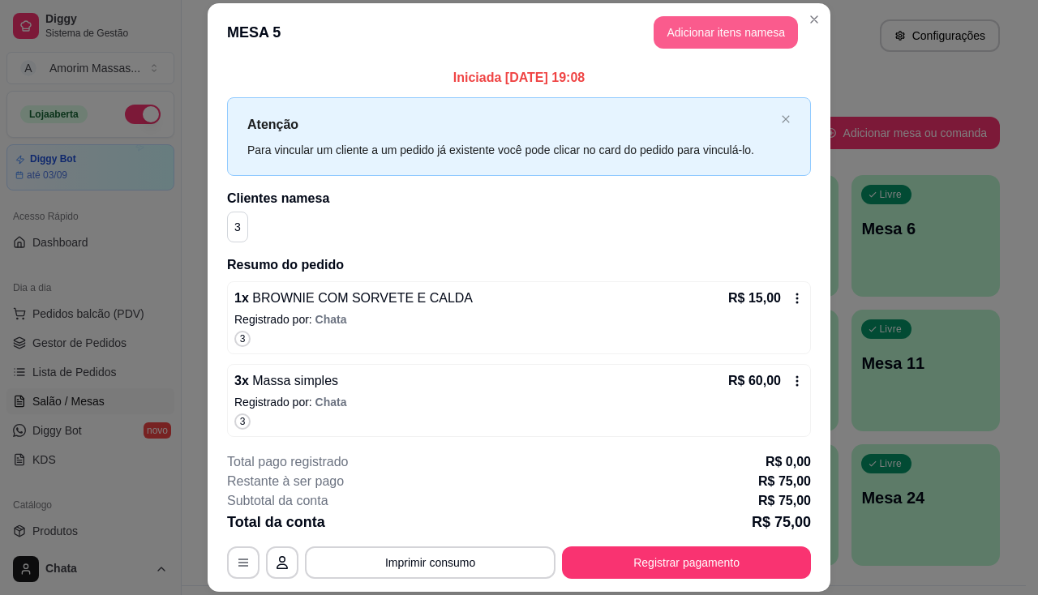
click at [710, 47] on button "Adicionar itens na mesa" at bounding box center [726, 32] width 144 height 32
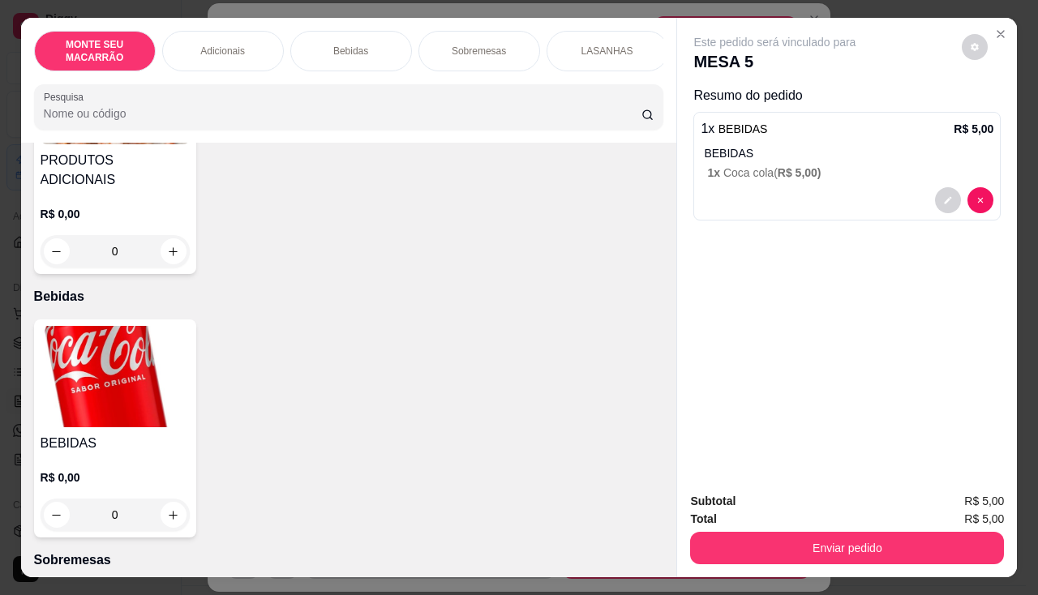
scroll to position [649, 0]
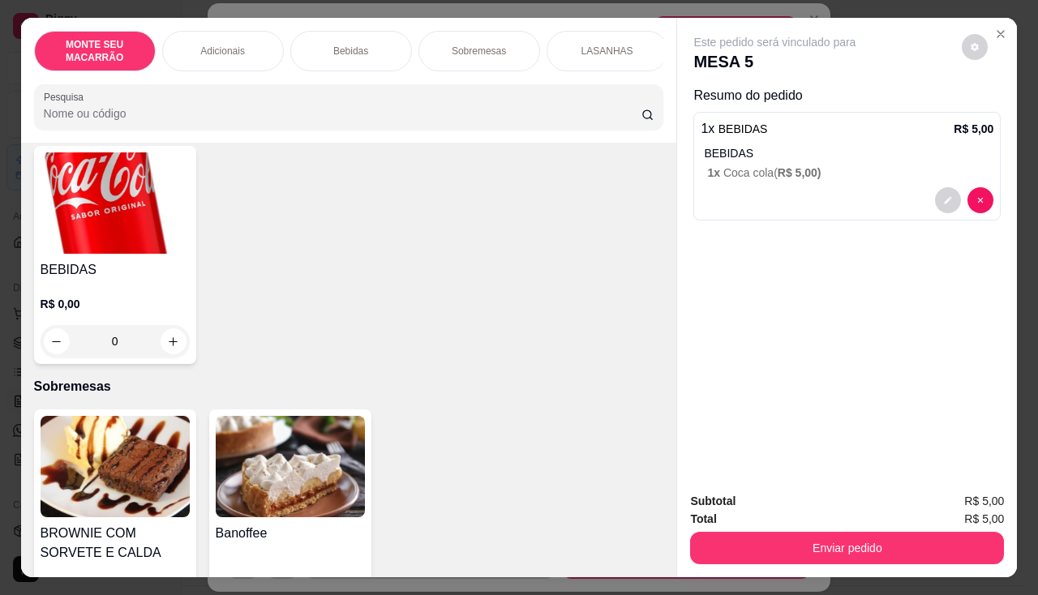
click at [170, 325] on div "0" at bounding box center [115, 341] width 149 height 32
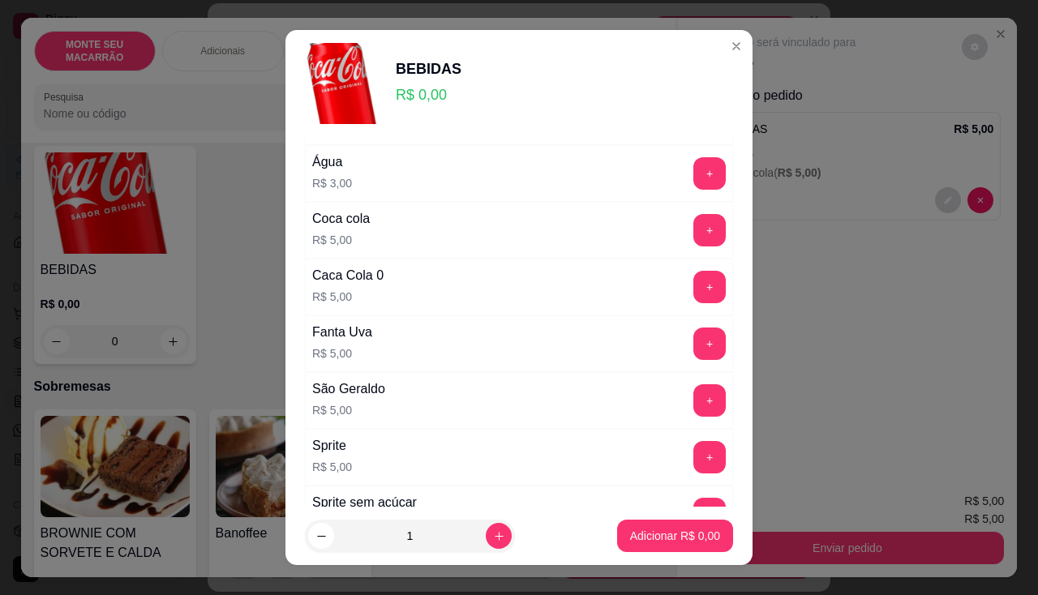
scroll to position [81, 0]
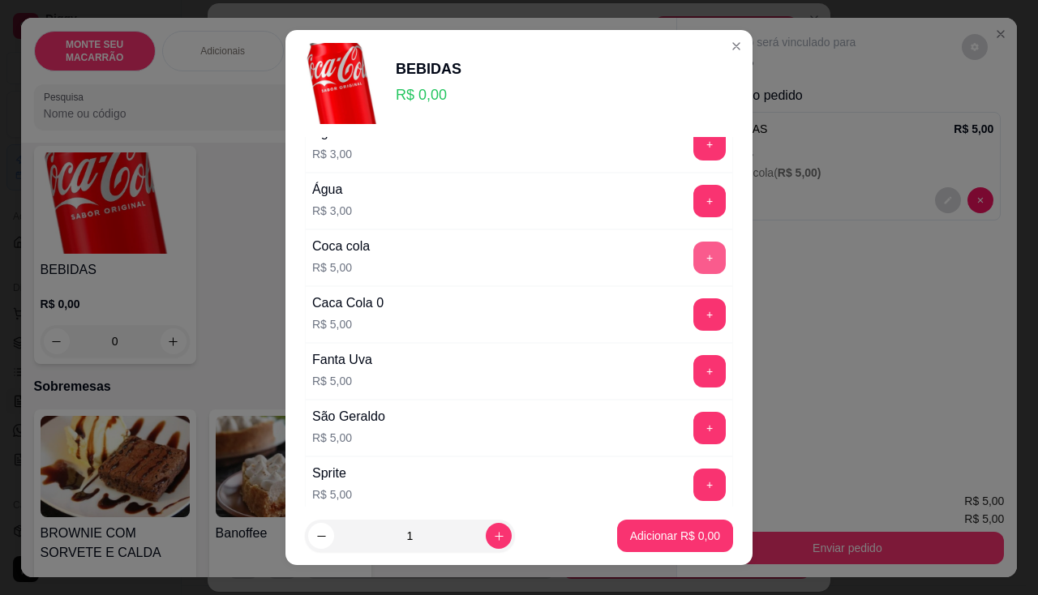
click at [694, 258] on button "+" at bounding box center [710, 258] width 32 height 32
click at [653, 535] on p "Adicionar R$ 5,00" at bounding box center [675, 536] width 88 height 15
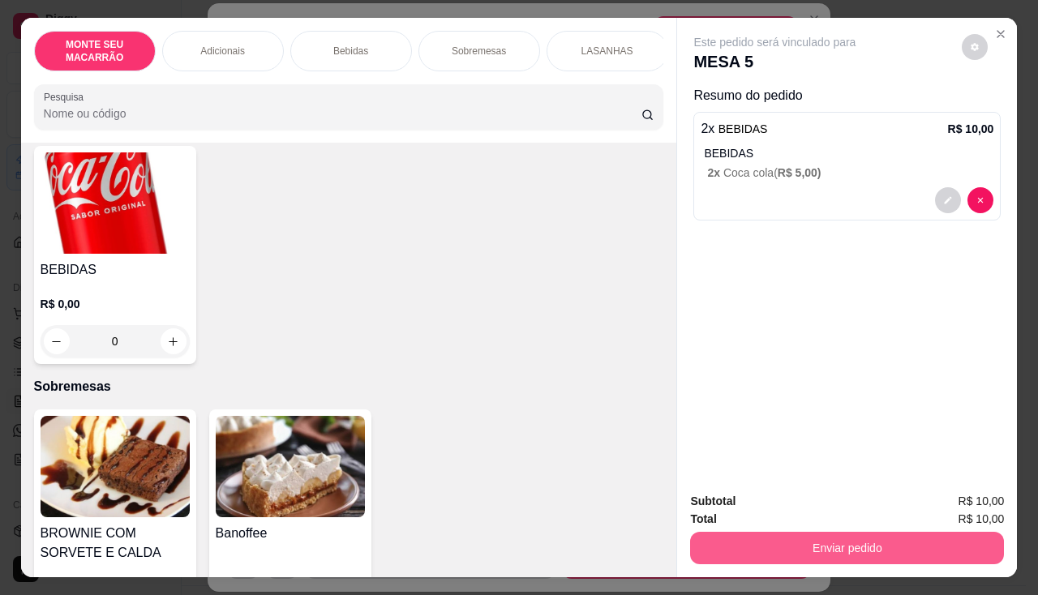
click at [787, 535] on button "Enviar pedido" at bounding box center [847, 548] width 314 height 32
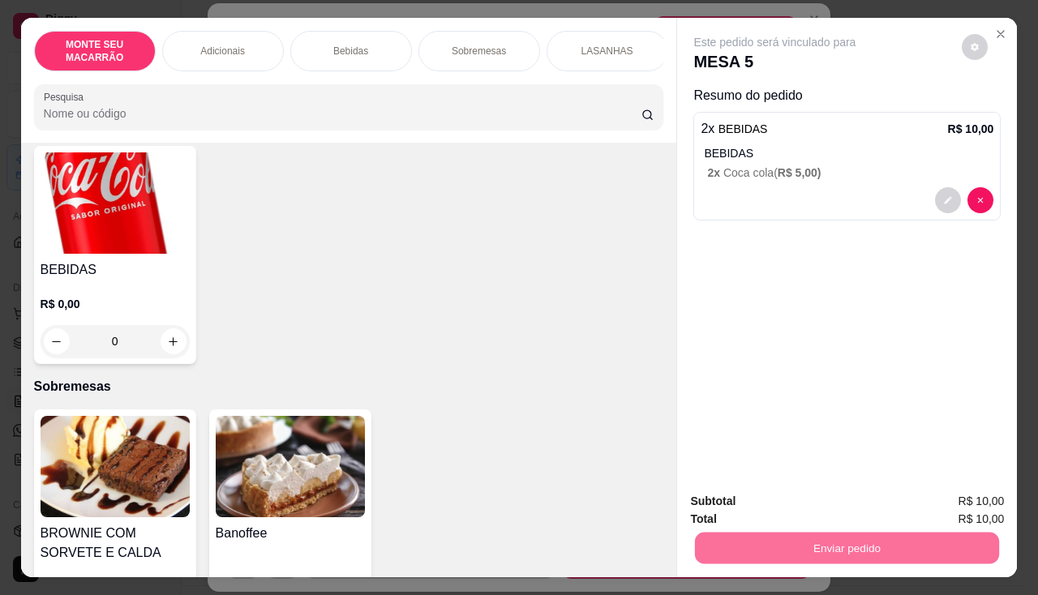
click at [858, 508] on button "Não registrar e enviar pedido" at bounding box center [794, 502] width 164 height 30
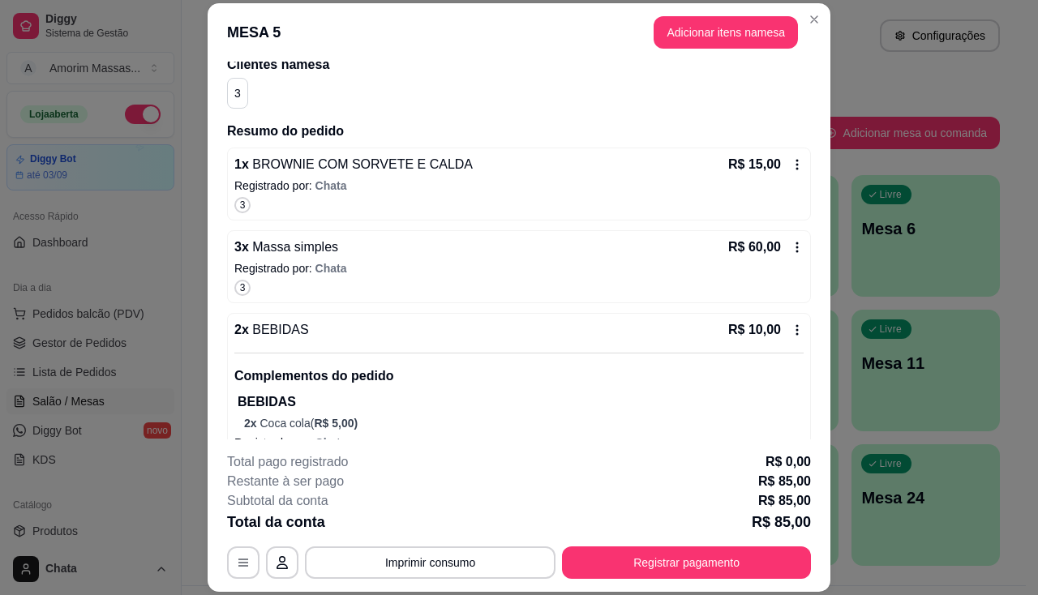
scroll to position [161, 0]
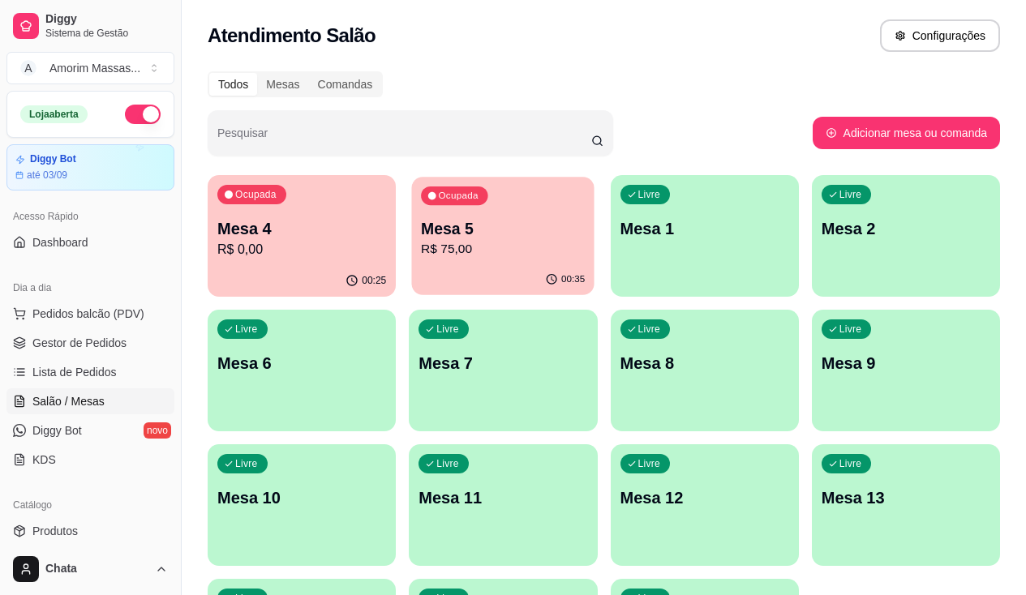
click at [421, 251] on p "R$ 75,00" at bounding box center [503, 249] width 164 height 19
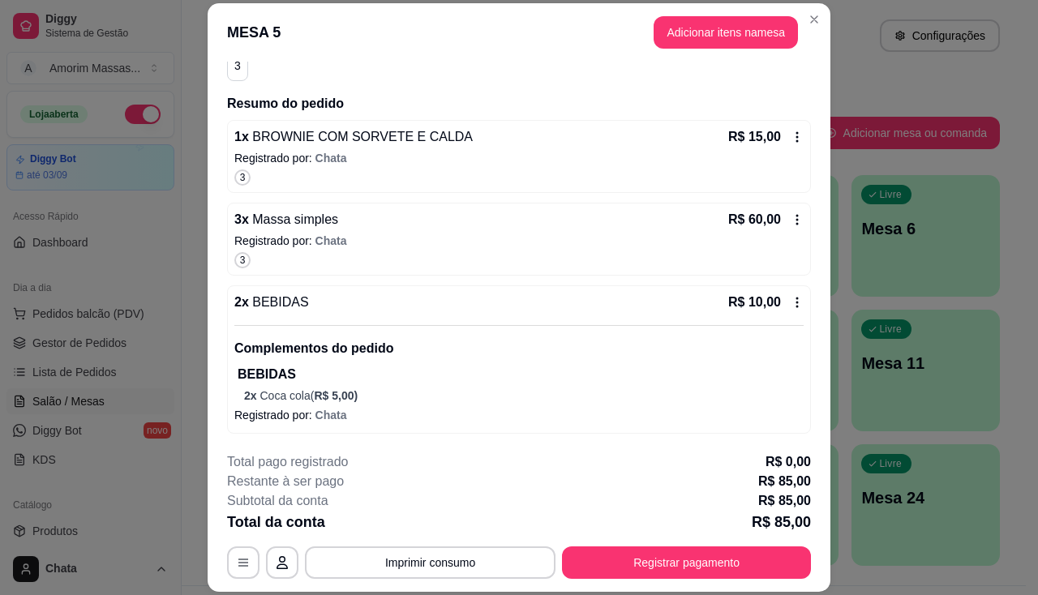
click at [791, 307] on icon at bounding box center [797, 302] width 13 height 13
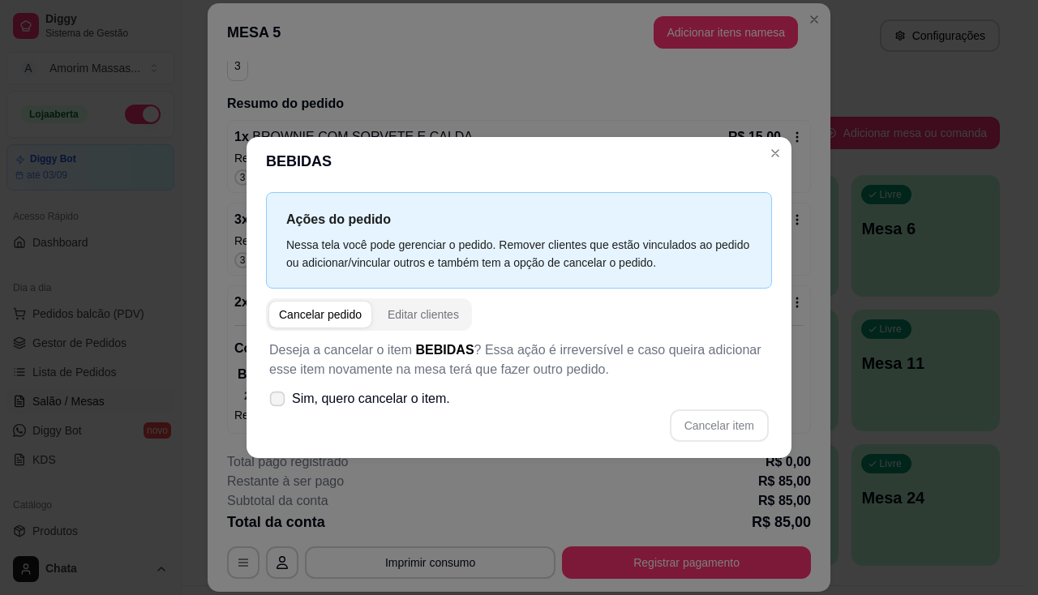
click at [422, 405] on span "Sim, quero cancelar o item." at bounding box center [371, 398] width 158 height 19
click at [279, 405] on input "Sim, quero cancelar o item." at bounding box center [273, 407] width 11 height 11
checkbox input "true"
click at [715, 430] on button "Cancelar item" at bounding box center [719, 426] width 99 height 32
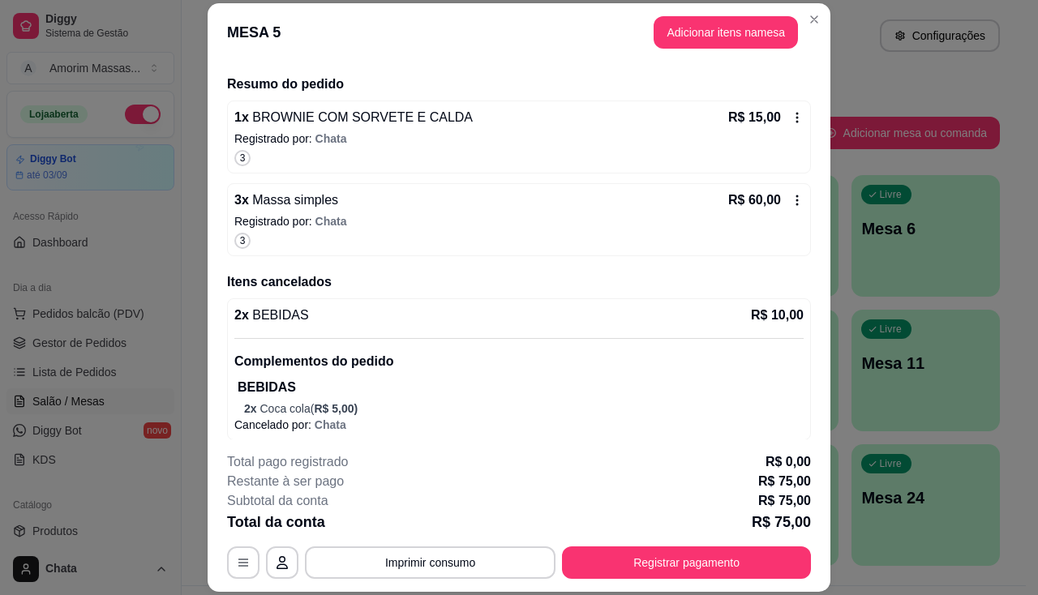
scroll to position [187, 0]
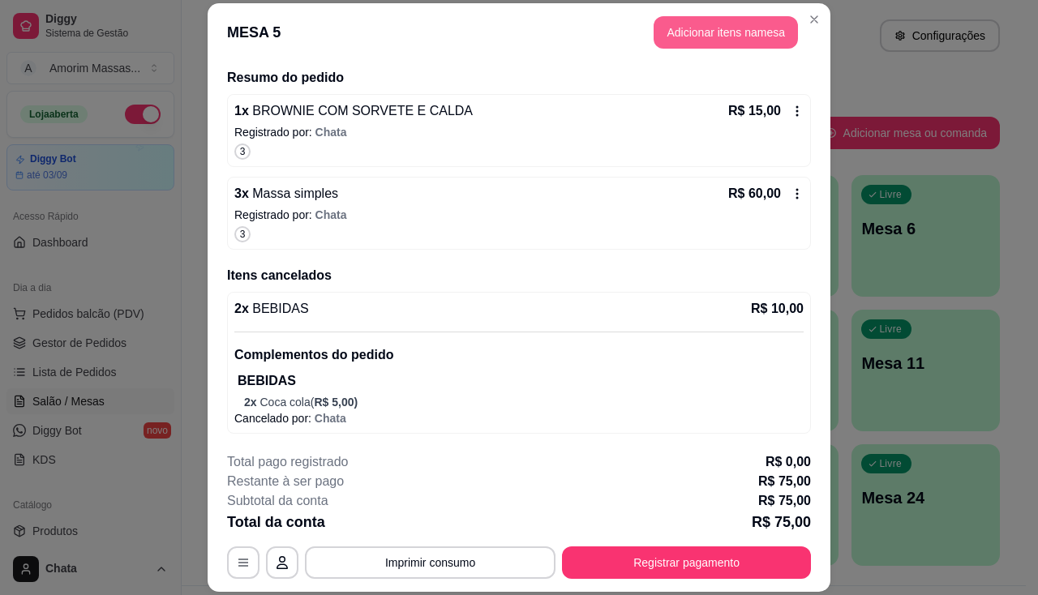
click at [767, 45] on button "Adicionar itens na mesa" at bounding box center [726, 32] width 144 height 32
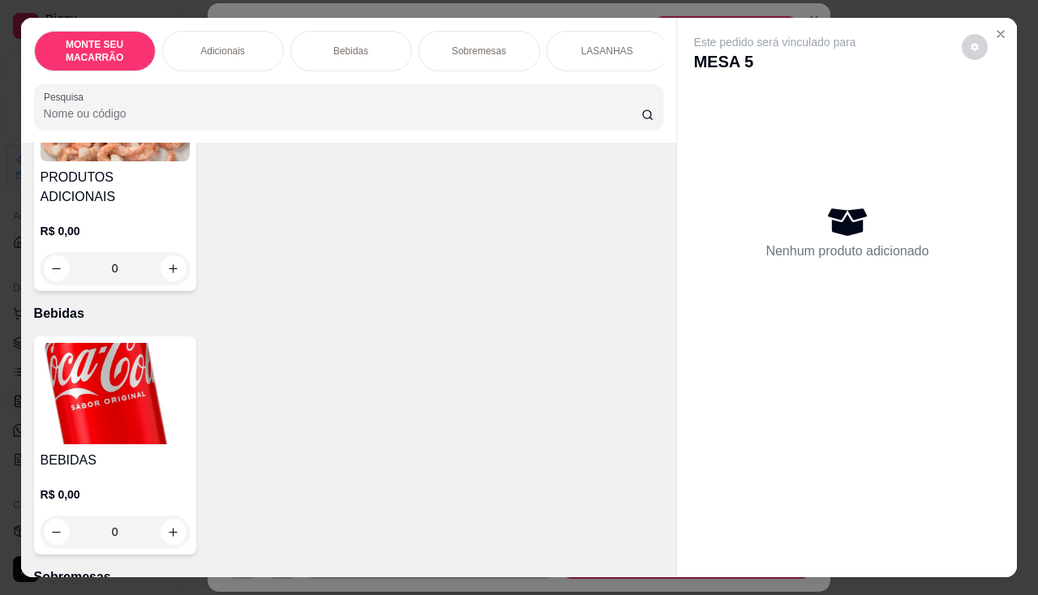
scroll to position [487, 0]
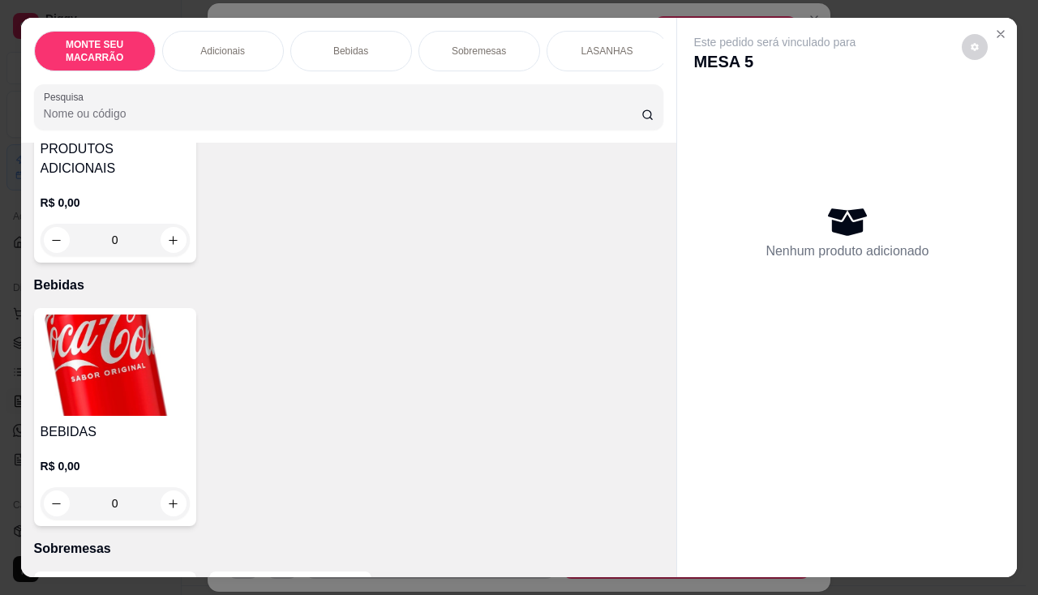
click at [172, 491] on div "0" at bounding box center [115, 503] width 149 height 32
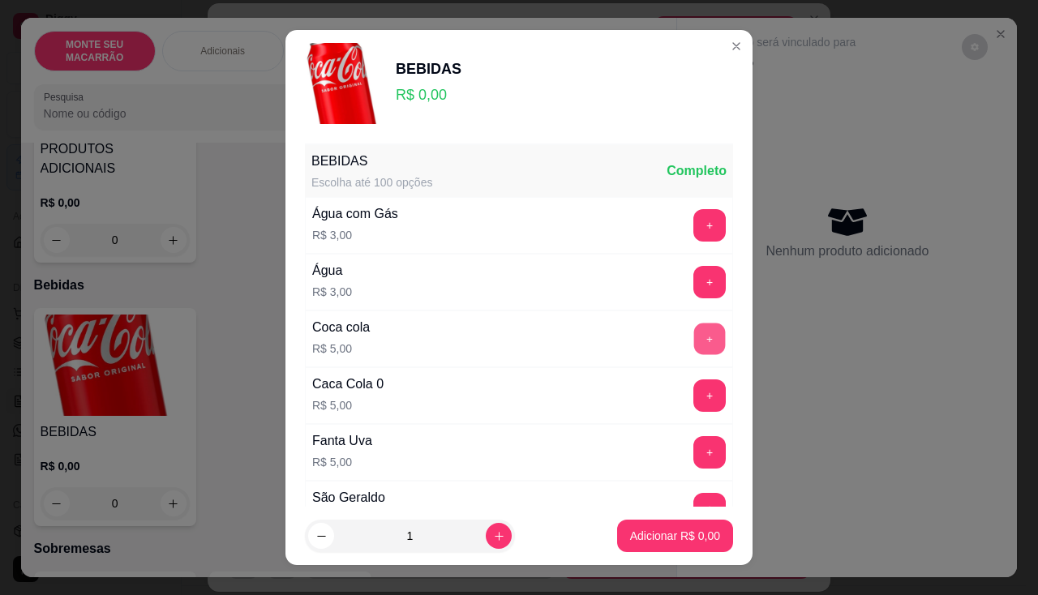
click at [694, 336] on button "+" at bounding box center [710, 339] width 32 height 32
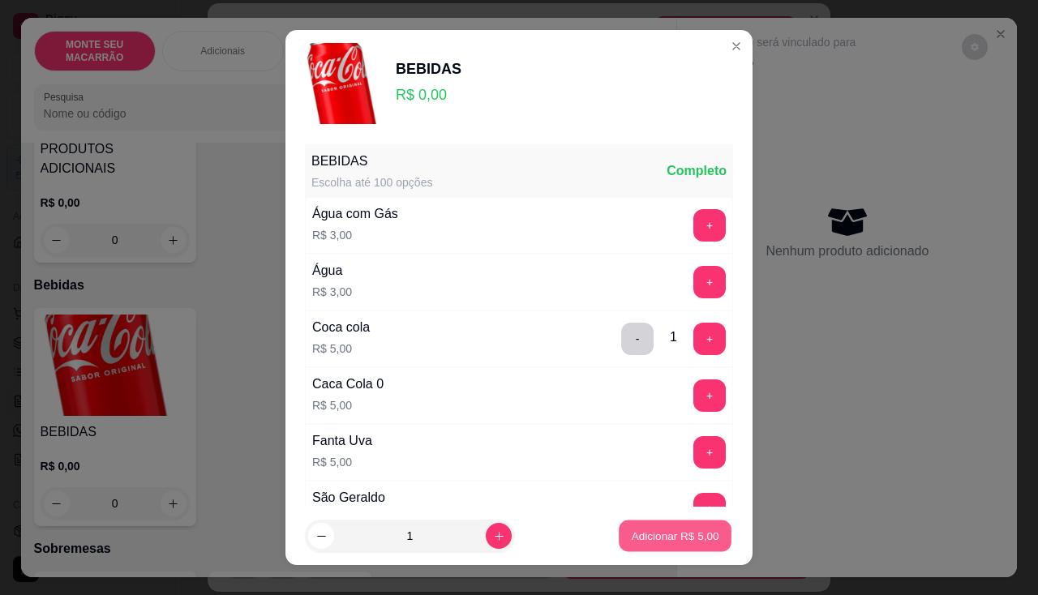
click at [666, 535] on p "Adicionar R$ 5,00" at bounding box center [675, 536] width 88 height 15
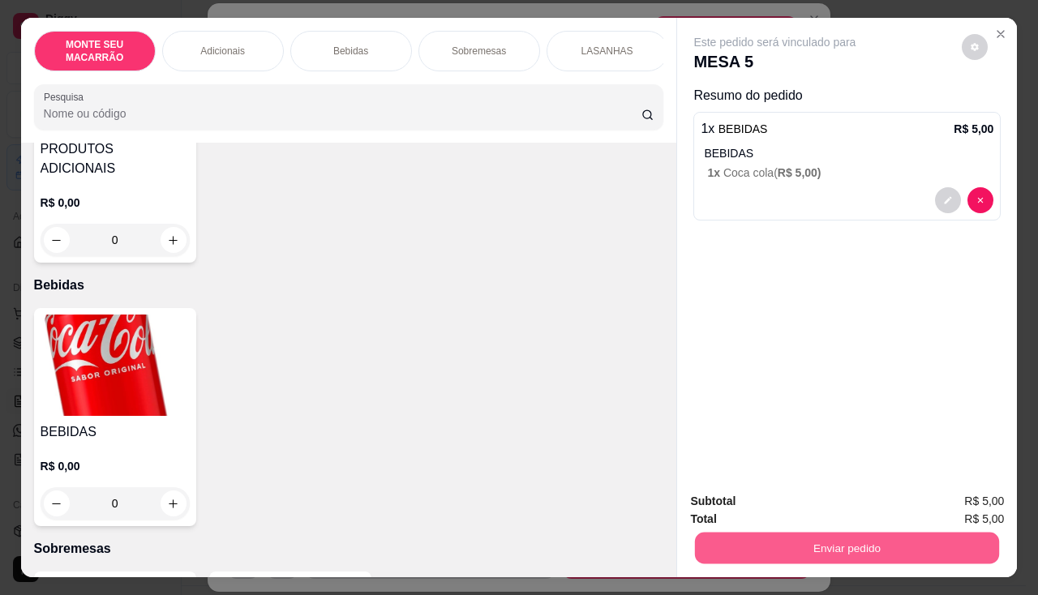
click at [852, 544] on button "Enviar pedido" at bounding box center [847, 549] width 304 height 32
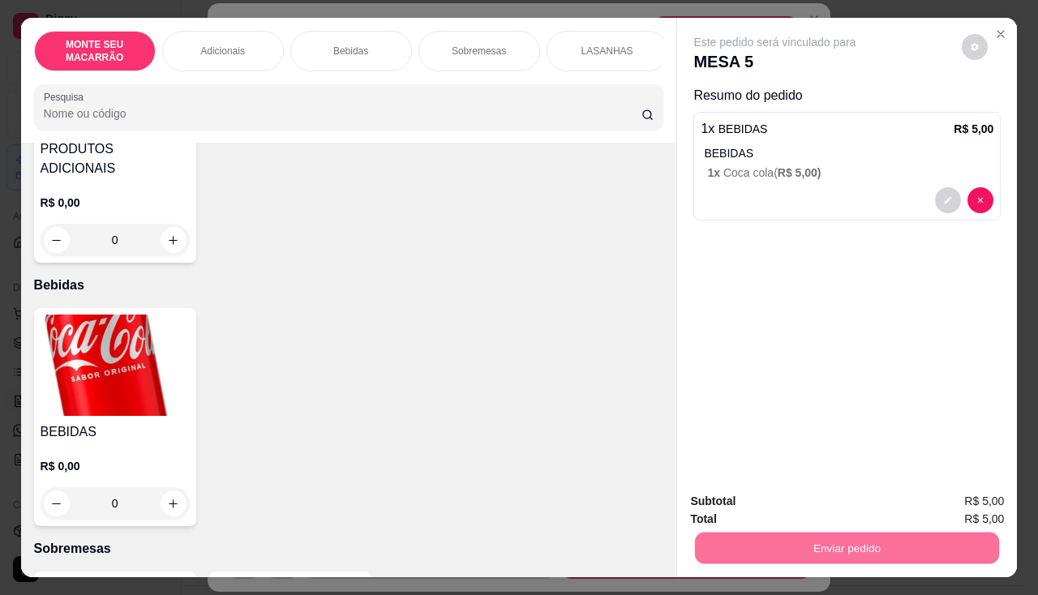
click at [784, 503] on button "Não registrar e enviar pedido" at bounding box center [794, 502] width 169 height 31
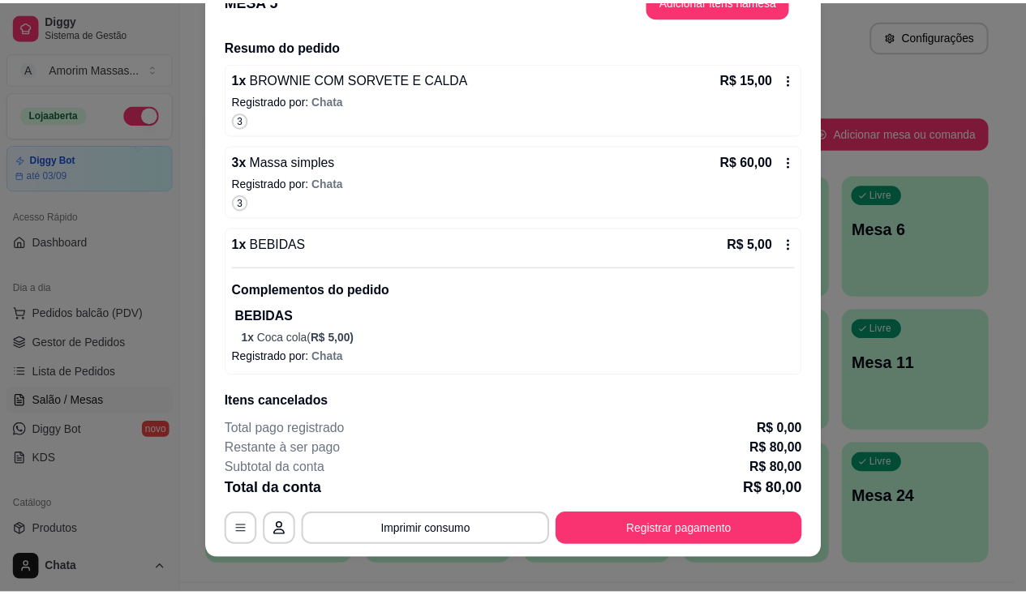
scroll to position [49, 0]
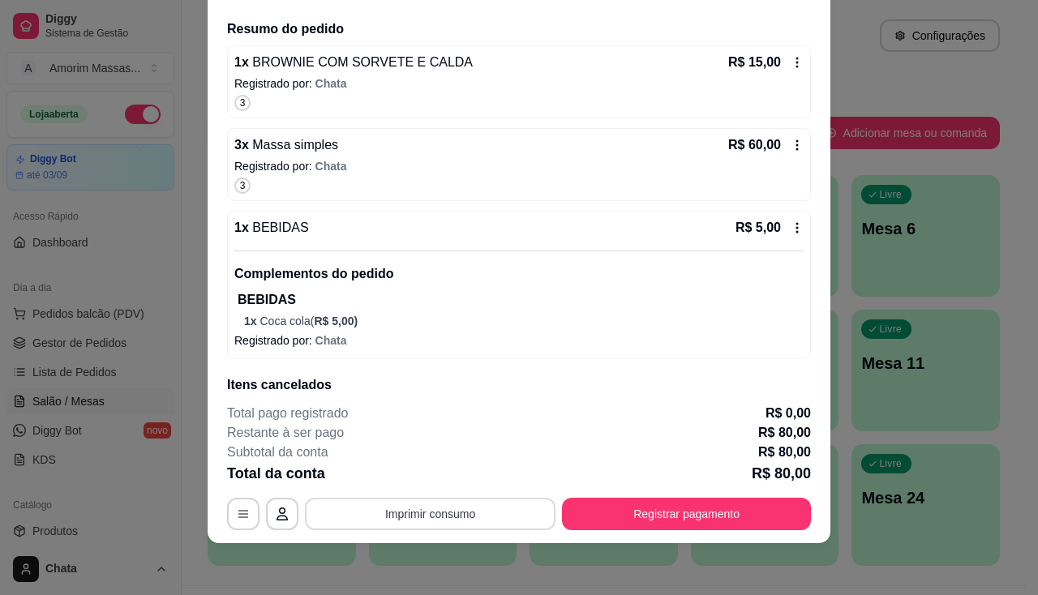
click at [466, 515] on button "Imprimir consumo" at bounding box center [430, 514] width 251 height 32
click at [431, 476] on button "IMPRESSORA" at bounding box center [429, 476] width 114 height 25
click at [405, 474] on button "IMPRESSORA" at bounding box center [429, 476] width 114 height 25
